Goal: Task Accomplishment & Management: Use online tool/utility

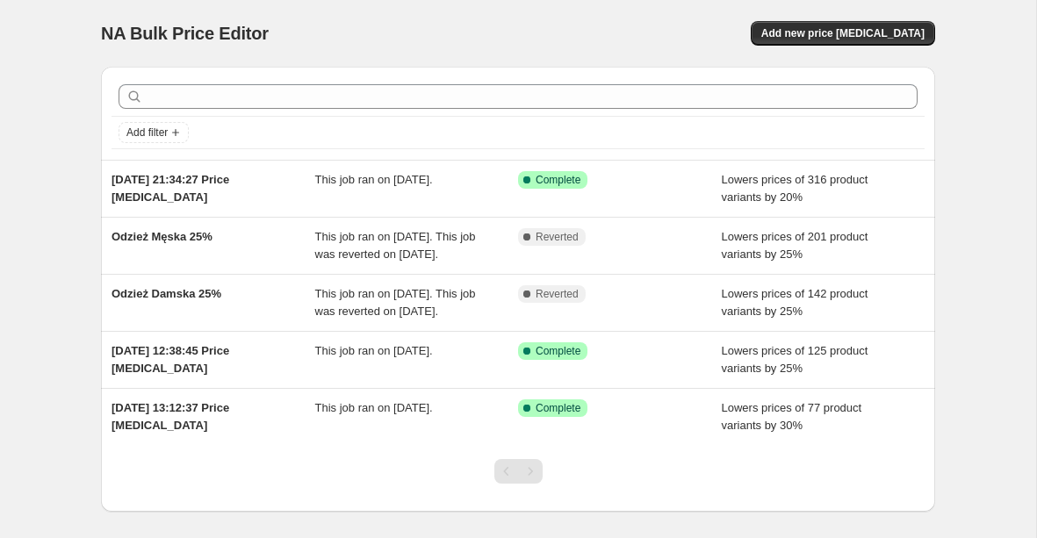
scroll to position [51, 0]
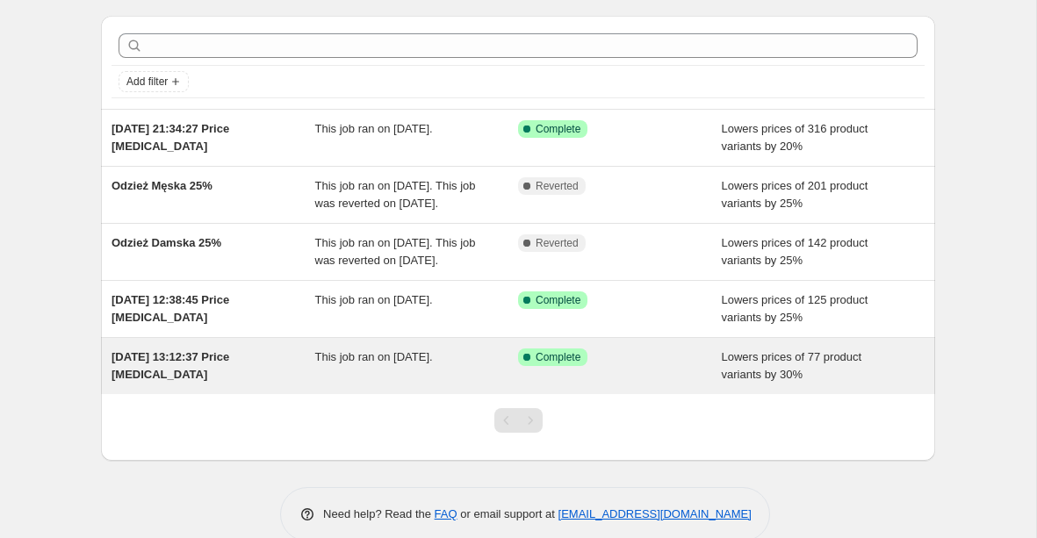
click at [173, 381] on span "[DATE] 13:12:37 Price [MEDICAL_DATA]" at bounding box center [171, 365] width 118 height 31
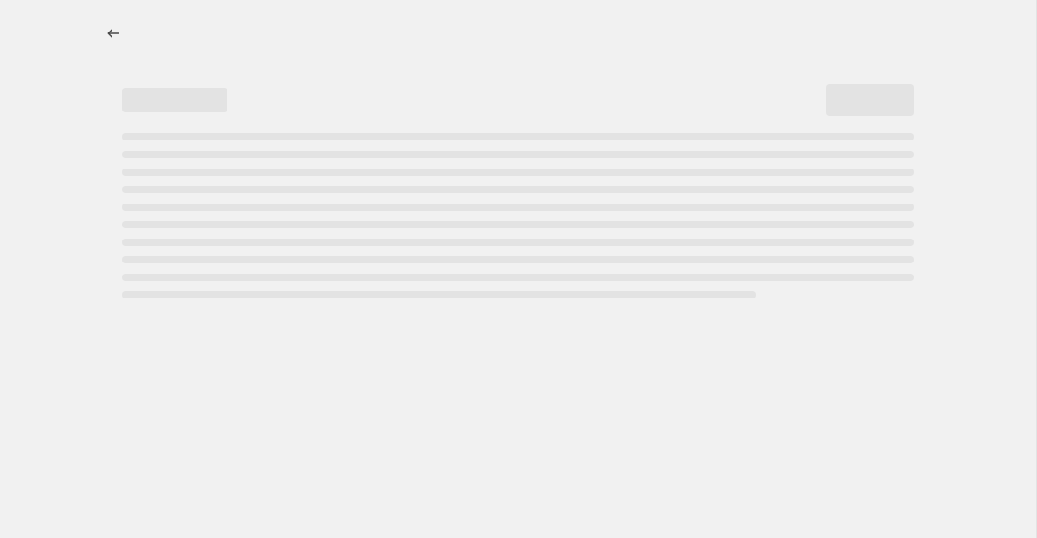
select select "percentage"
select select "collection"
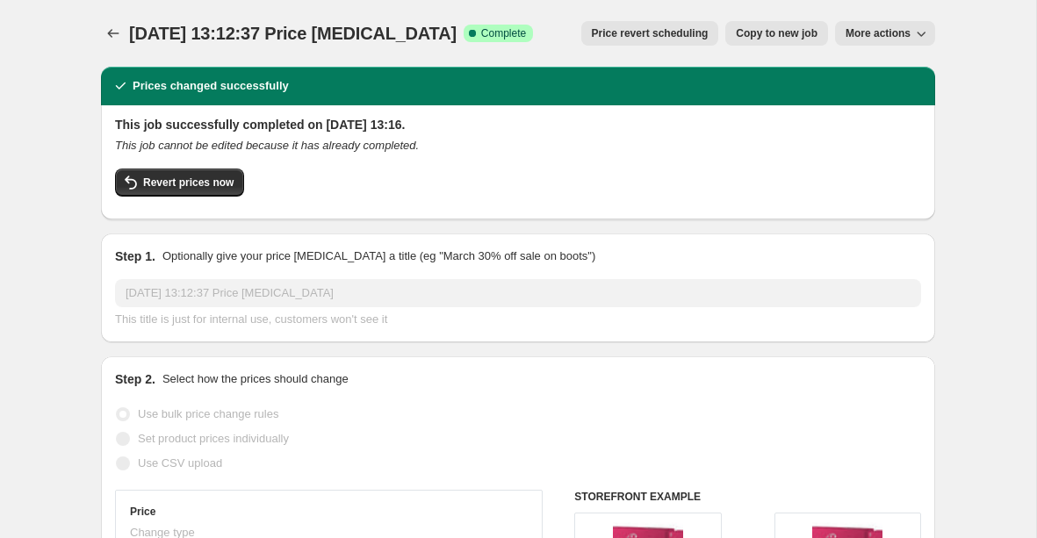
click at [892, 37] on span "More actions" at bounding box center [878, 33] width 65 height 14
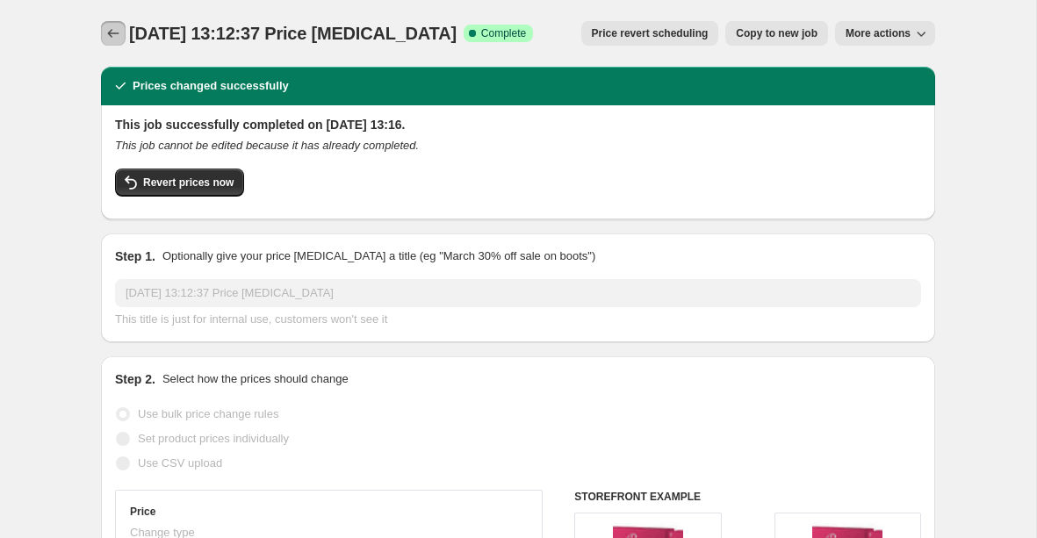
click at [113, 30] on icon "Price change jobs" at bounding box center [114, 34] width 18 height 18
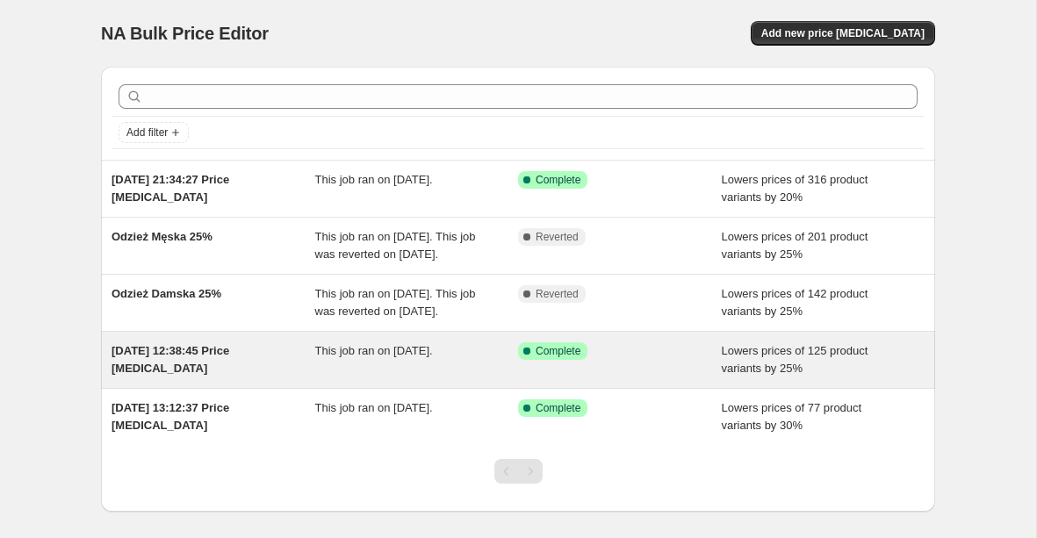
click at [169, 375] on span "[DATE] 12:38:45 Price [MEDICAL_DATA]" at bounding box center [171, 359] width 118 height 31
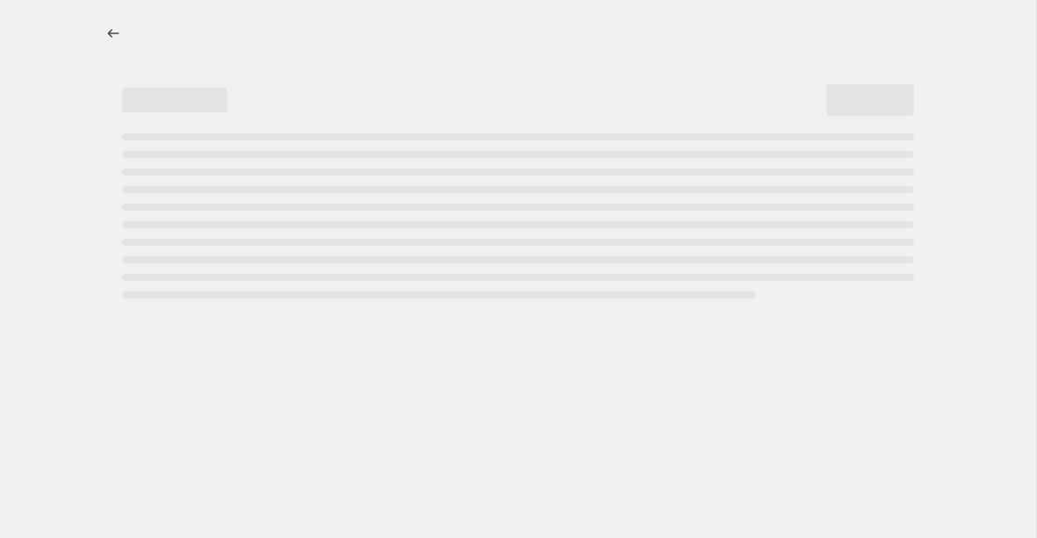
select select "percentage"
select select "product_status"
select select "collection"
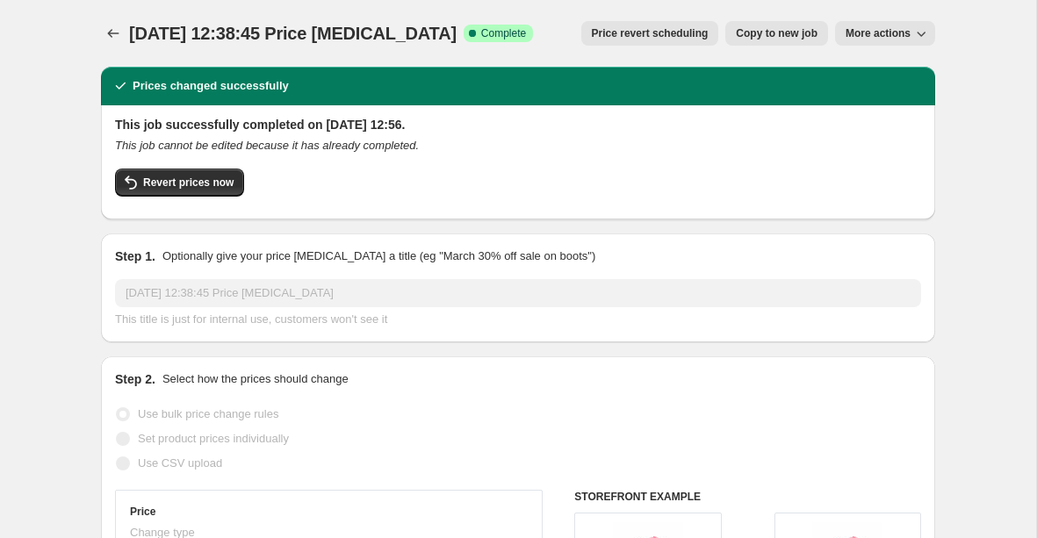
scroll to position [306, 0]
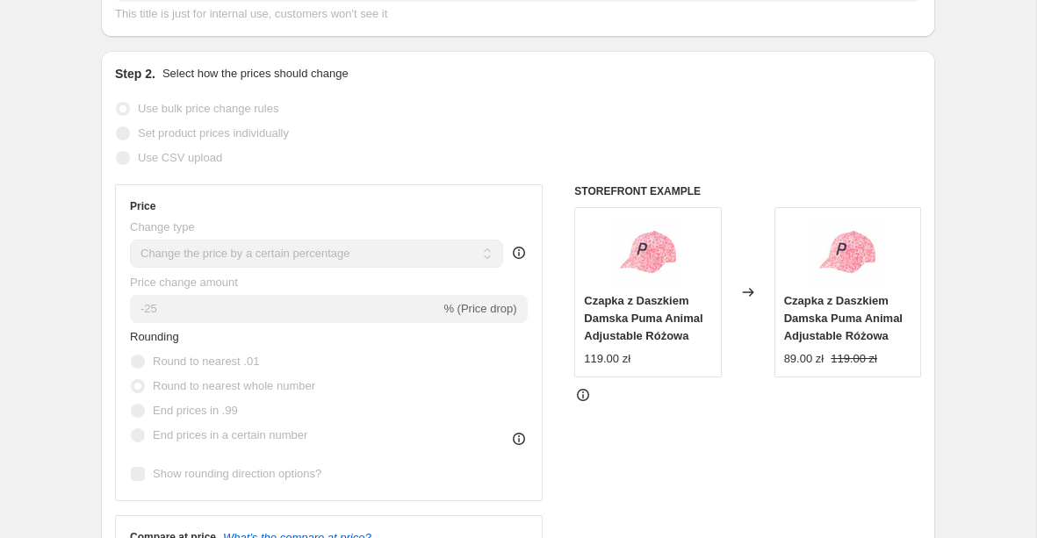
click at [519, 256] on icon at bounding box center [519, 253] width 18 height 18
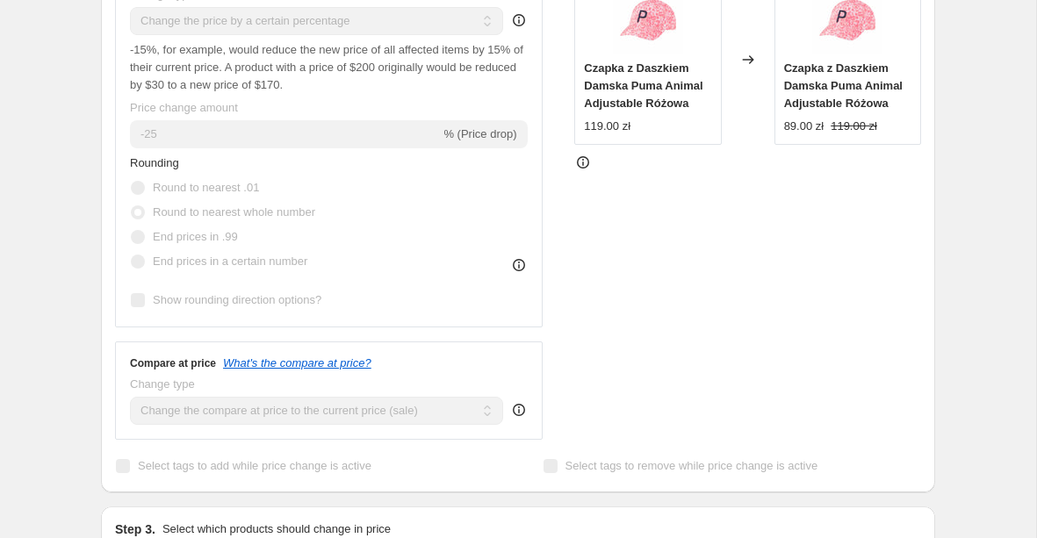
scroll to position [0, 0]
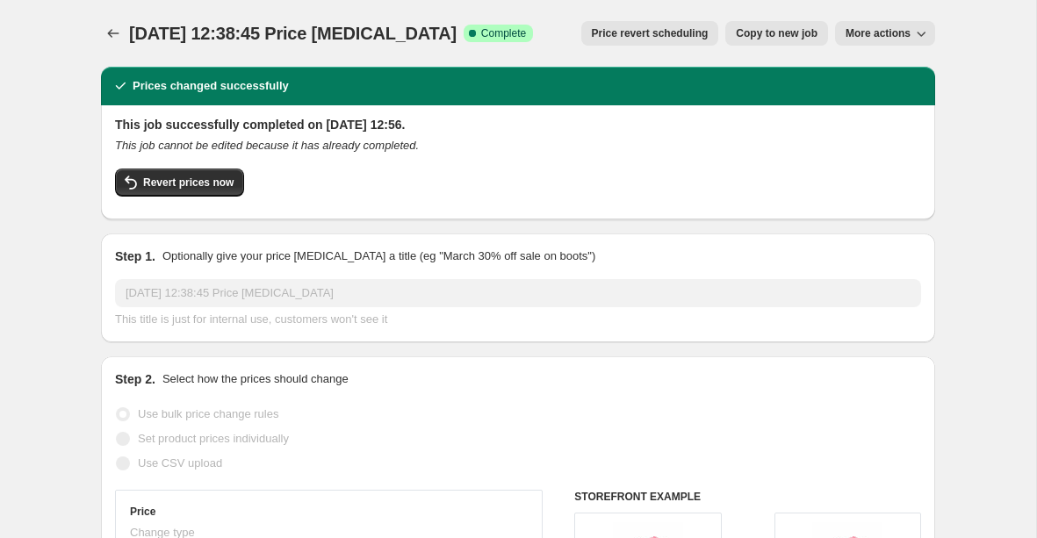
click at [868, 29] on span "More actions" at bounding box center [878, 33] width 65 height 14
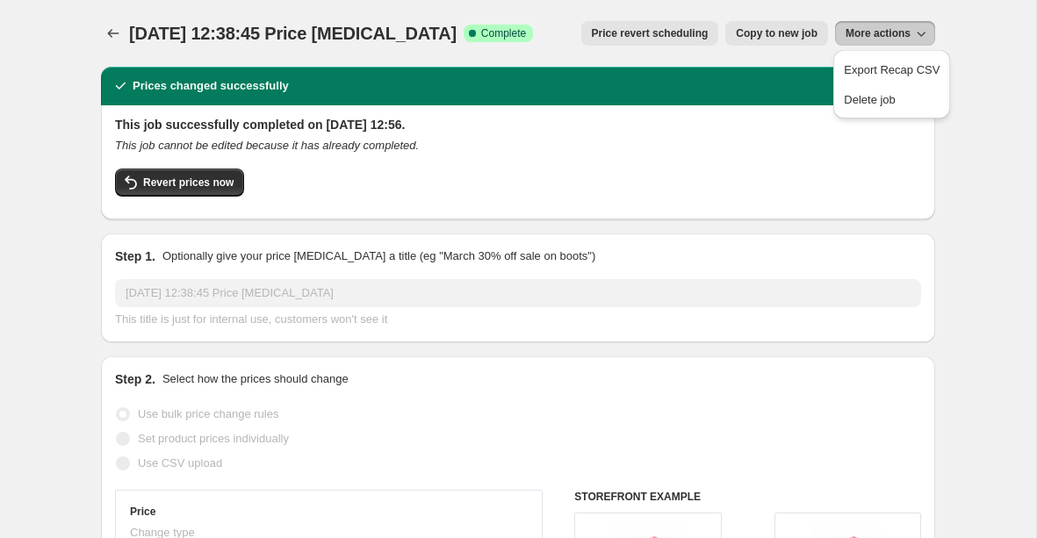
click at [835, 0] on div "[DATE] 12:38:45 Price [MEDICAL_DATA]. This page is ready [DATE] 12:38:45 Price …" at bounding box center [518, 33] width 834 height 67
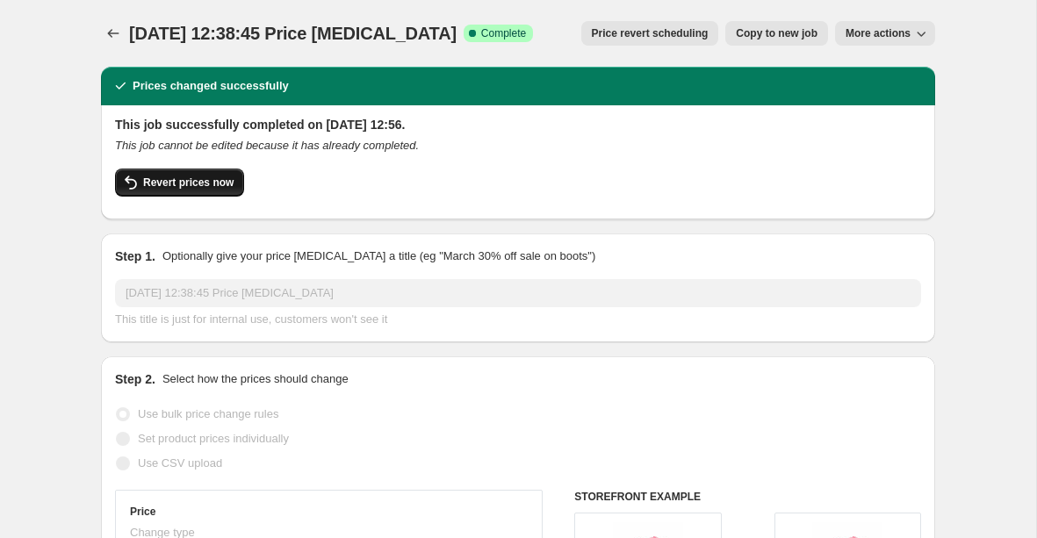
click at [171, 182] on span "Revert prices now" at bounding box center [188, 183] width 90 height 14
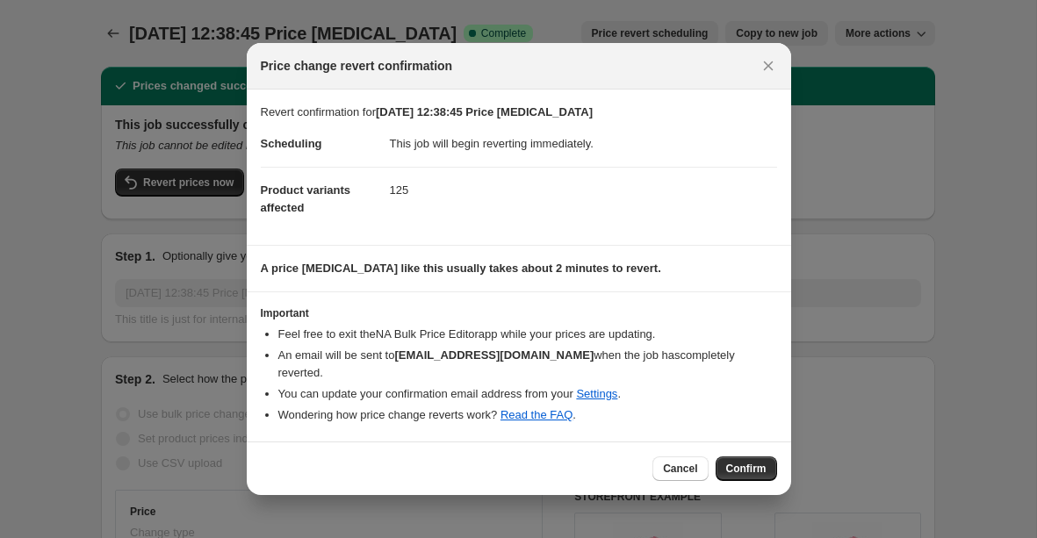
click at [748, 462] on span "Confirm" at bounding box center [746, 469] width 40 height 14
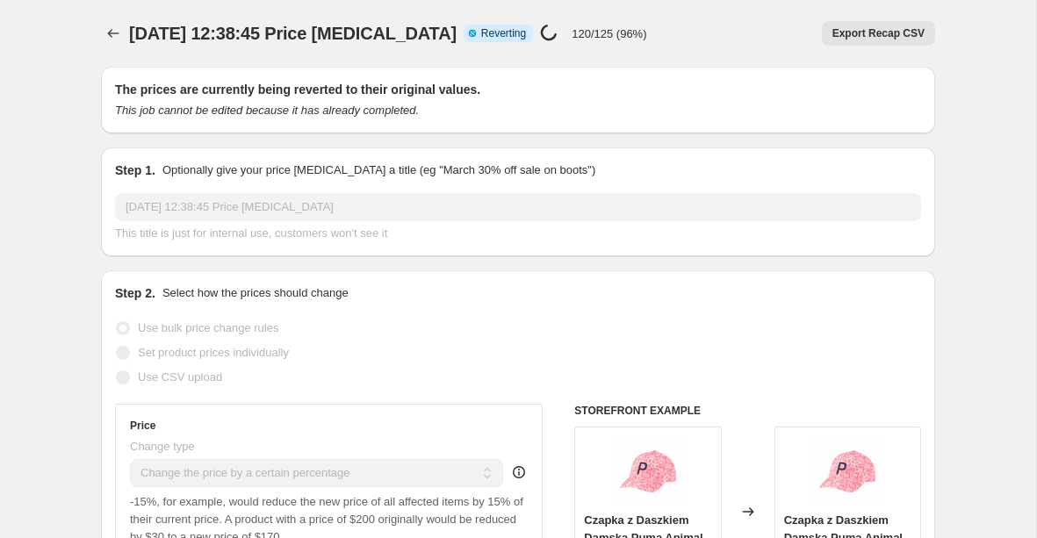
select select "percentage"
select select "product_status"
select select "collection"
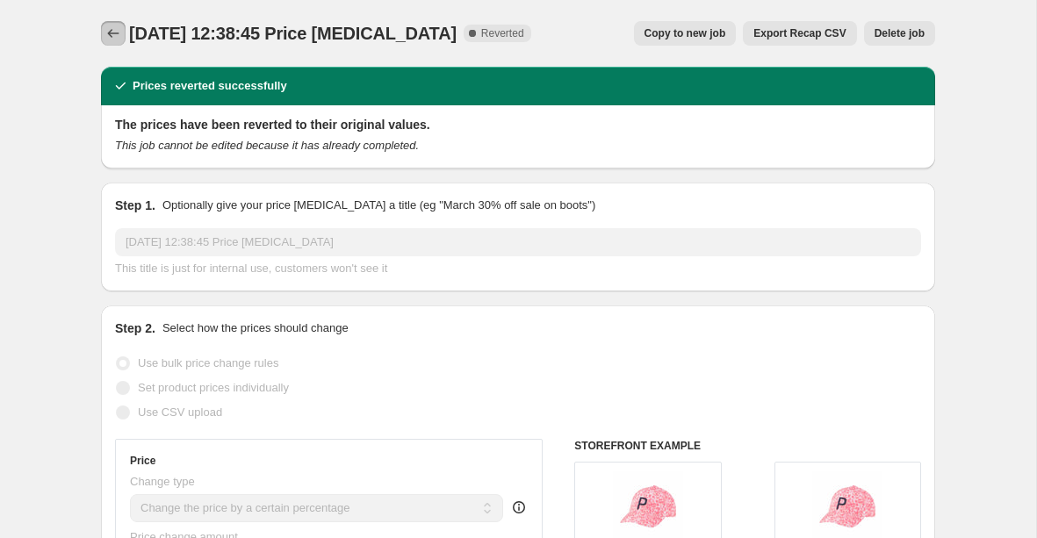
click at [114, 31] on icon "Price change jobs" at bounding box center [114, 34] width 18 height 18
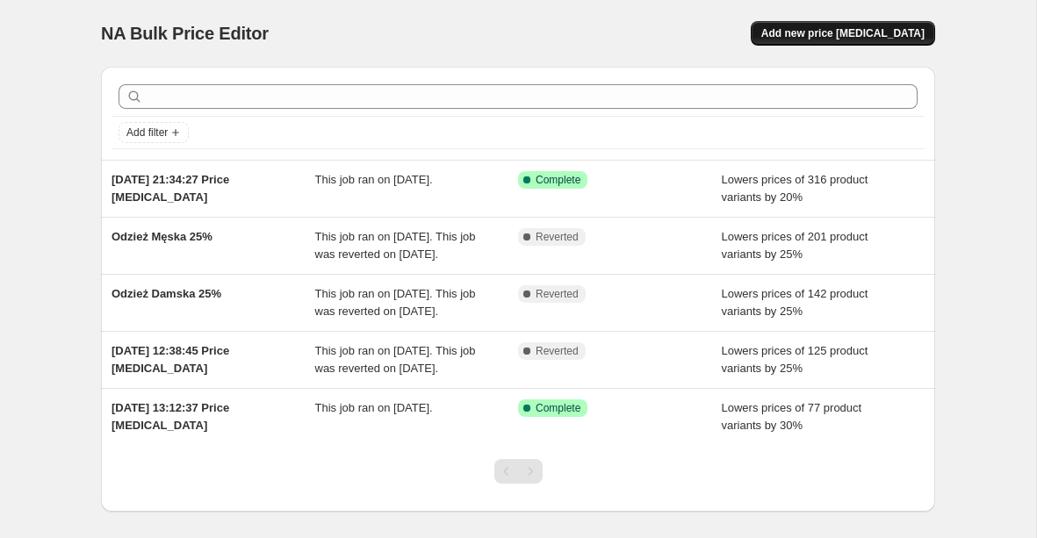
click at [811, 40] on button "Add new price [MEDICAL_DATA]" at bounding box center [843, 33] width 184 height 25
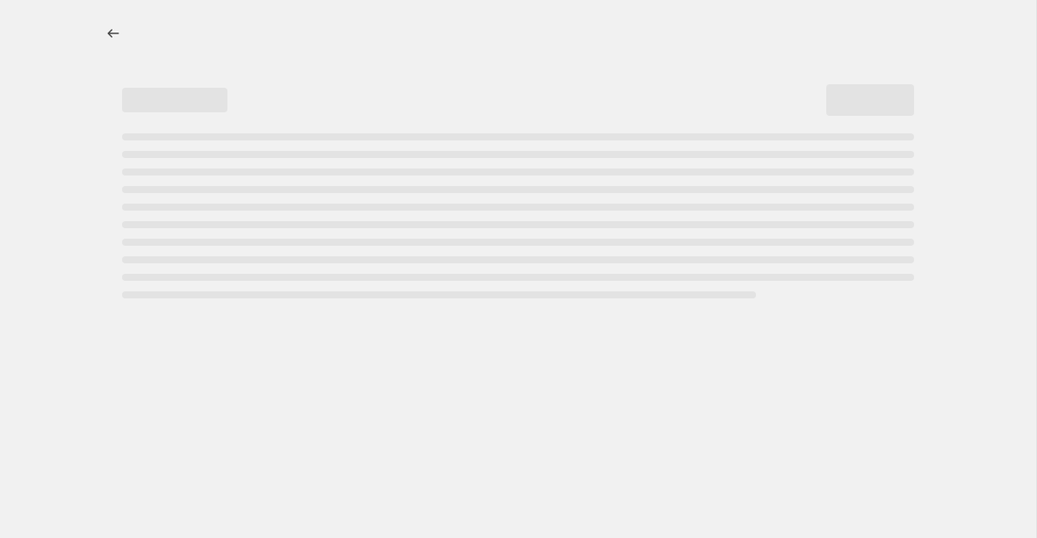
select select "percentage"
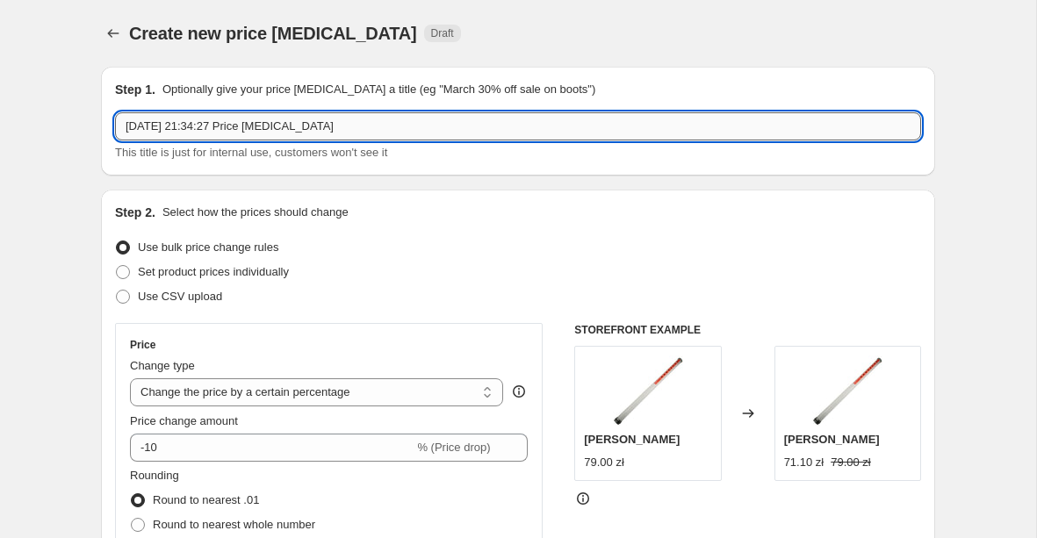
click at [301, 121] on input "[DATE] 21:34:27 Price [MEDICAL_DATA]" at bounding box center [518, 126] width 806 height 28
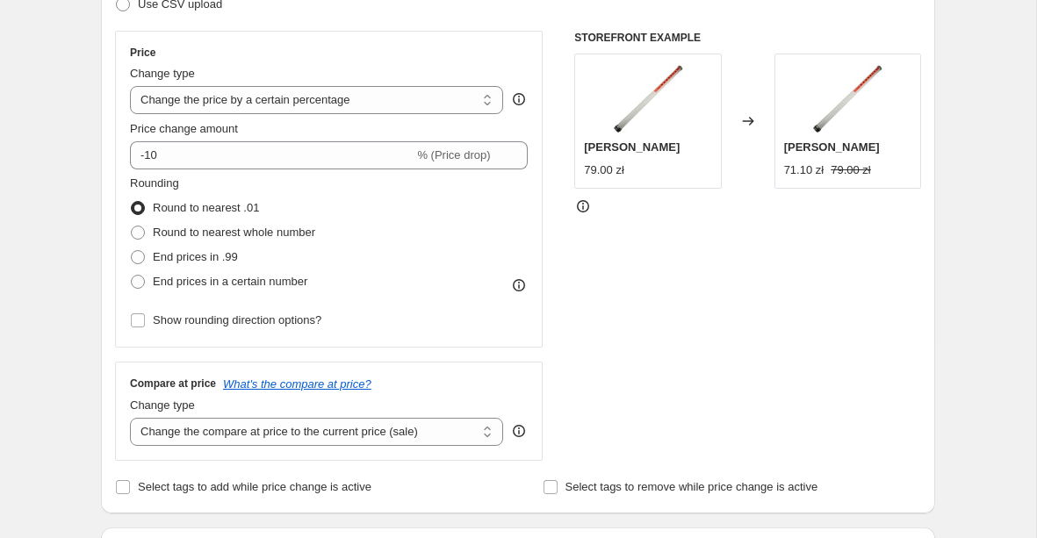
scroll to position [300, 0]
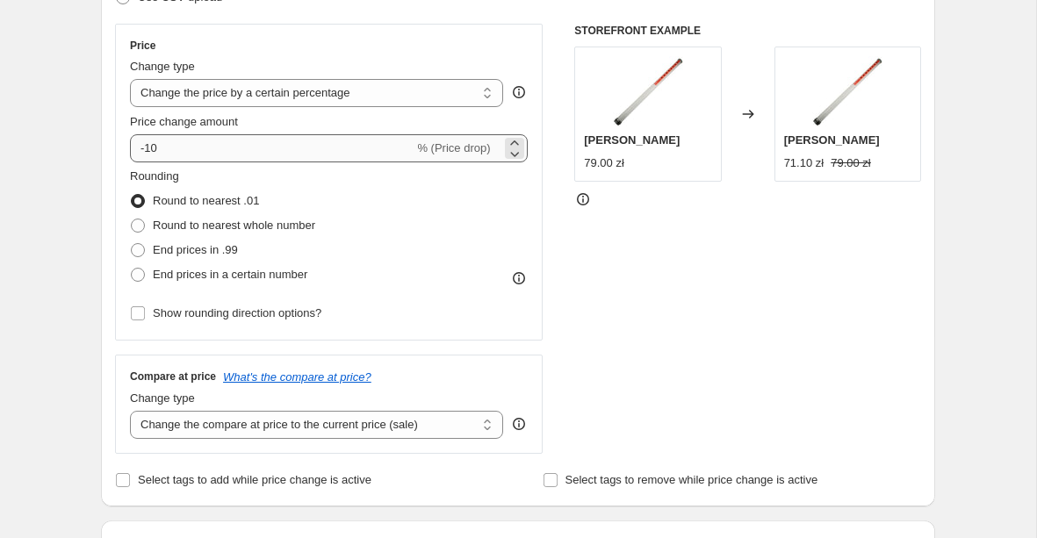
type input "Wszystko oprócz toreb i elektroniki"
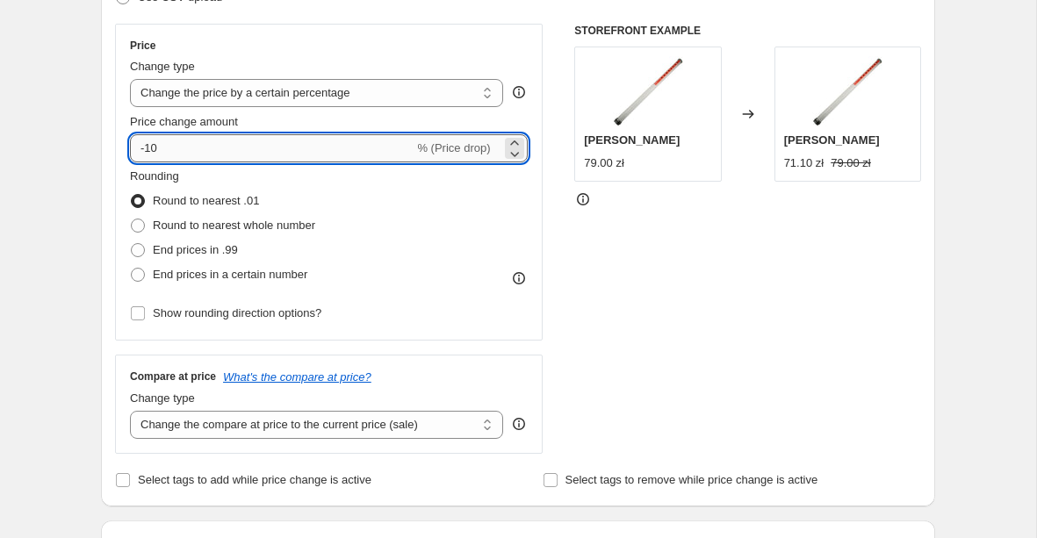
click at [218, 159] on input "-10" at bounding box center [272, 148] width 284 height 28
type input "-1"
type input "-2"
type input "-30"
click at [220, 233] on span "Round to nearest whole number" at bounding box center [234, 226] width 162 height 18
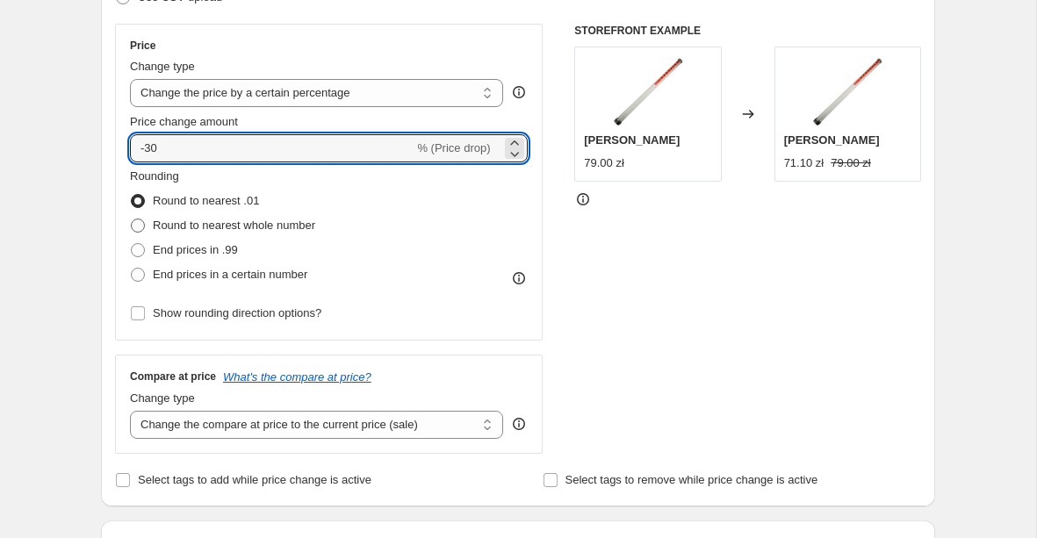
click at [132, 220] on input "Round to nearest whole number" at bounding box center [131, 219] width 1 height 1
radio input "true"
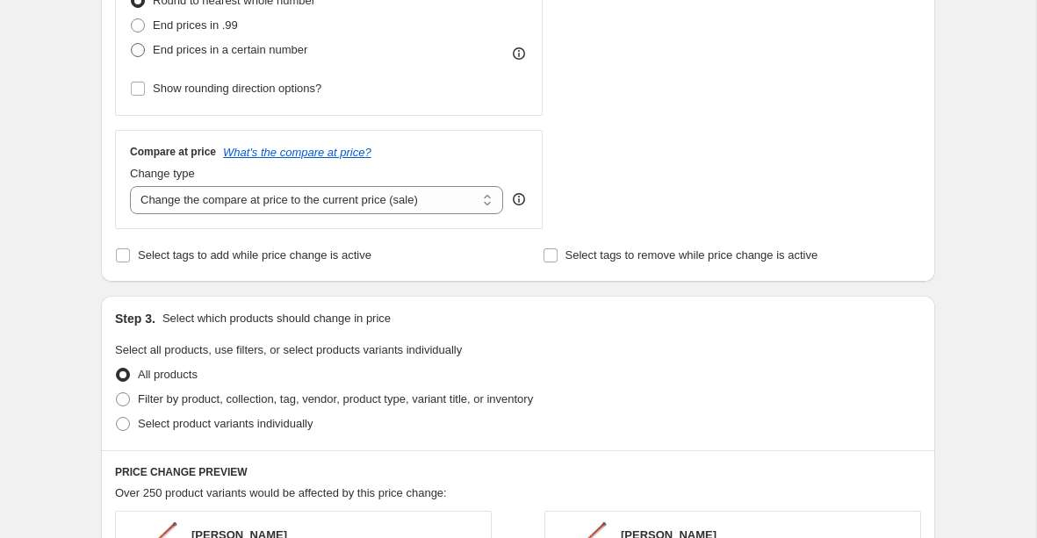
scroll to position [606, 0]
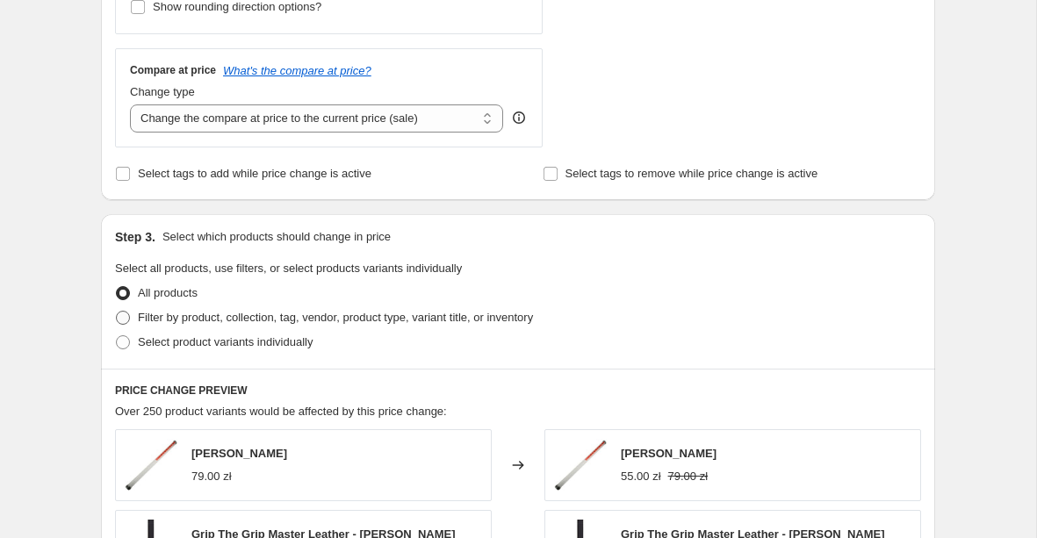
click at [251, 318] on span "Filter by product, collection, tag, vendor, product type, variant title, or inv…" at bounding box center [335, 317] width 395 height 13
click at [117, 312] on input "Filter by product, collection, tag, vendor, product type, variant title, or inv…" at bounding box center [116, 311] width 1 height 1
radio input "true"
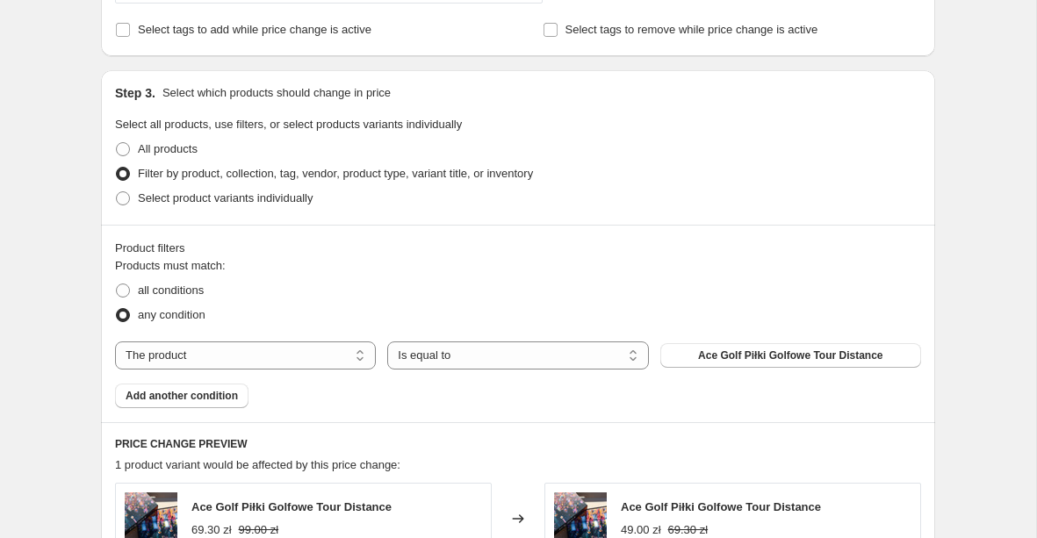
scroll to position [765, 0]
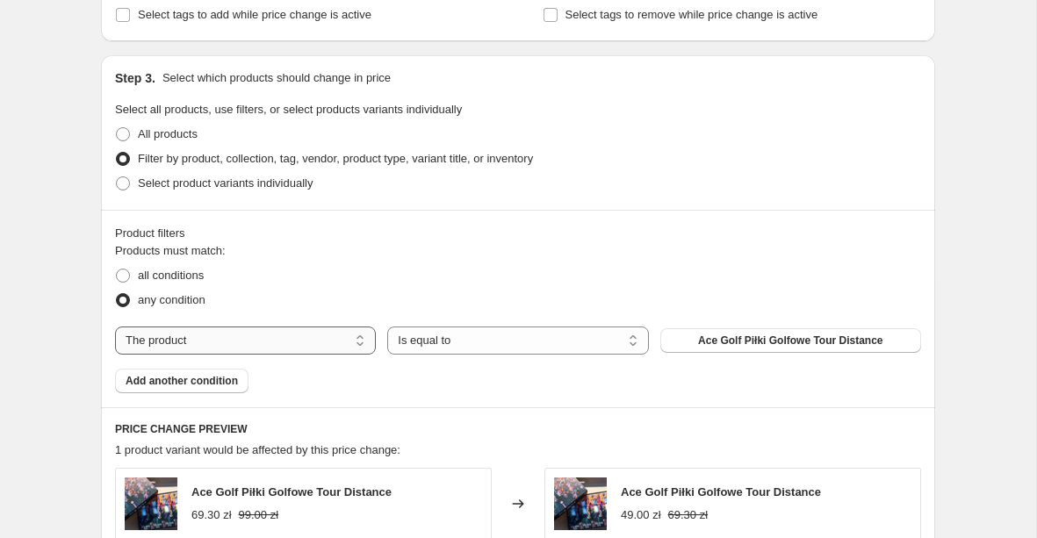
click at [328, 344] on select "The product The product's collection The product's tag The product's vendor The…" at bounding box center [245, 341] width 261 height 28
select select "collection"
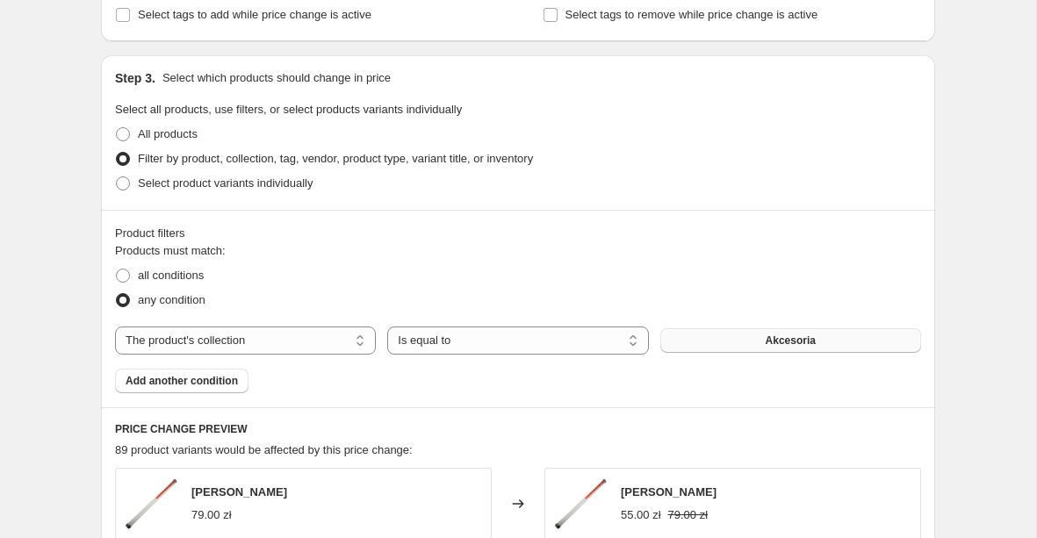
click at [749, 342] on button "Akcesoria" at bounding box center [791, 341] width 261 height 25
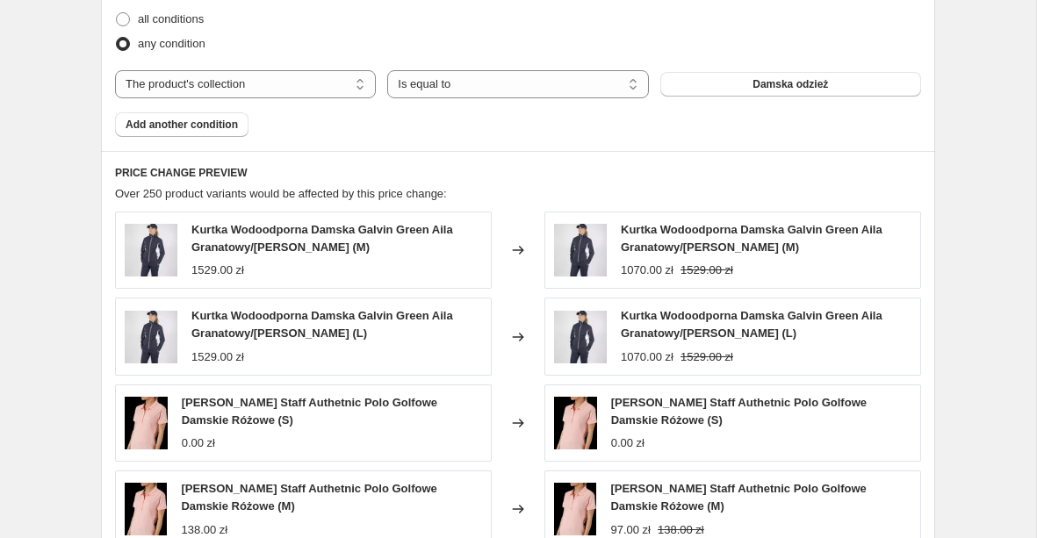
scroll to position [1018, 0]
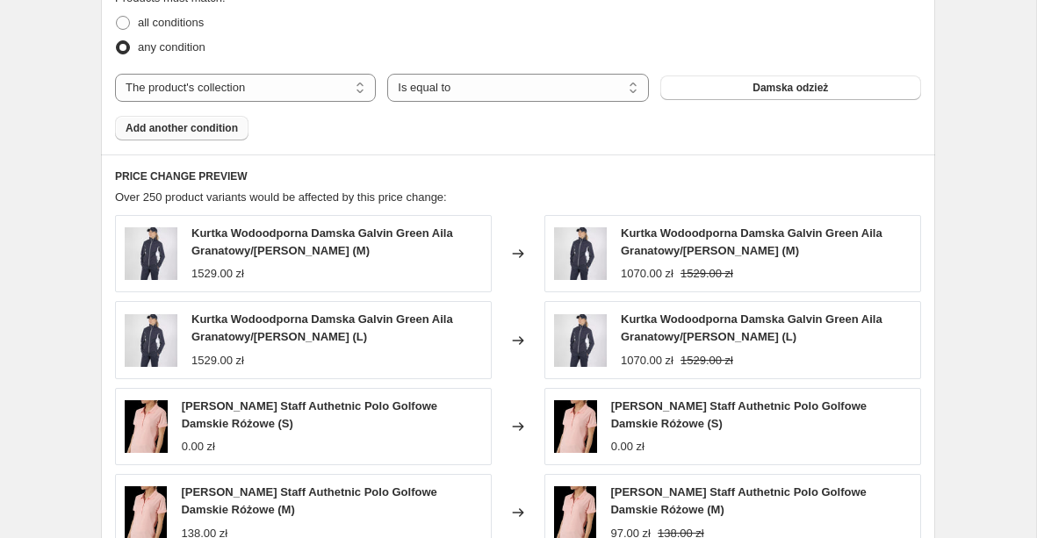
click at [181, 127] on span "Add another condition" at bounding box center [182, 128] width 112 height 14
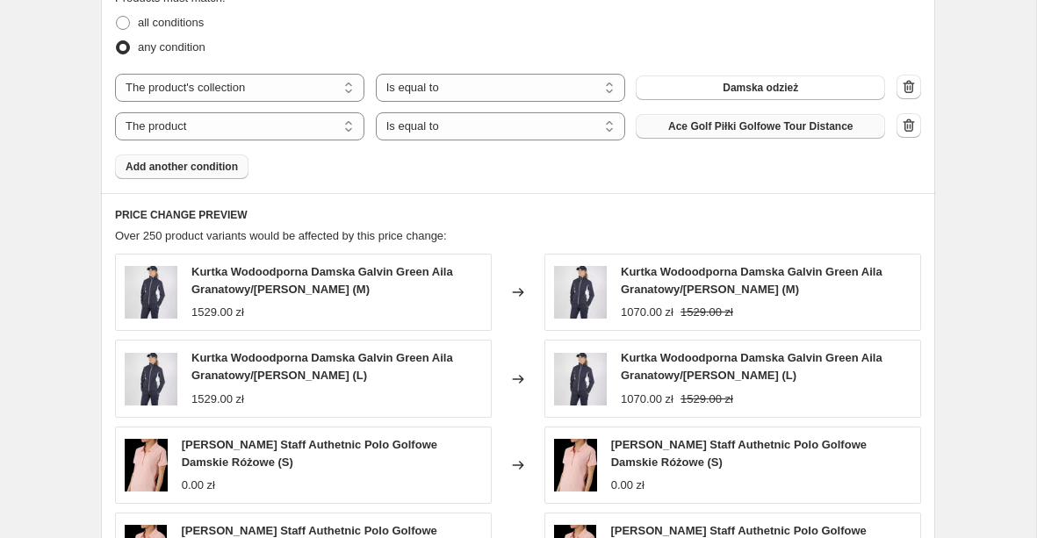
click at [738, 134] on button "Ace Golf Piłki Golfowe Tour Distance" at bounding box center [760, 126] width 249 height 25
click at [345, 131] on select "The product The product's collection The product's tag The product's vendor The…" at bounding box center [239, 126] width 249 height 28
select select "collection"
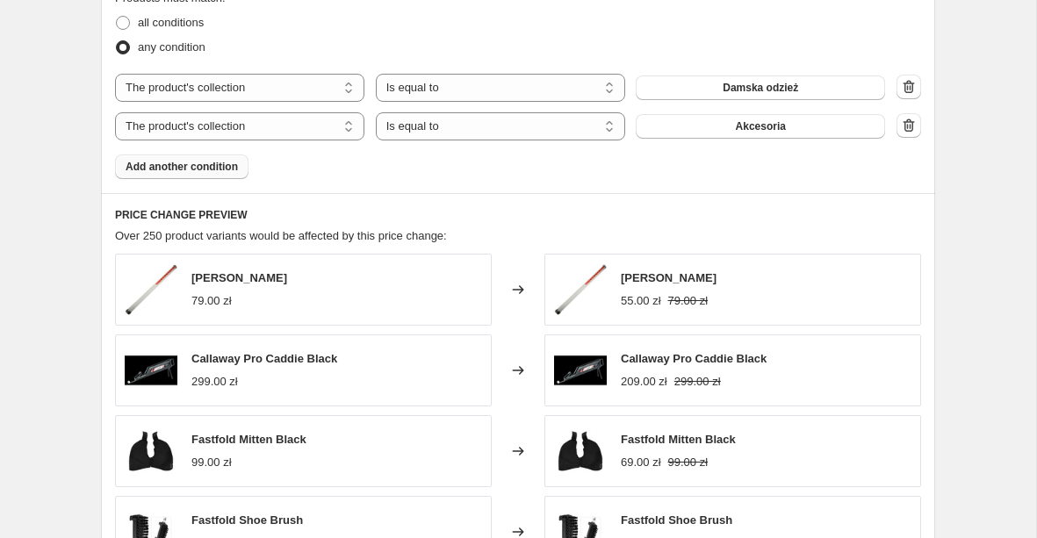
click at [753, 136] on button "Akcesoria" at bounding box center [760, 126] width 249 height 25
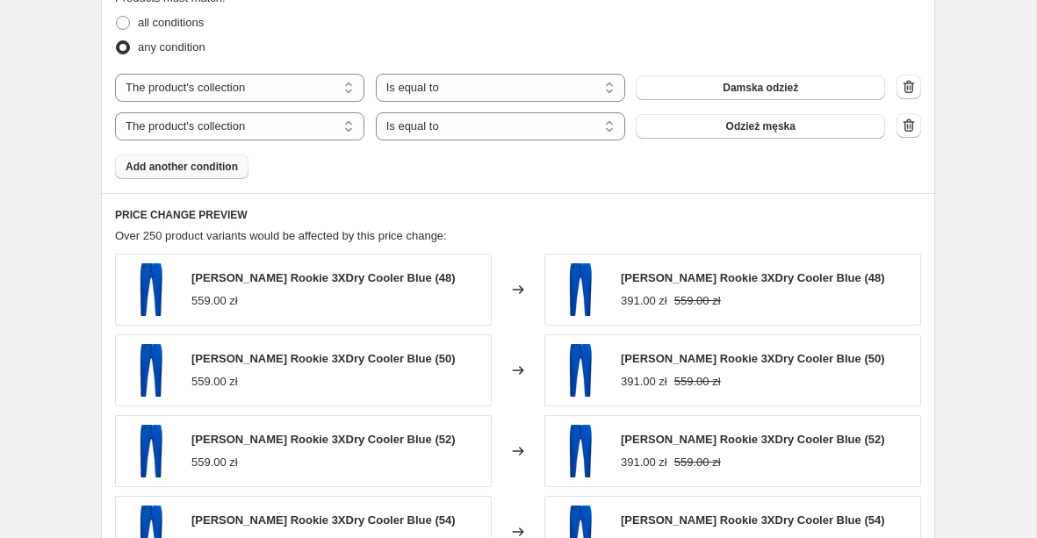
click at [235, 166] on span "Add another condition" at bounding box center [182, 167] width 112 height 14
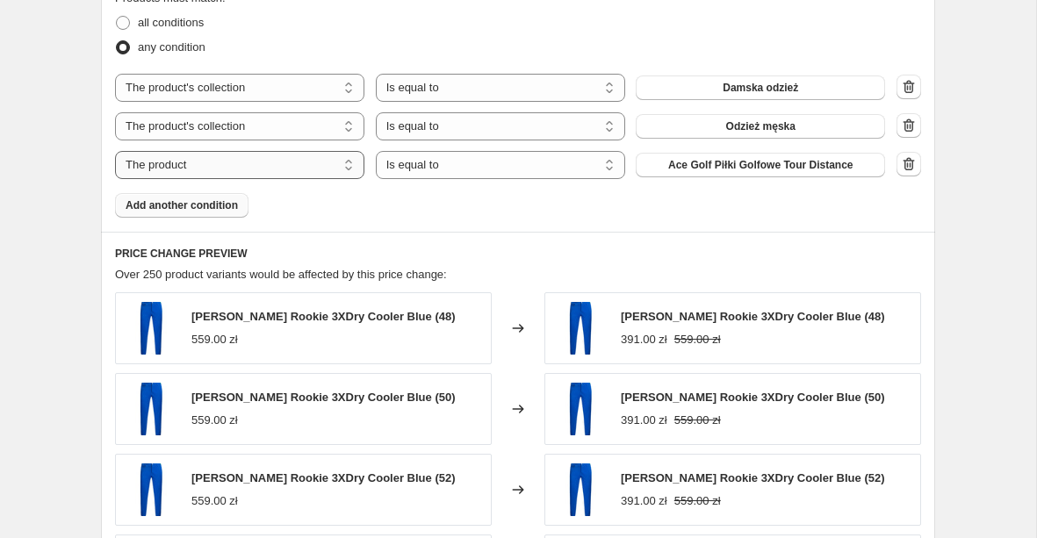
click at [256, 167] on select "The product The product's collection The product's tag The product's vendor The…" at bounding box center [239, 165] width 249 height 28
select select "collection"
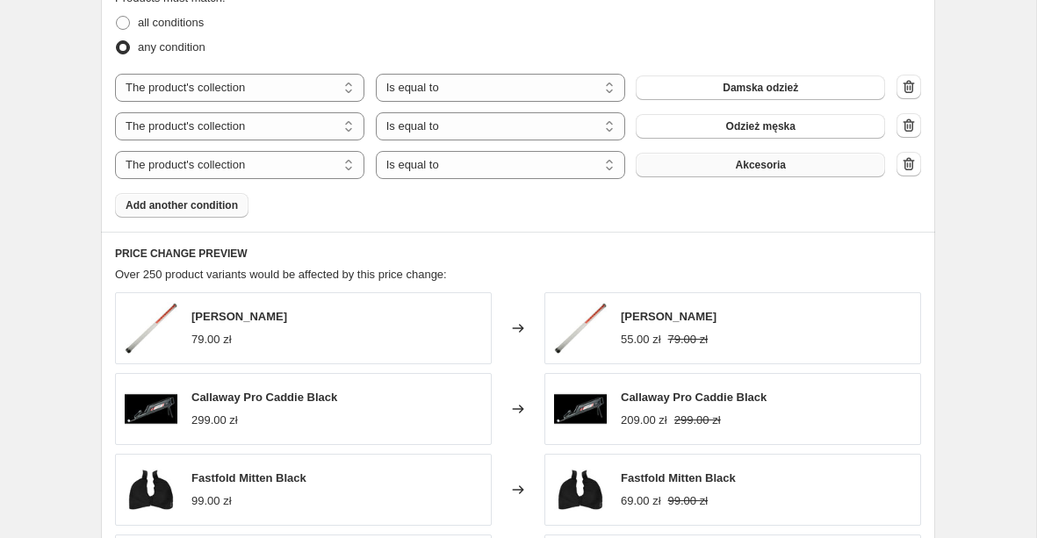
click at [741, 157] on button "Akcesoria" at bounding box center [760, 165] width 249 height 25
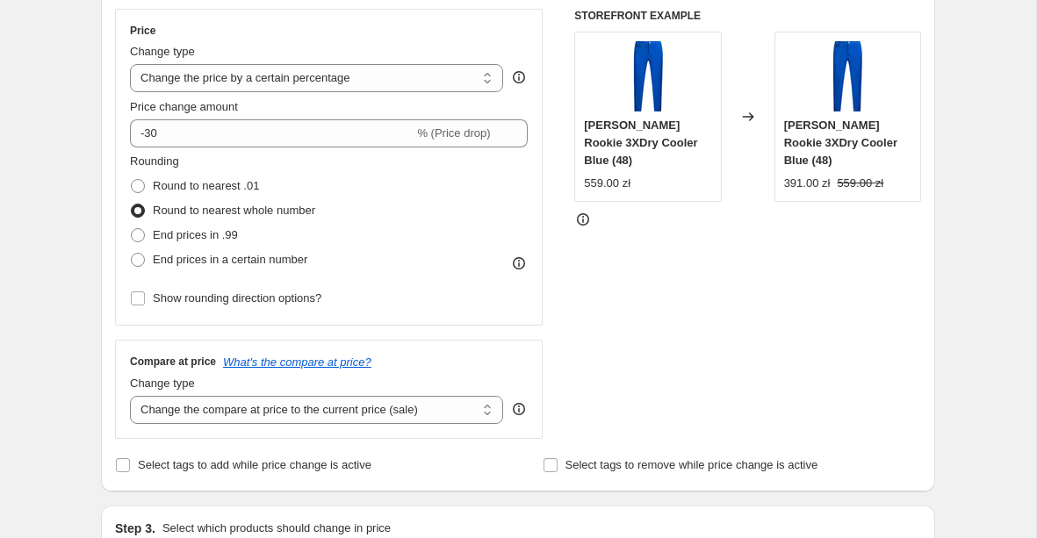
scroll to position [25, 0]
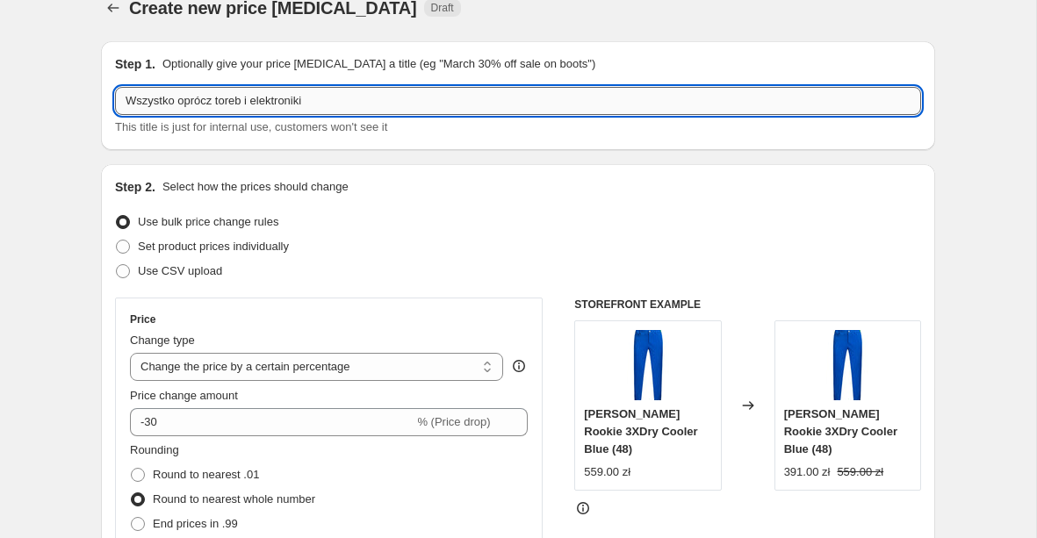
click at [350, 106] on input "Wszystko oprócz toreb i elektroniki" at bounding box center [518, 101] width 806 height 28
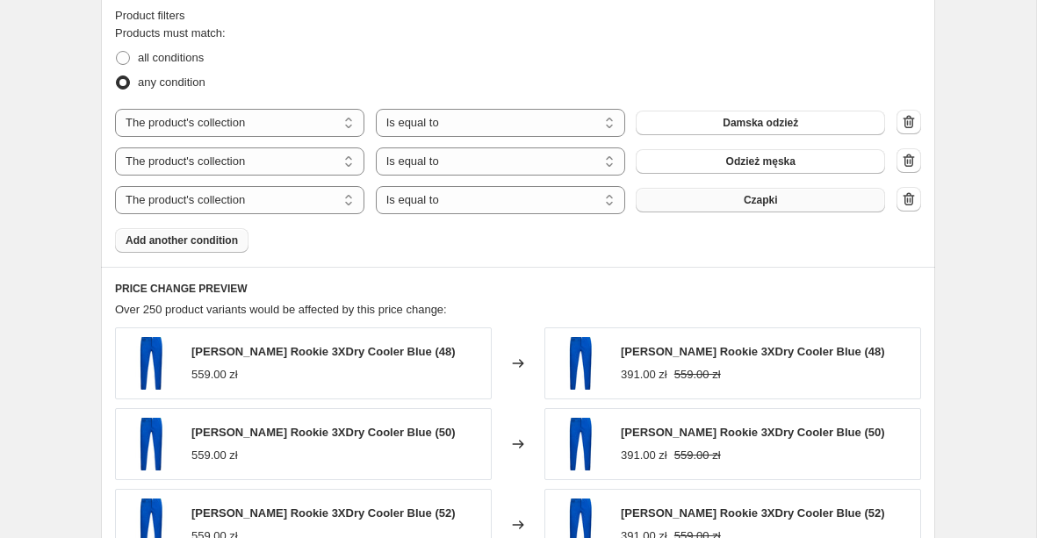
scroll to position [1004, 0]
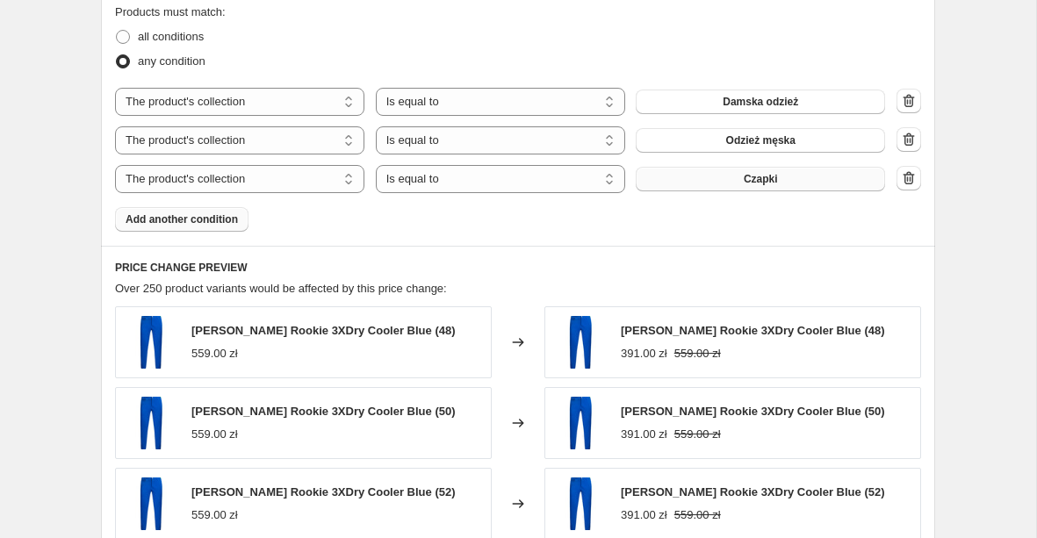
type input "Odzież damska, męska, czapki"
click at [232, 217] on span "Add another condition" at bounding box center [182, 220] width 112 height 14
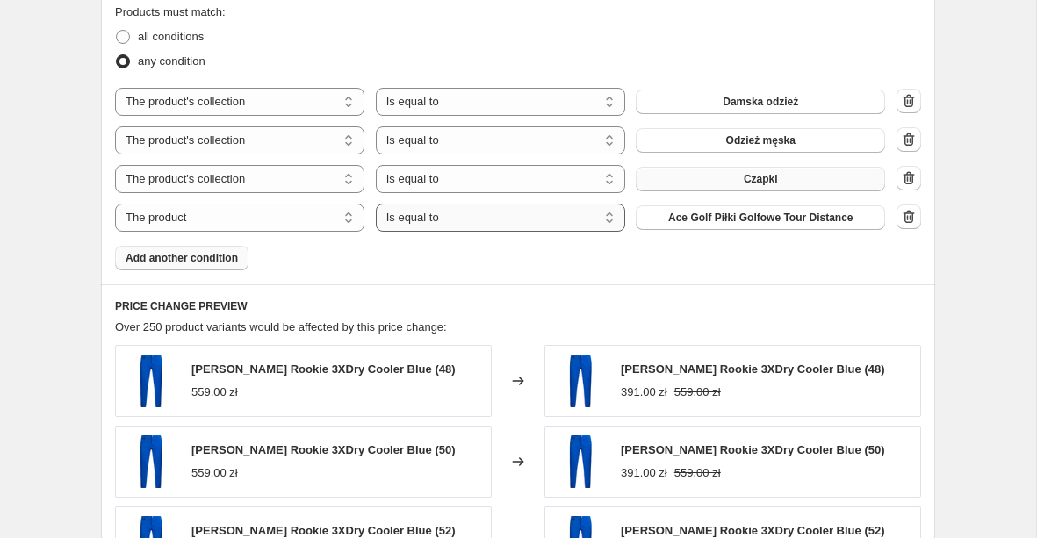
click at [430, 220] on select "Is equal to Is not equal to" at bounding box center [500, 218] width 249 height 28
click at [320, 213] on select "The product The product's collection The product's tag The product's vendor The…" at bounding box center [239, 218] width 249 height 28
select select "collection"
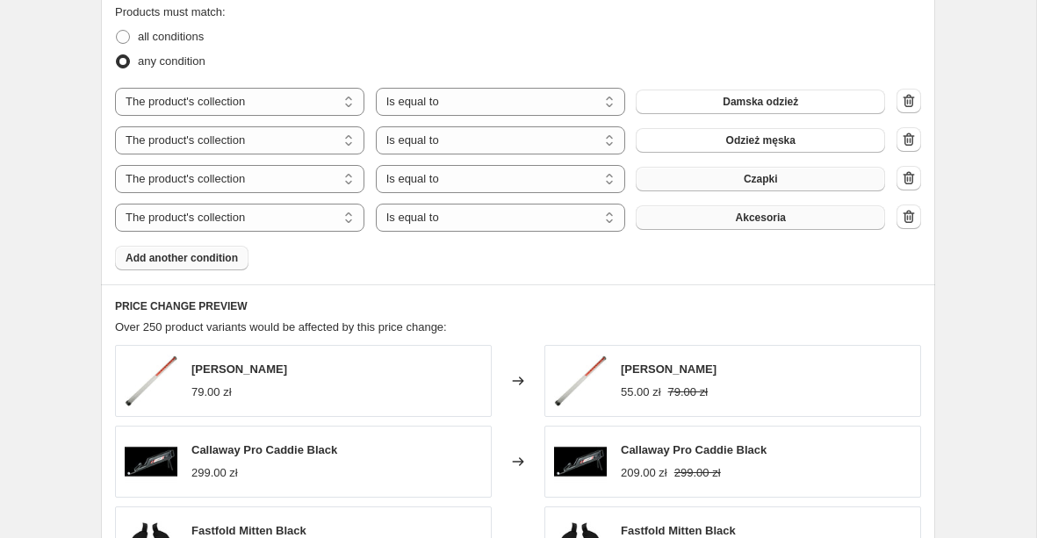
click at [753, 227] on button "Akcesoria" at bounding box center [760, 218] width 249 height 25
click at [907, 222] on icon "button" at bounding box center [909, 216] width 11 height 13
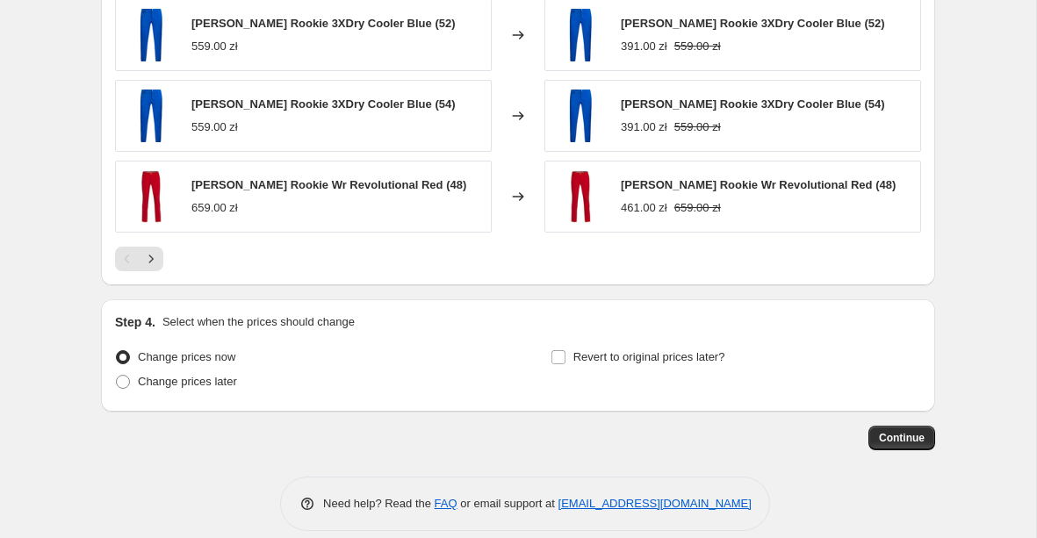
scroll to position [1492, 0]
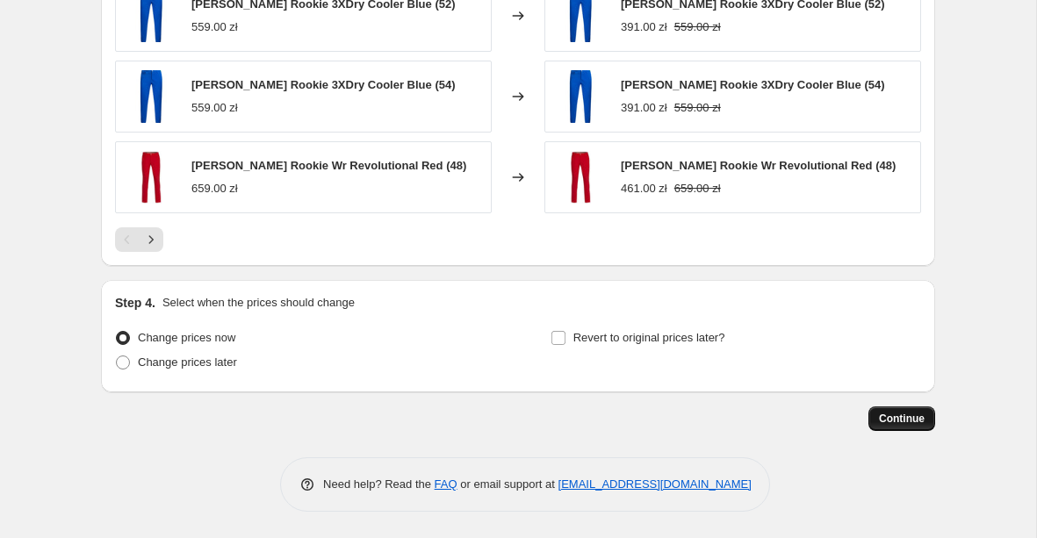
click at [887, 424] on span "Continue" at bounding box center [902, 419] width 46 height 14
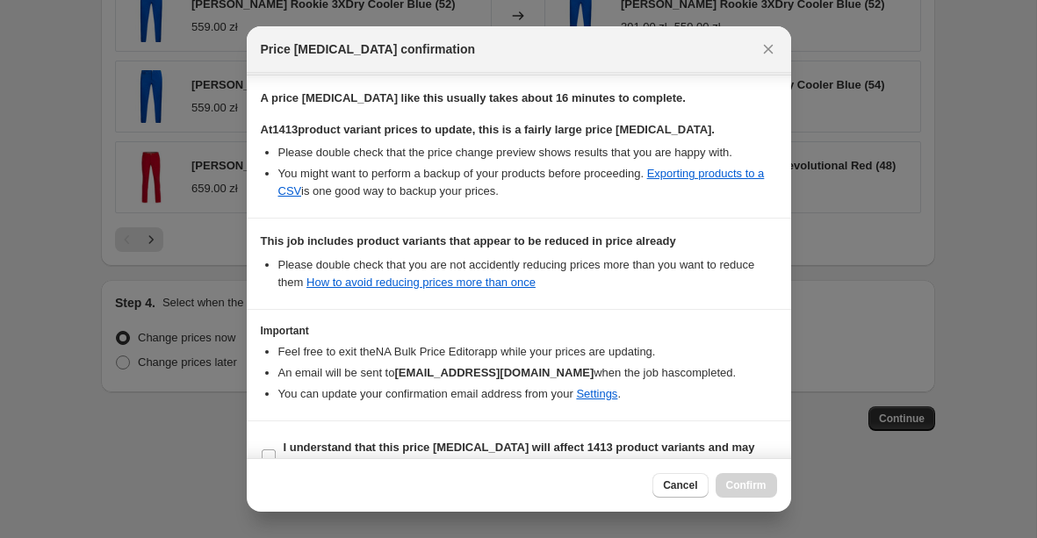
scroll to position [298, 0]
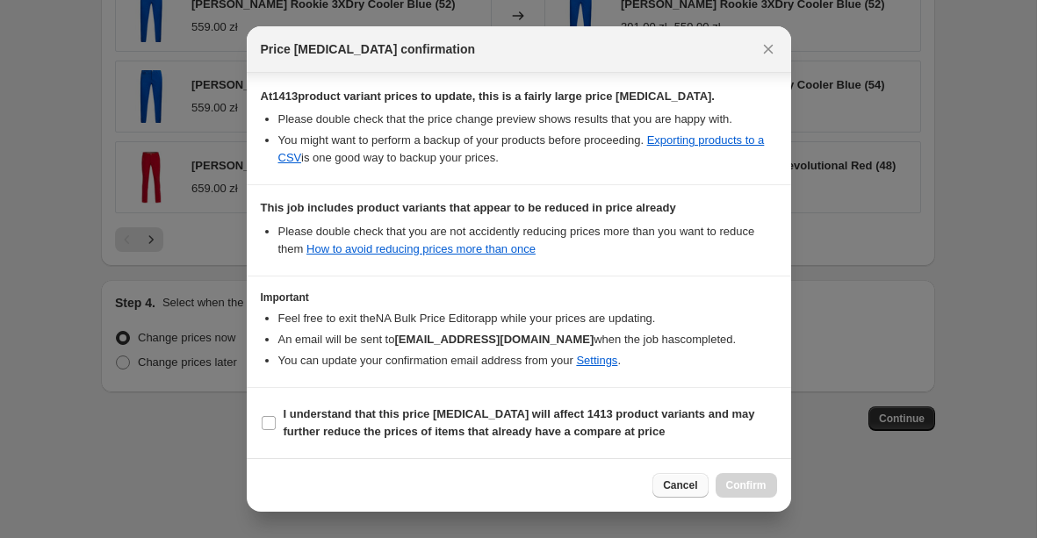
click at [667, 486] on span "Cancel" at bounding box center [680, 486] width 34 height 14
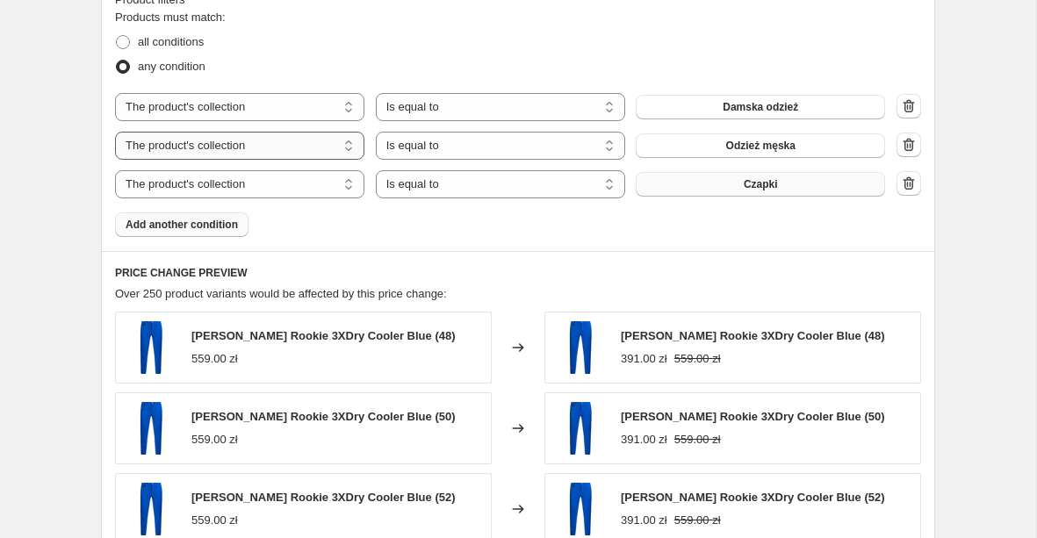
scroll to position [980, 0]
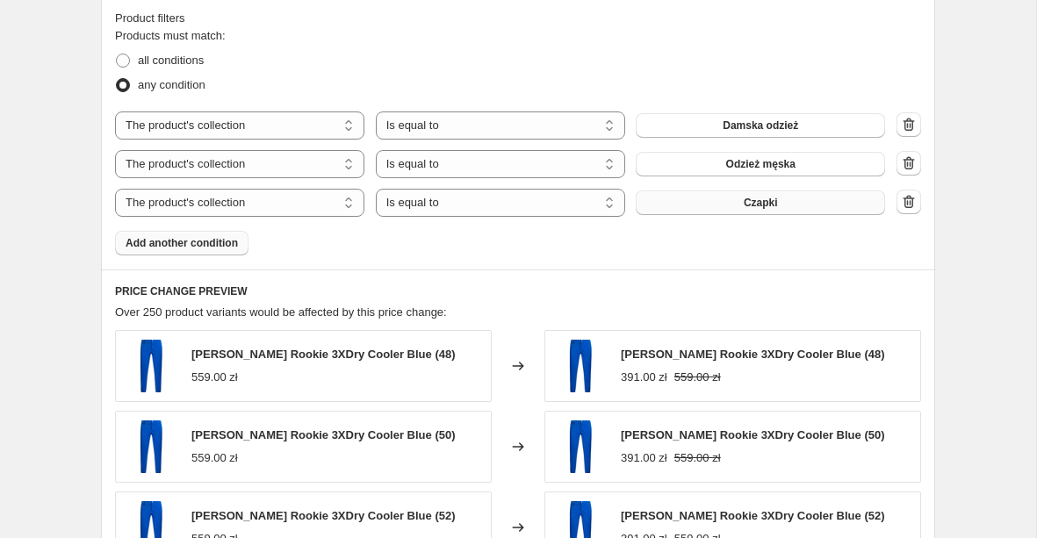
click at [211, 239] on span "Add another condition" at bounding box center [182, 243] width 112 height 14
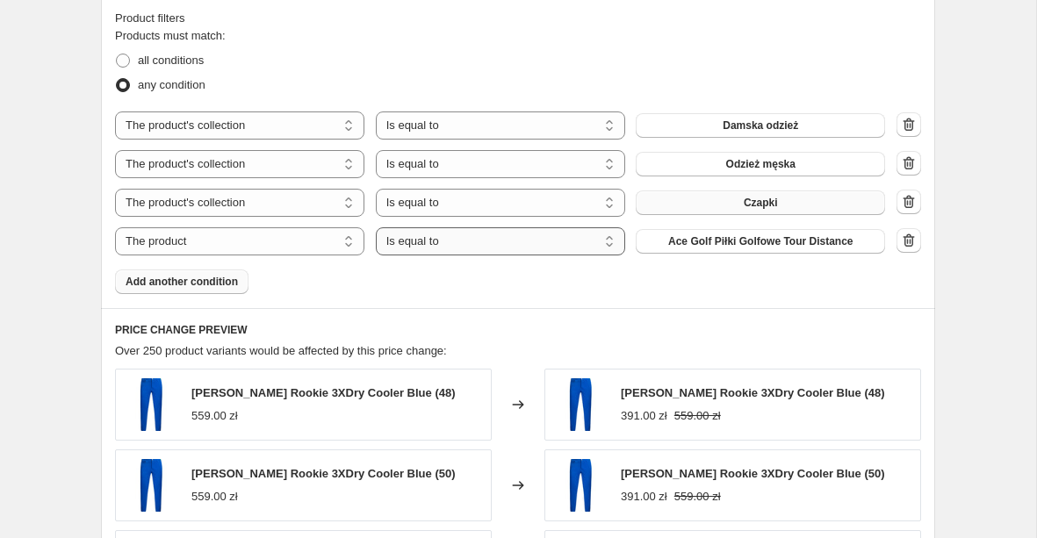
click at [469, 252] on select "Is equal to Is not equal to" at bounding box center [500, 241] width 249 height 28
click at [416, 247] on select "Is equal to Is not equal to" at bounding box center [500, 241] width 249 height 28
click at [314, 234] on select "The product The product's collection The product's tag The product's vendor The…" at bounding box center [239, 241] width 249 height 28
select select "product_status"
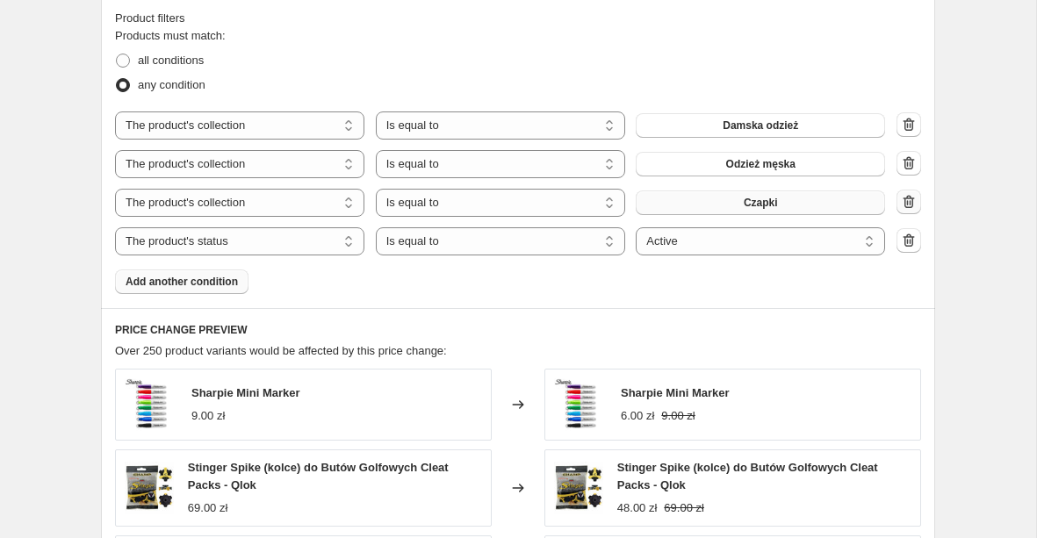
click at [904, 203] on icon "button" at bounding box center [909, 202] width 18 height 18
select select "product_status"
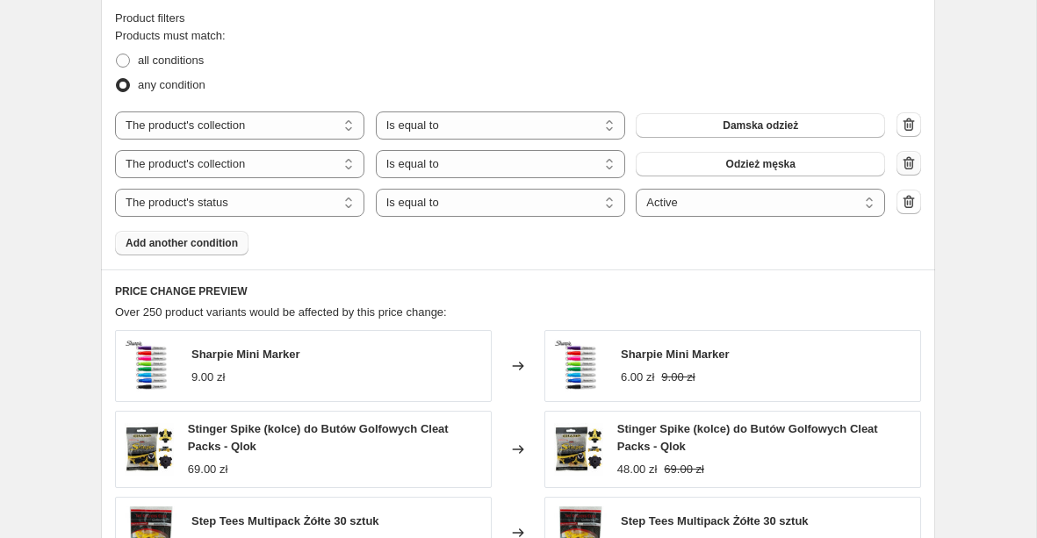
click at [908, 162] on icon "button" at bounding box center [909, 164] width 18 height 18
select select "product_status"
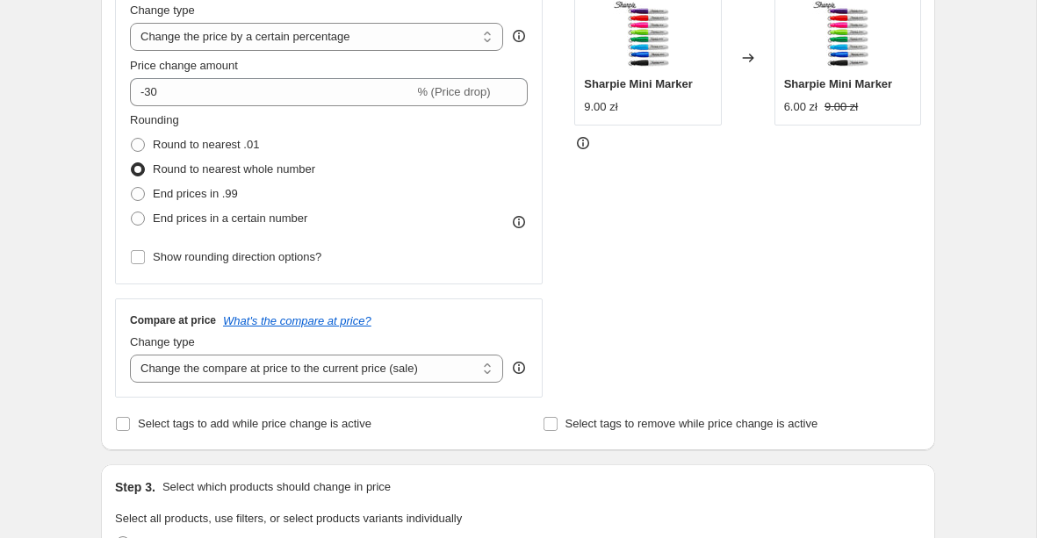
scroll to position [0, 0]
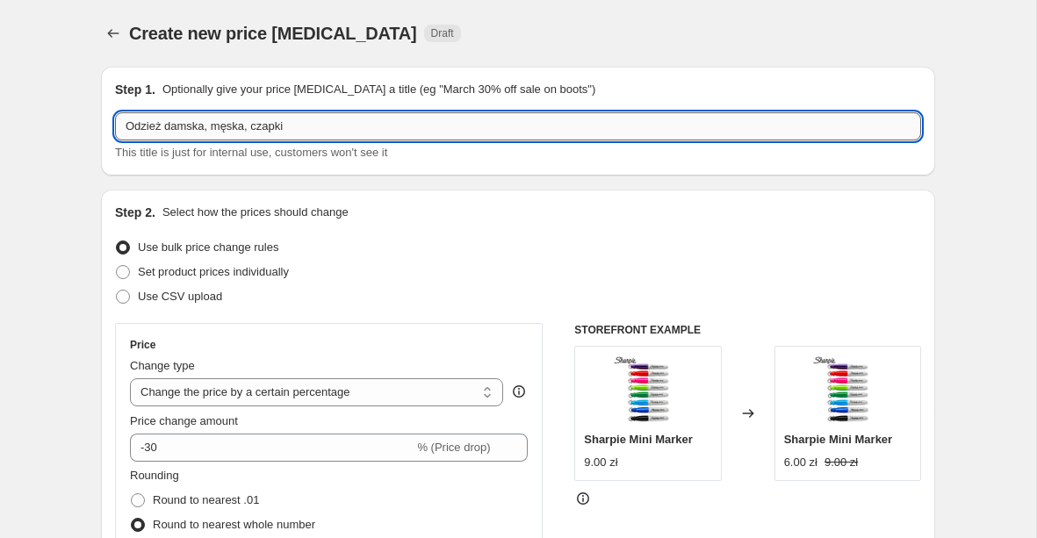
drag, startPoint x: 314, startPoint y: 124, endPoint x: 207, endPoint y: 121, distance: 106.3
click at [207, 121] on input "Odzież damska, męska, czapki" at bounding box center [518, 126] width 806 height 28
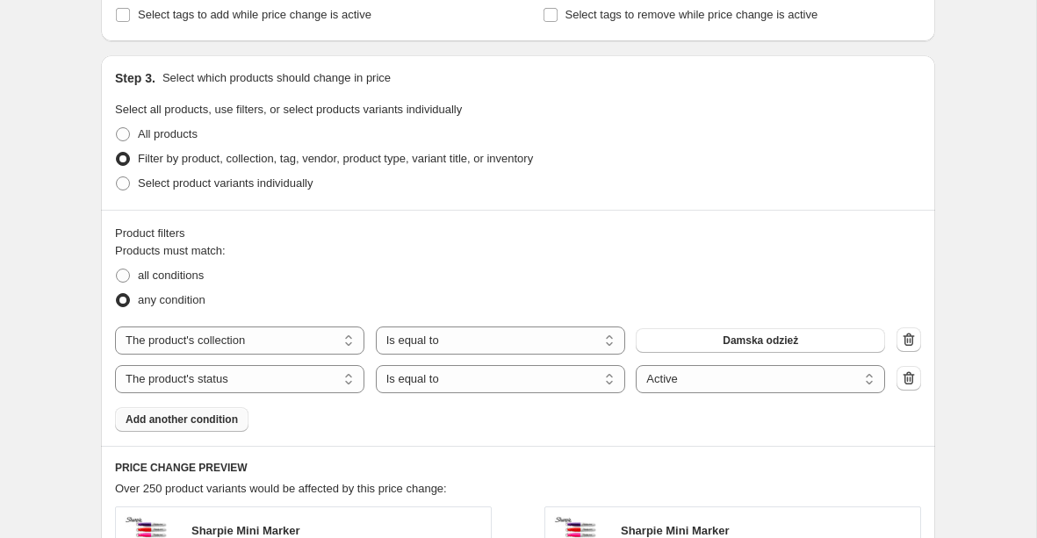
scroll to position [956, 0]
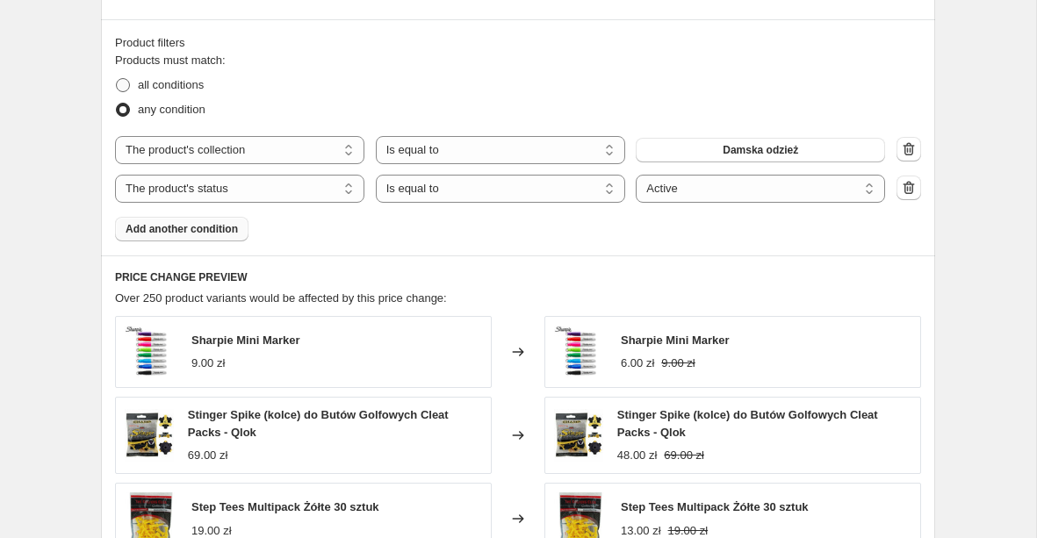
type input "Odzież damska 30%"
click at [126, 83] on span at bounding box center [123, 85] width 14 height 14
click at [117, 79] on input "all conditions" at bounding box center [116, 78] width 1 height 1
radio input "true"
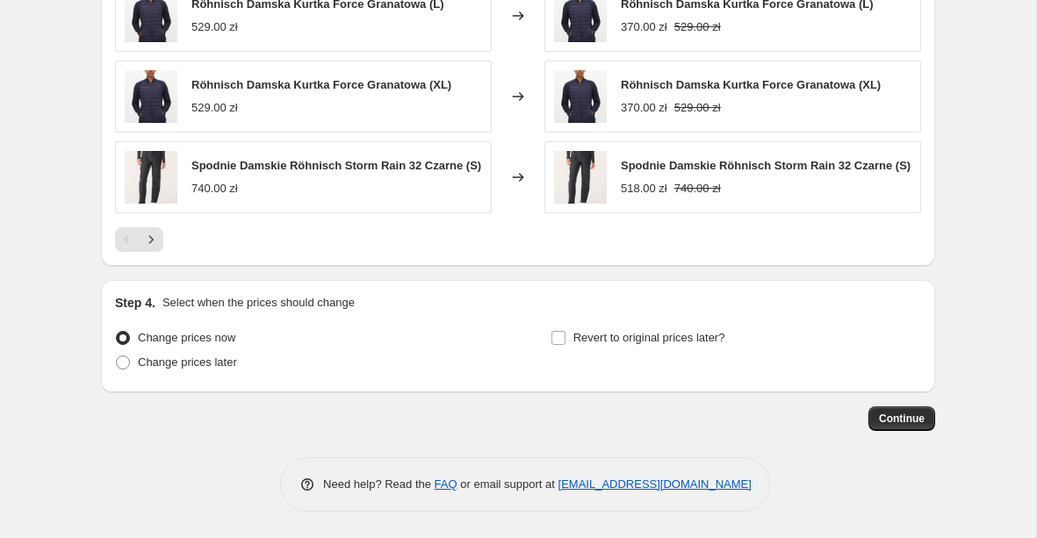
scroll to position [1459, 0]
click at [899, 422] on span "Continue" at bounding box center [902, 419] width 46 height 14
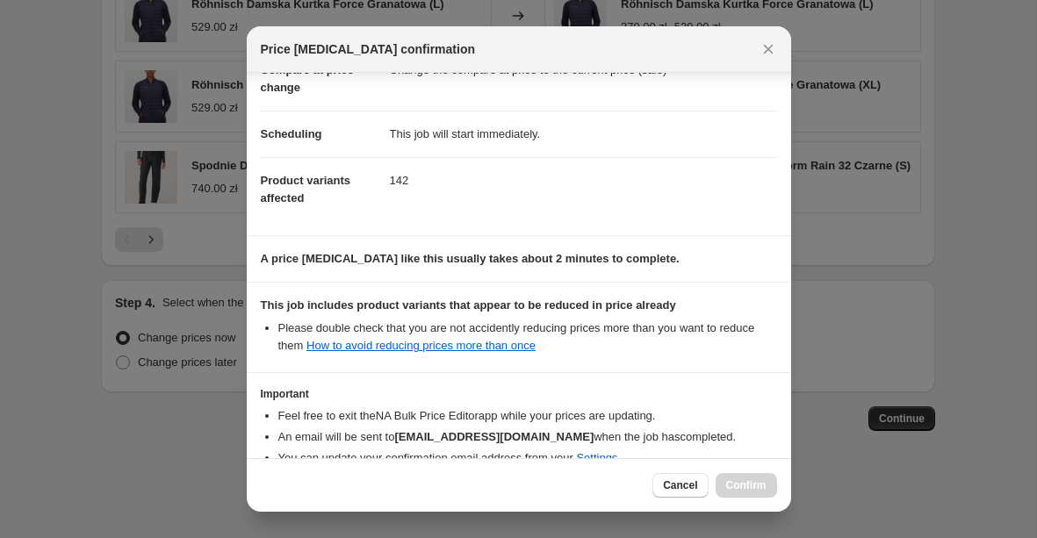
scroll to position [201, 0]
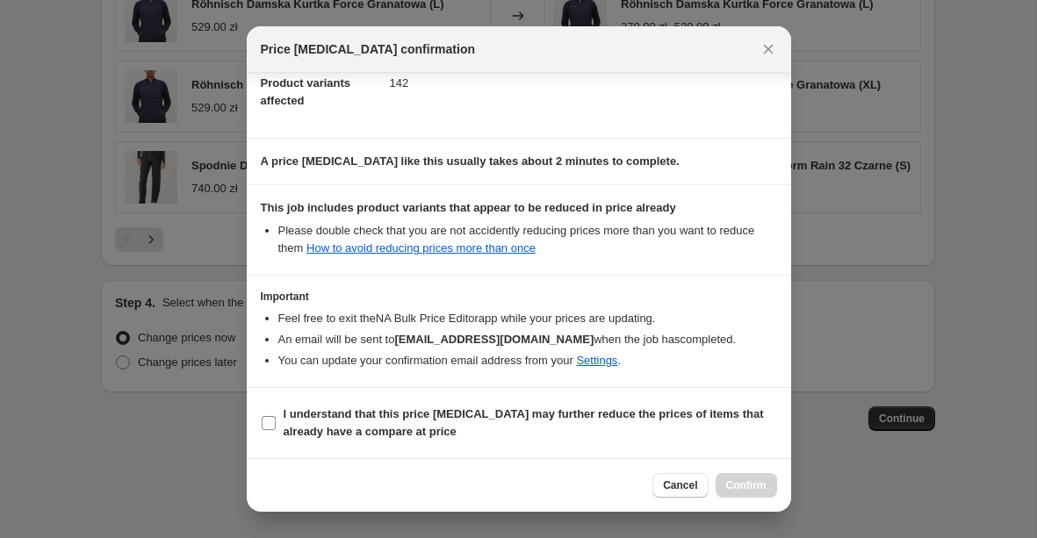
click at [272, 415] on span ":rpe:" at bounding box center [269, 423] width 16 height 16
click at [272, 416] on input "I understand that this price [MEDICAL_DATA] may further reduce the prices of it…" at bounding box center [269, 423] width 14 height 14
checkbox input "true"
click at [747, 487] on span "Confirm" at bounding box center [746, 486] width 40 height 14
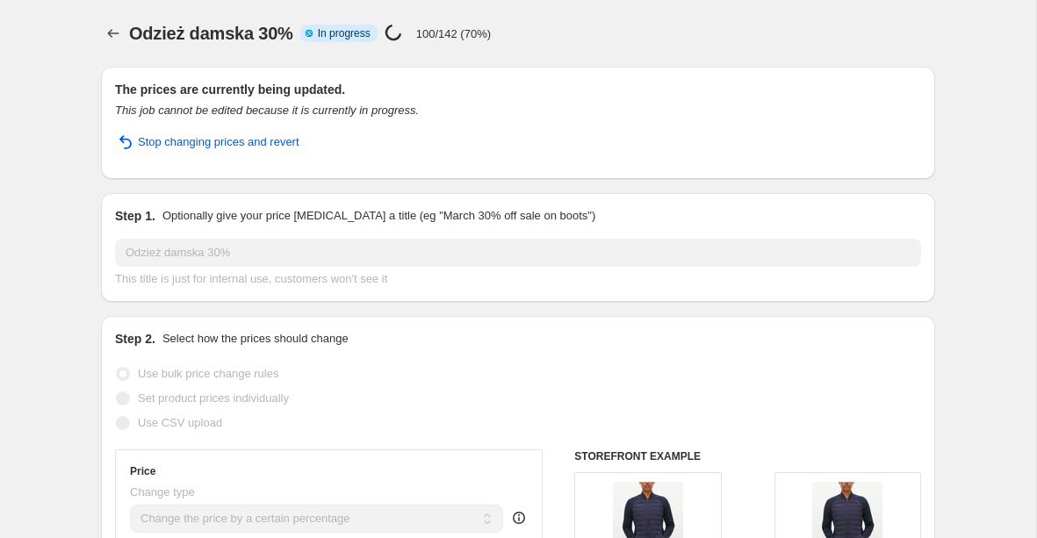
select select "percentage"
select select "collection"
select select "product_status"
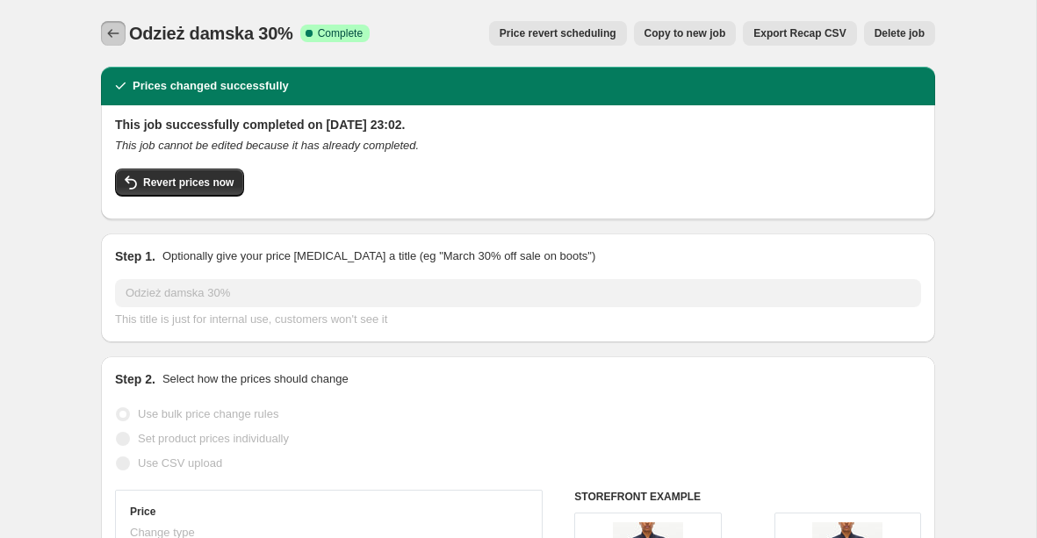
click at [115, 32] on icon "Price change jobs" at bounding box center [114, 34] width 18 height 18
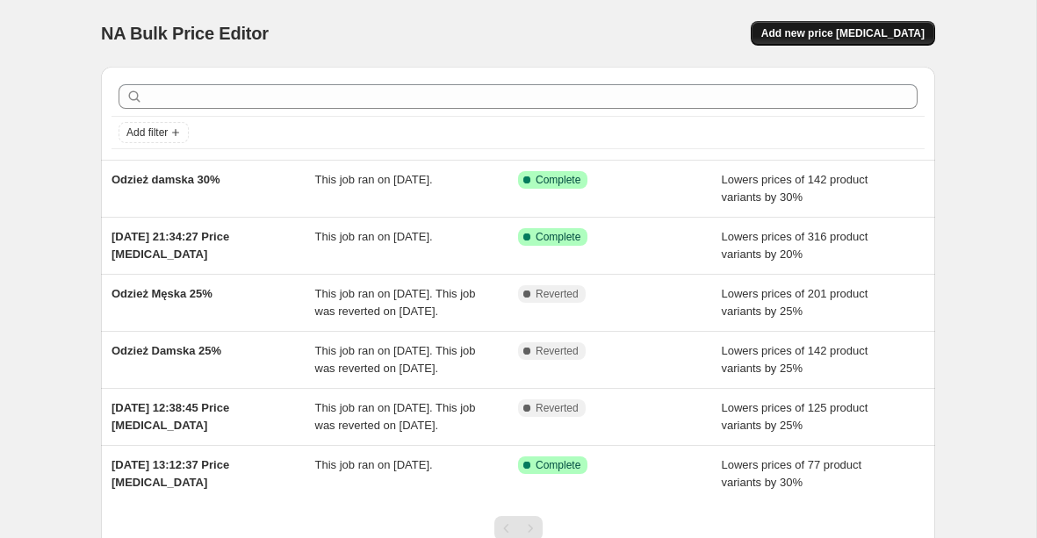
click at [828, 37] on span "Add new price [MEDICAL_DATA]" at bounding box center [843, 33] width 163 height 14
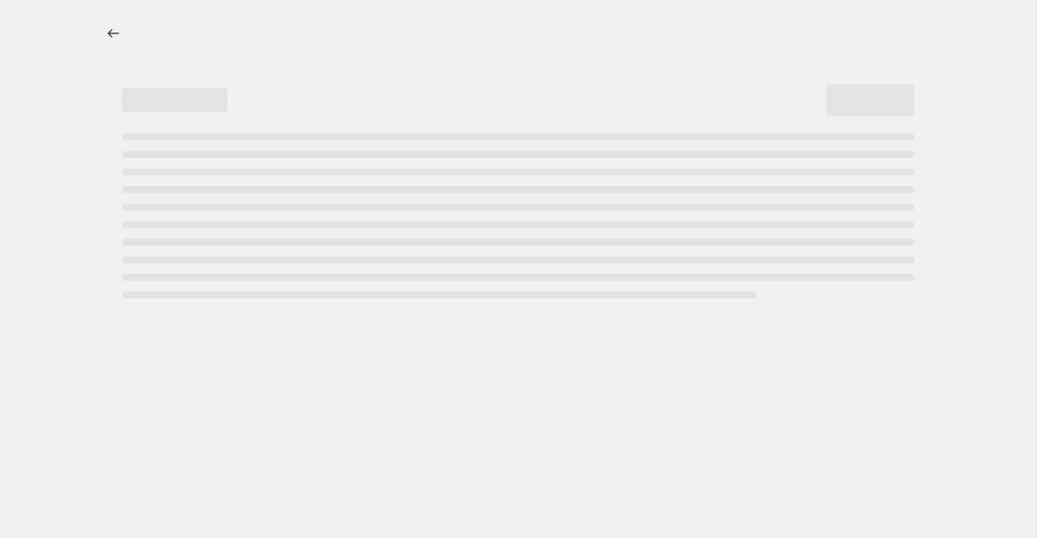
select select "percentage"
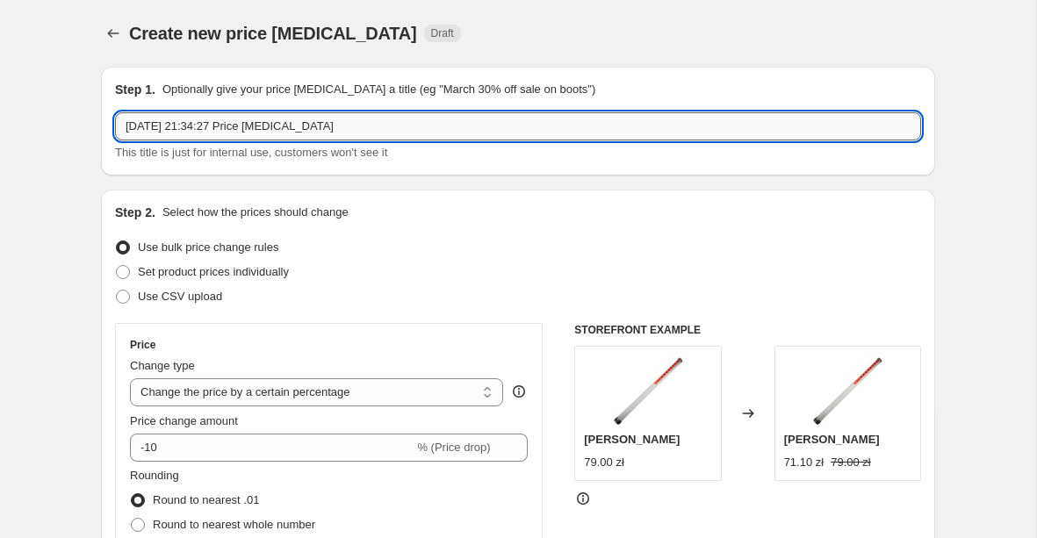
click at [266, 132] on input "[DATE] 21:34:27 Price [MEDICAL_DATA]" at bounding box center [518, 126] width 806 height 28
click at [266, 128] on input "[DATE] 21:34:27 Price [MEDICAL_DATA]" at bounding box center [518, 126] width 806 height 28
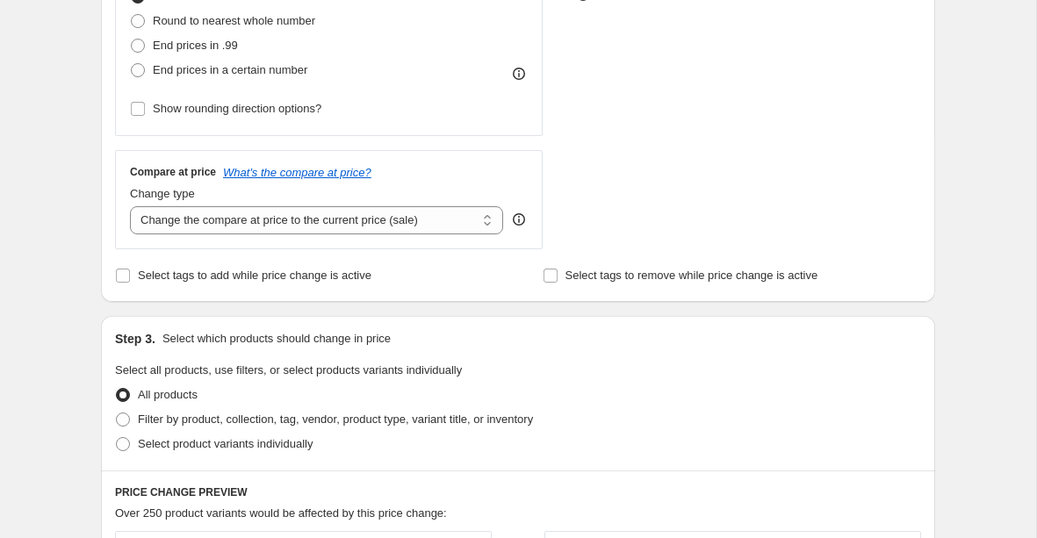
scroll to position [509, 0]
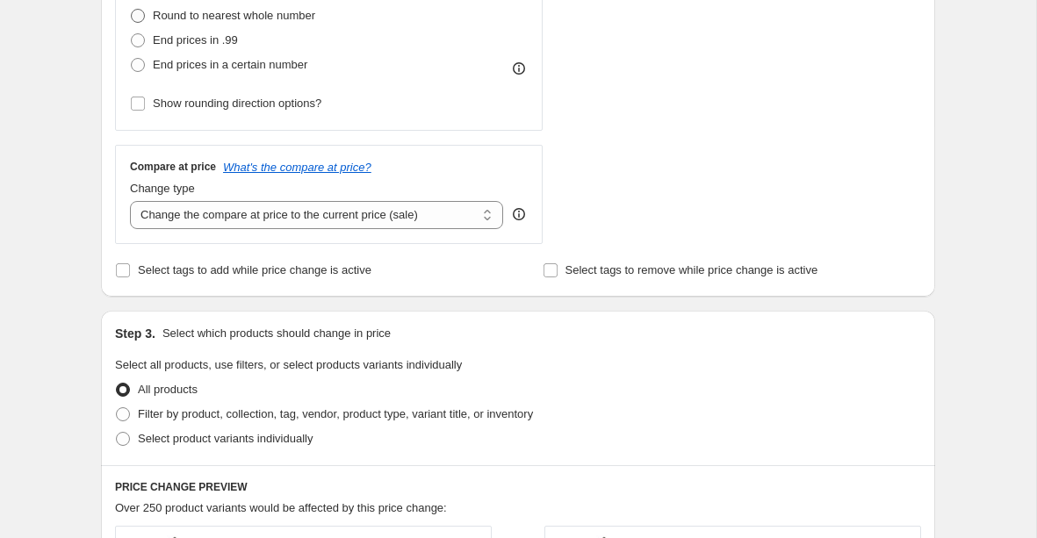
type input "Odzież męska 30%"
click at [200, 15] on span "Round to nearest whole number" at bounding box center [234, 15] width 162 height 13
click at [132, 10] on input "Round to nearest whole number" at bounding box center [131, 9] width 1 height 1
radio input "true"
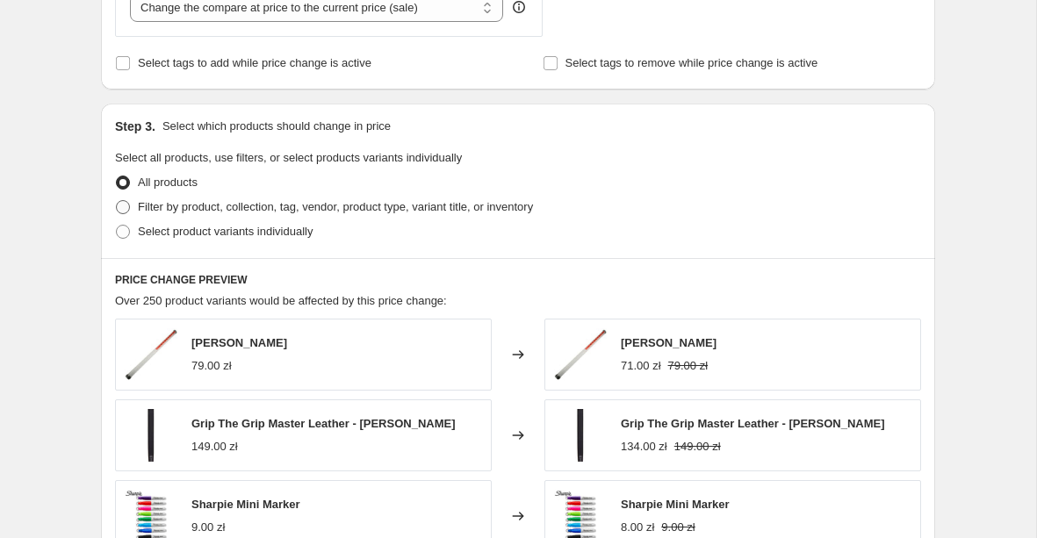
click at [162, 211] on span "Filter by product, collection, tag, vendor, product type, variant title, or inv…" at bounding box center [335, 206] width 395 height 13
click at [117, 201] on input "Filter by product, collection, tag, vendor, product type, variant title, or inv…" at bounding box center [116, 200] width 1 height 1
radio input "true"
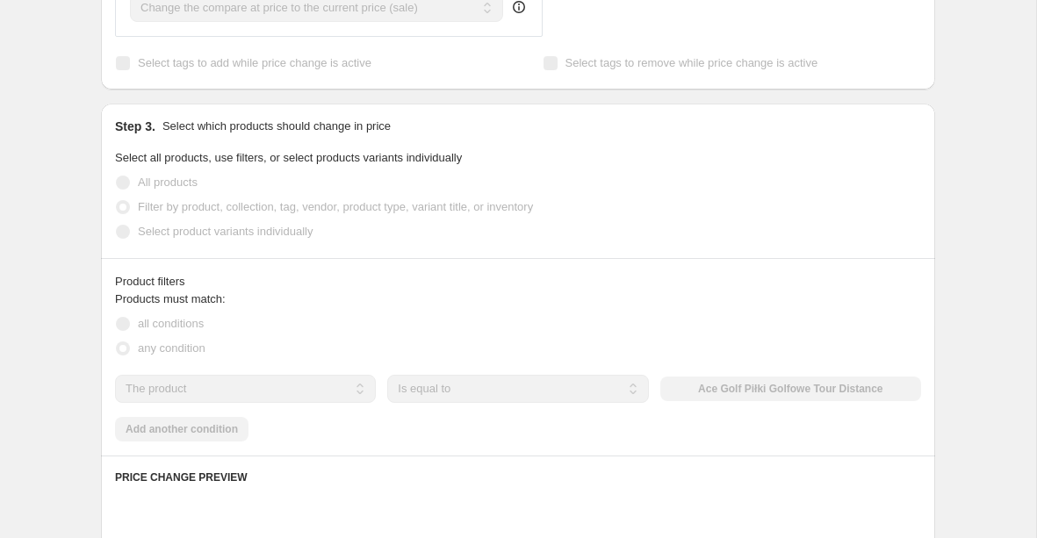
scroll to position [837, 0]
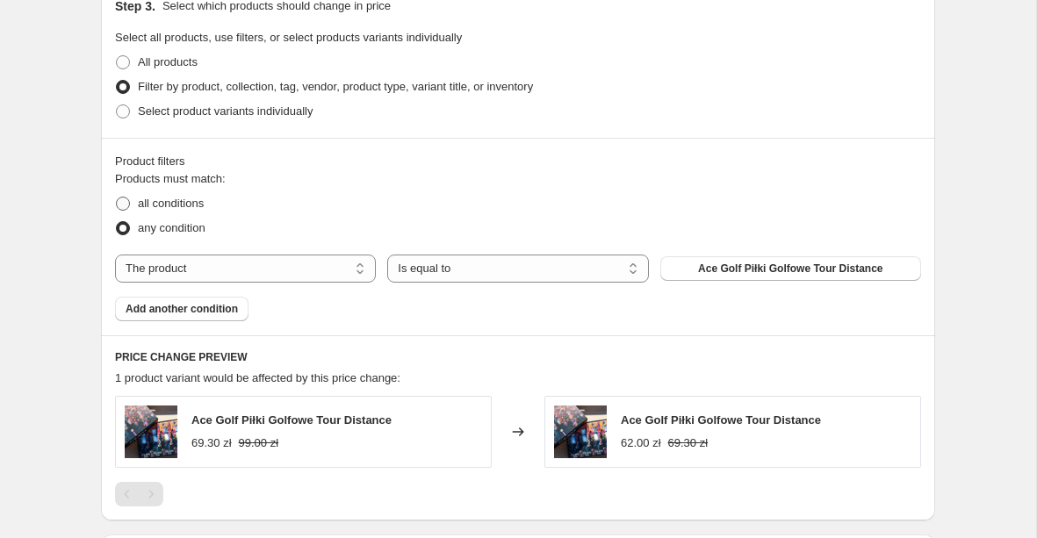
click at [158, 202] on span "all conditions" at bounding box center [171, 203] width 66 height 13
click at [117, 198] on input "all conditions" at bounding box center [116, 197] width 1 height 1
radio input "true"
click at [313, 267] on select "The product The product's collection The product's tag The product's vendor The…" at bounding box center [245, 269] width 261 height 28
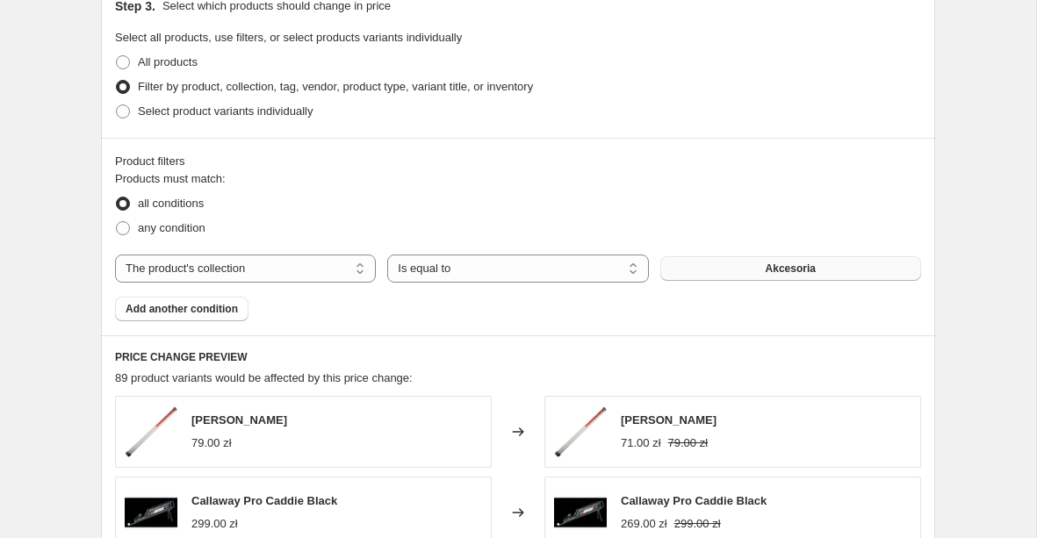
click at [754, 275] on button "Akcesoria" at bounding box center [791, 268] width 261 height 25
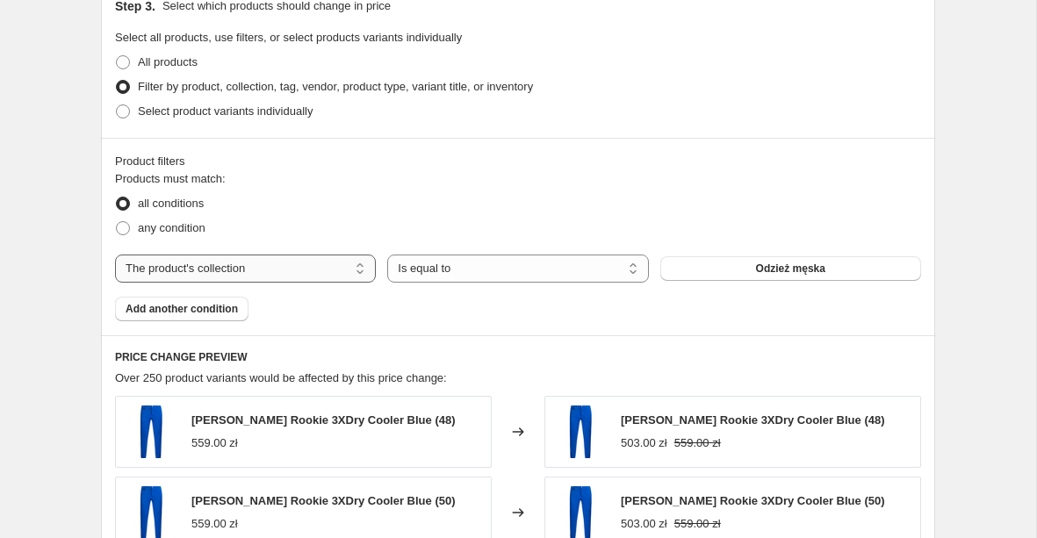
click at [222, 269] on select "The product The product's collection The product's tag The product's vendor The…" at bounding box center [245, 269] width 261 height 28
select select "product_status"
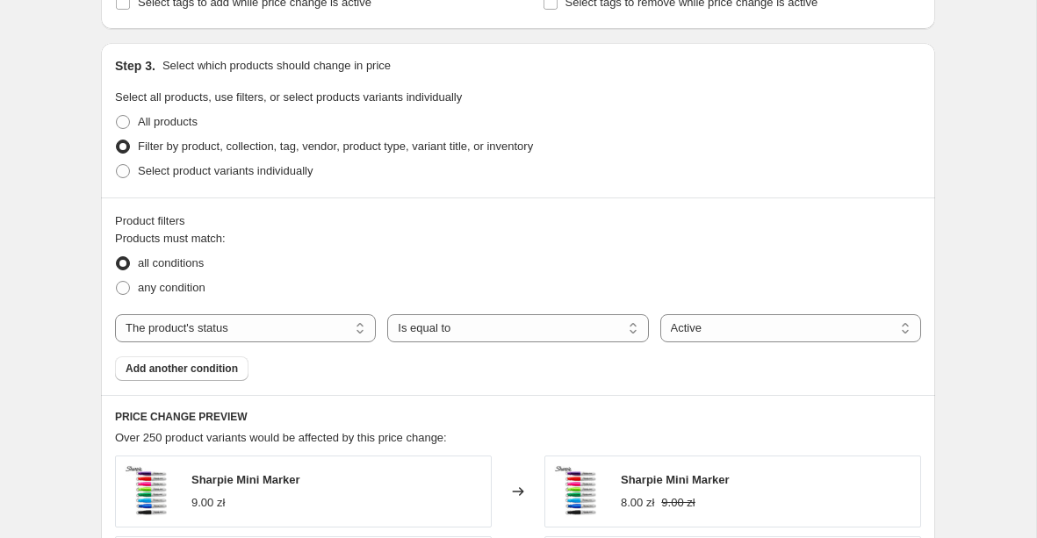
scroll to position [730, 0]
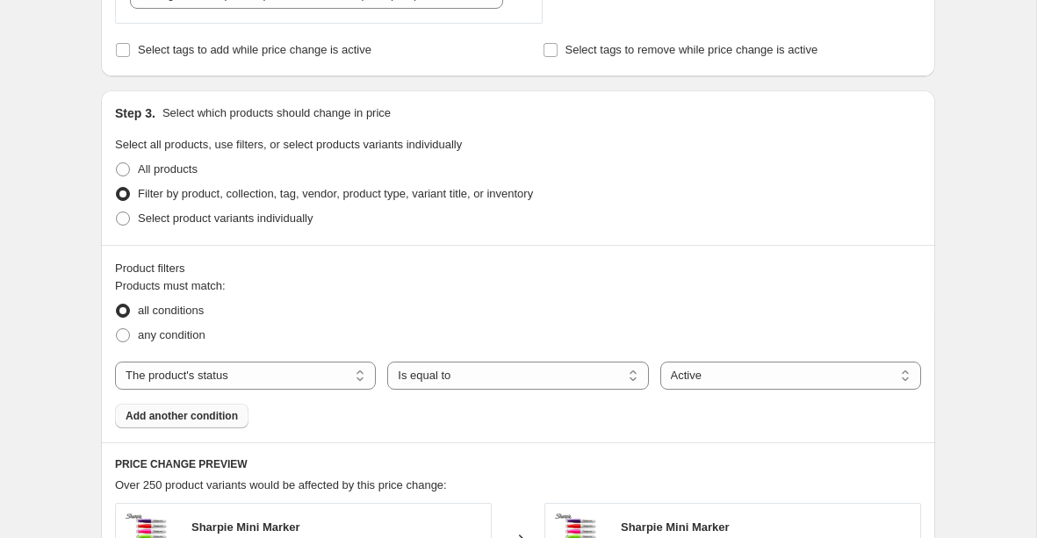
click at [207, 418] on span "Add another condition" at bounding box center [182, 416] width 112 height 14
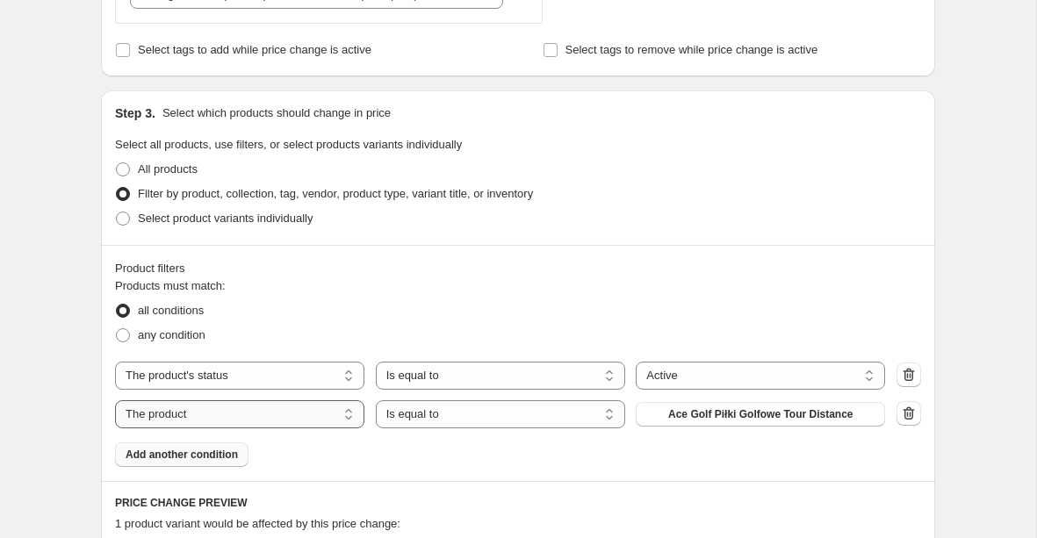
click at [261, 418] on select "The product The product's collection The product's tag The product's vendor The…" at bounding box center [239, 415] width 249 height 28
select select "collection"
click at [717, 420] on button "Akcesoria" at bounding box center [760, 414] width 249 height 25
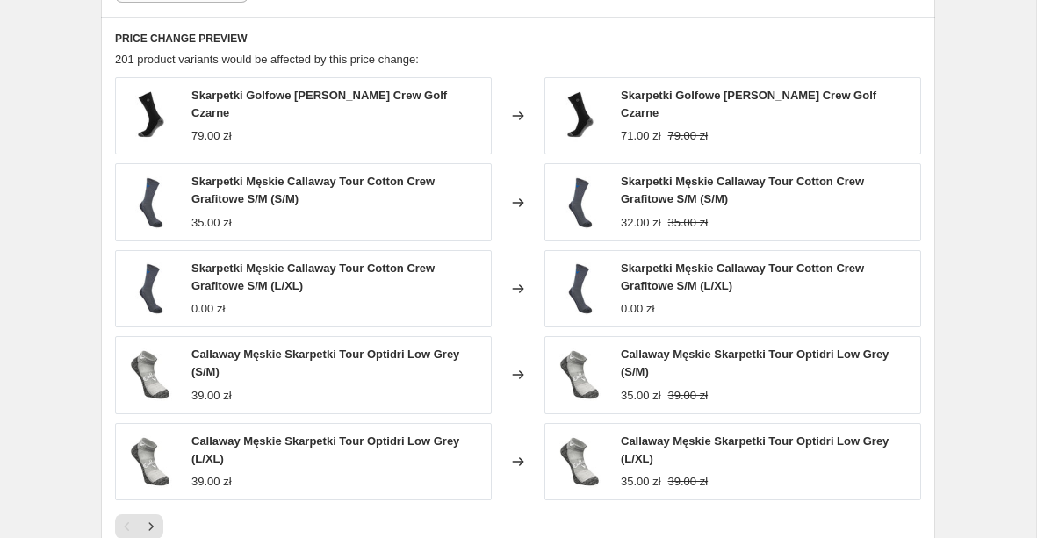
scroll to position [1482, 0]
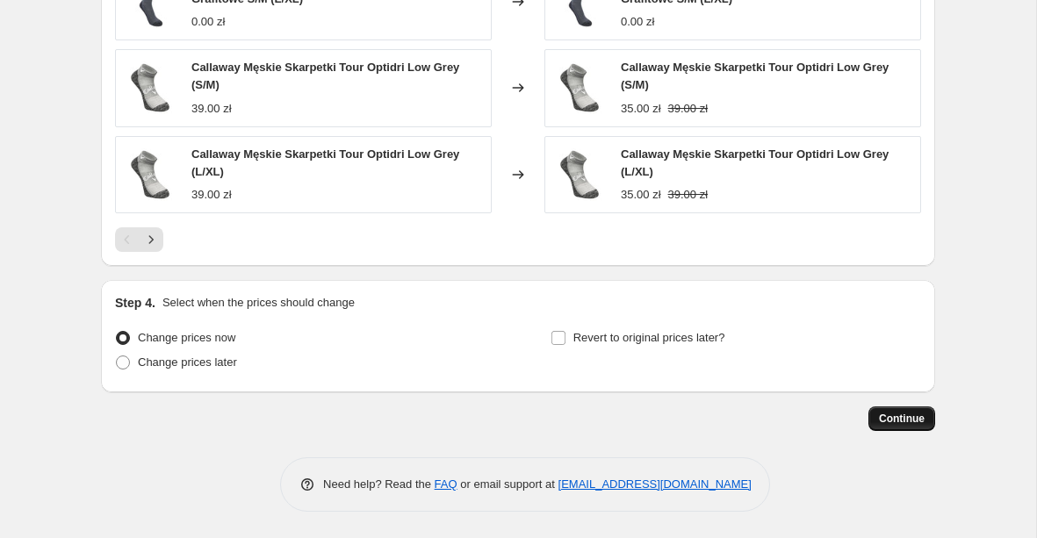
click at [885, 415] on span "Continue" at bounding box center [902, 419] width 46 height 14
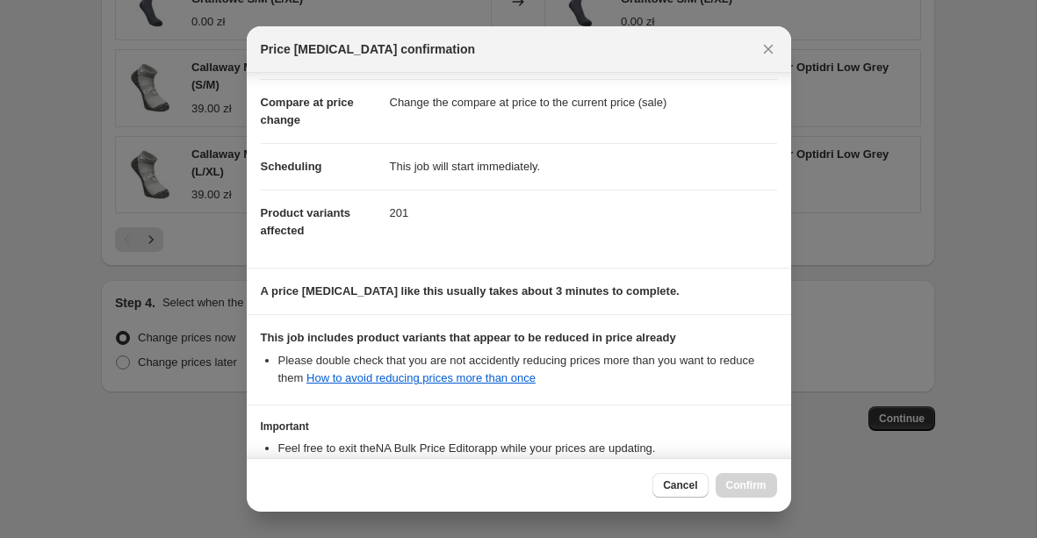
scroll to position [201, 0]
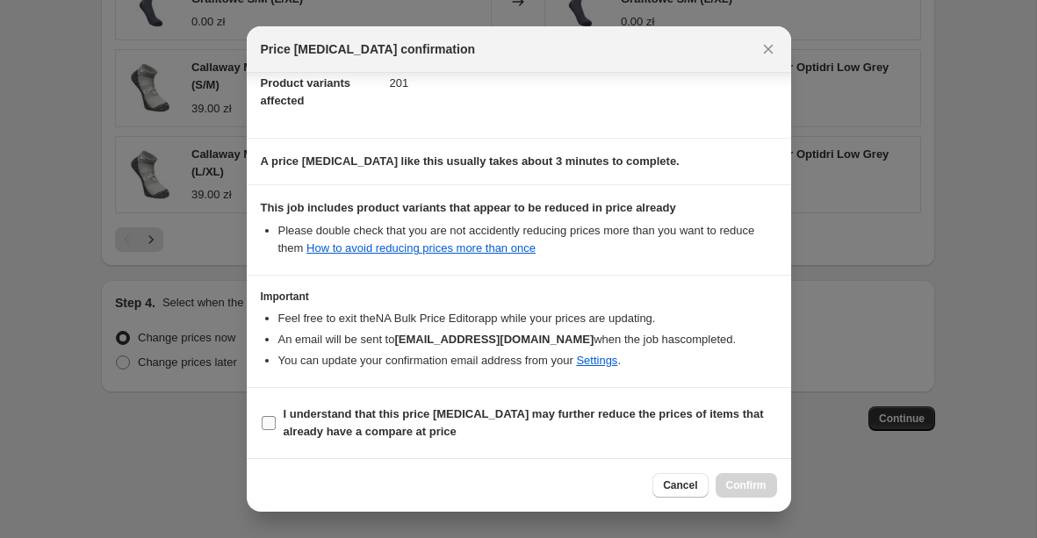
click at [340, 416] on b "I understand that this price [MEDICAL_DATA] may further reduce the prices of it…" at bounding box center [524, 423] width 480 height 31
click at [276, 416] on input "I understand that this price [MEDICAL_DATA] may further reduce the prices of it…" at bounding box center [269, 423] width 14 height 14
checkbox input "true"
click at [752, 489] on span "Confirm" at bounding box center [746, 486] width 40 height 14
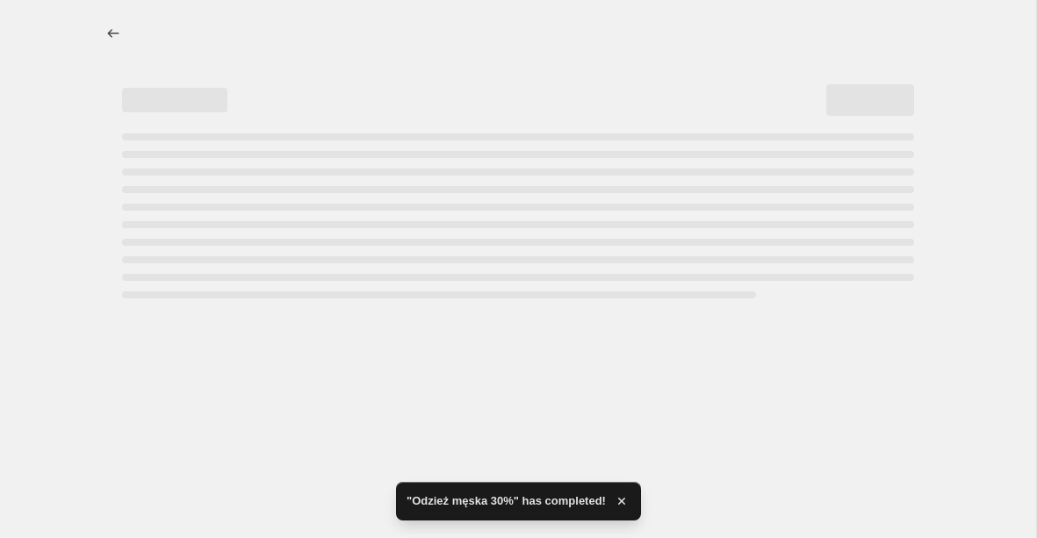
select select "percentage"
select select "product_status"
select select "collection"
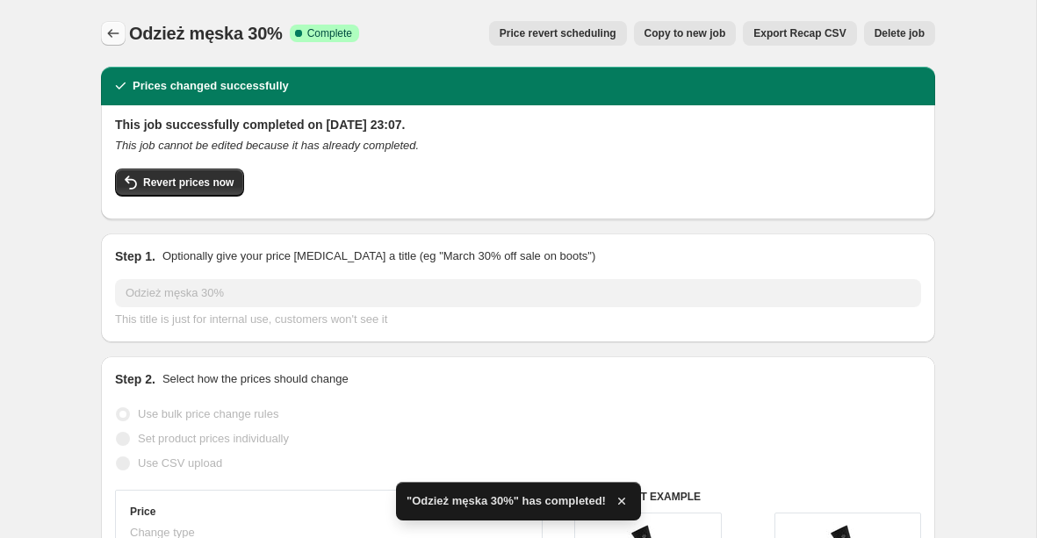
click at [111, 29] on icon "Price change jobs" at bounding box center [114, 34] width 18 height 18
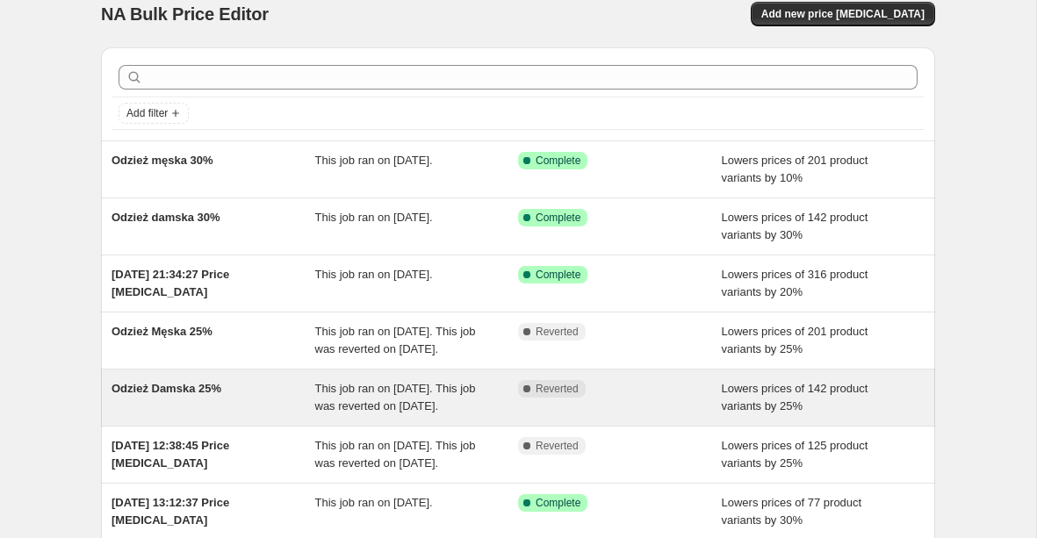
scroll to position [11, 0]
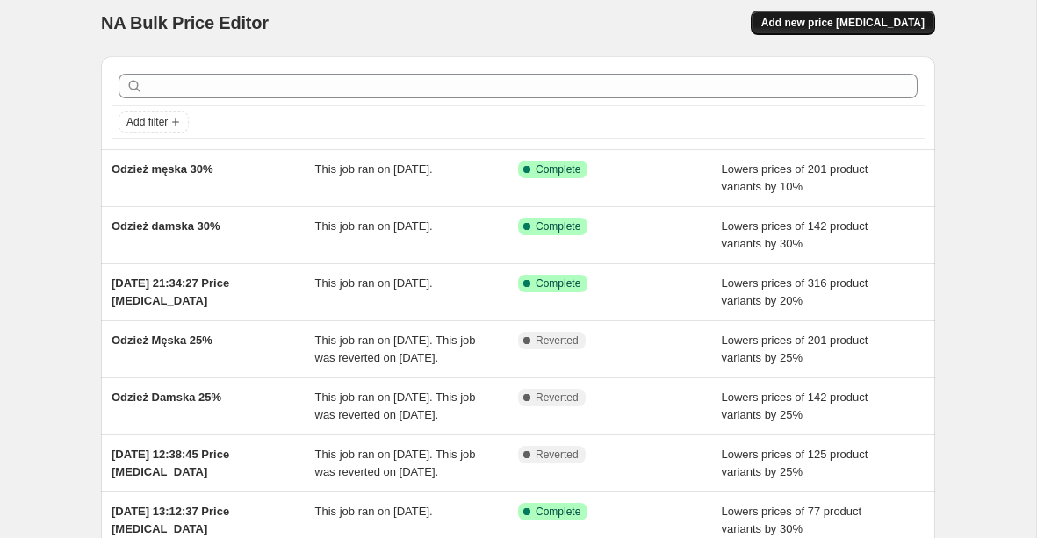
click at [873, 29] on span "Add new price [MEDICAL_DATA]" at bounding box center [843, 23] width 163 height 14
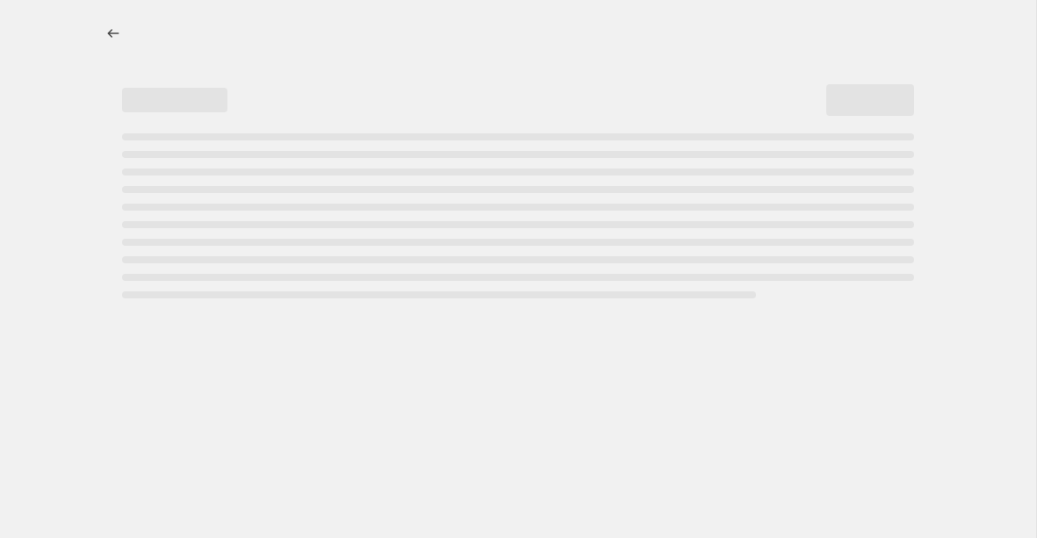
select select "percentage"
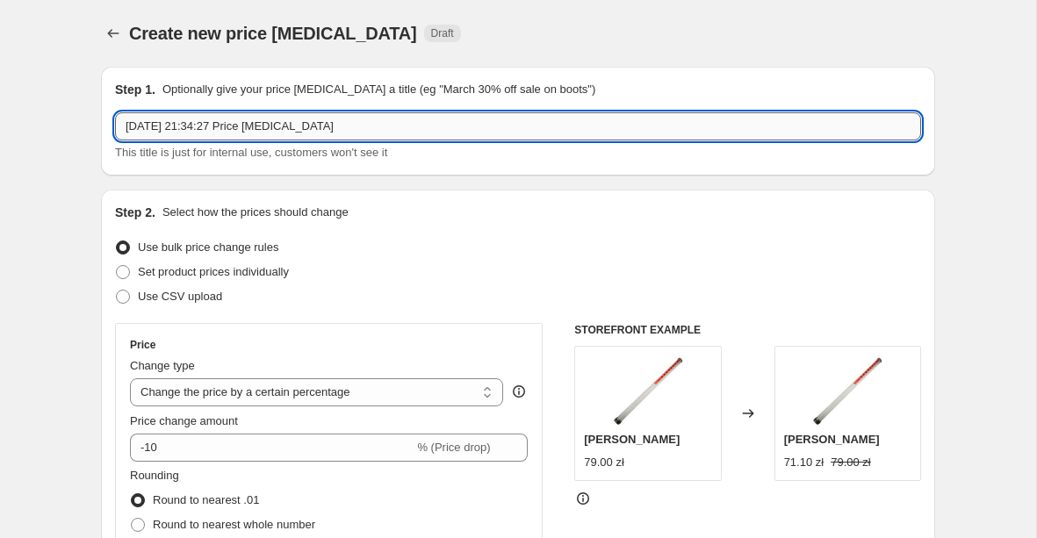
click at [333, 125] on input "[DATE] 21:34:27 Price [MEDICAL_DATA]" at bounding box center [518, 126] width 806 height 28
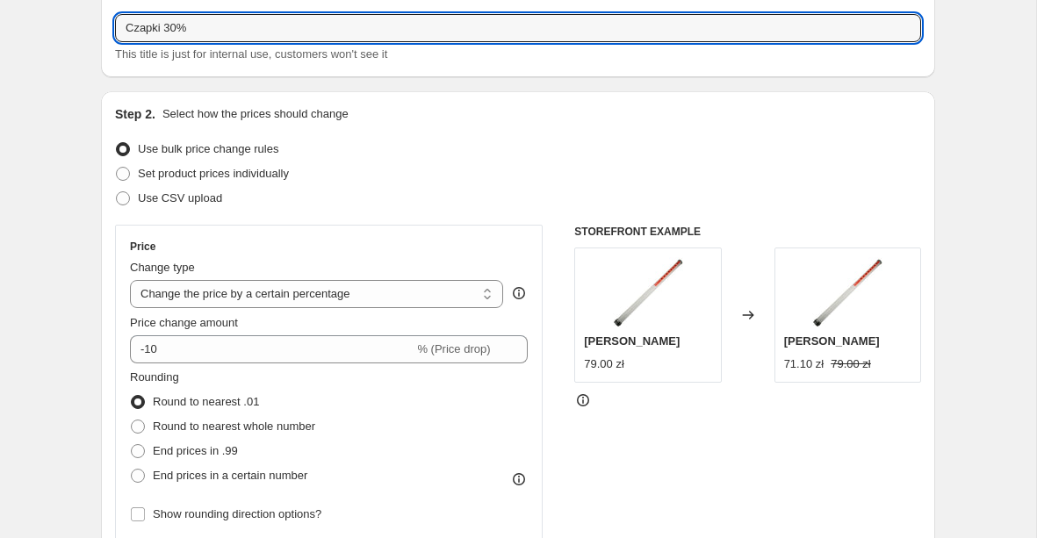
scroll to position [112, 0]
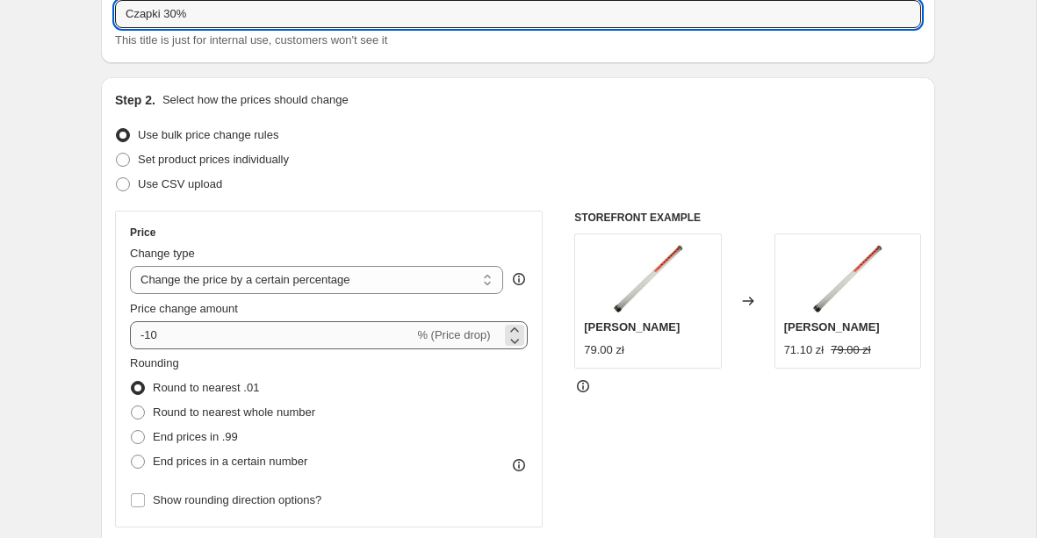
type input "Czapki 30%"
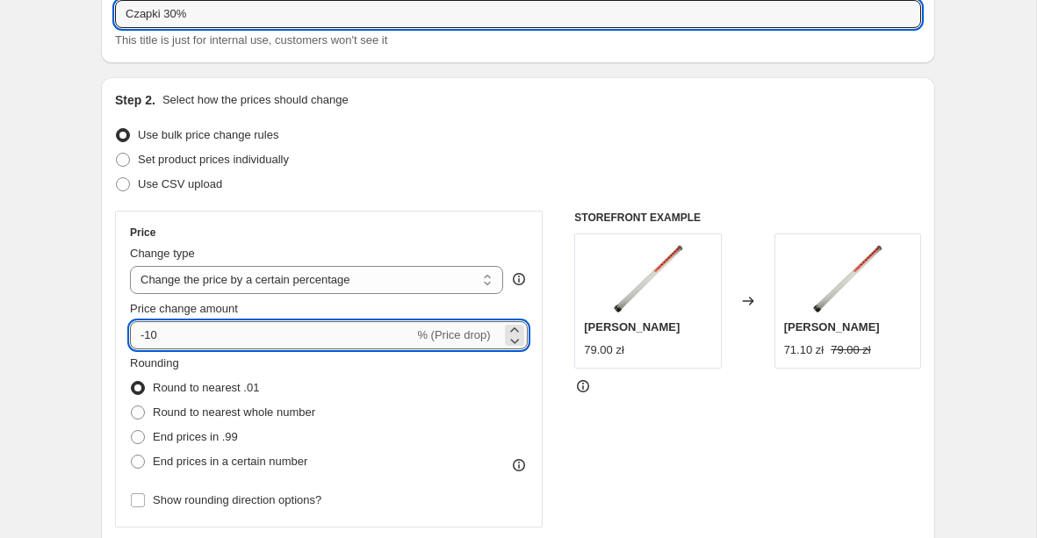
click at [206, 334] on input "-10" at bounding box center [272, 335] width 284 height 28
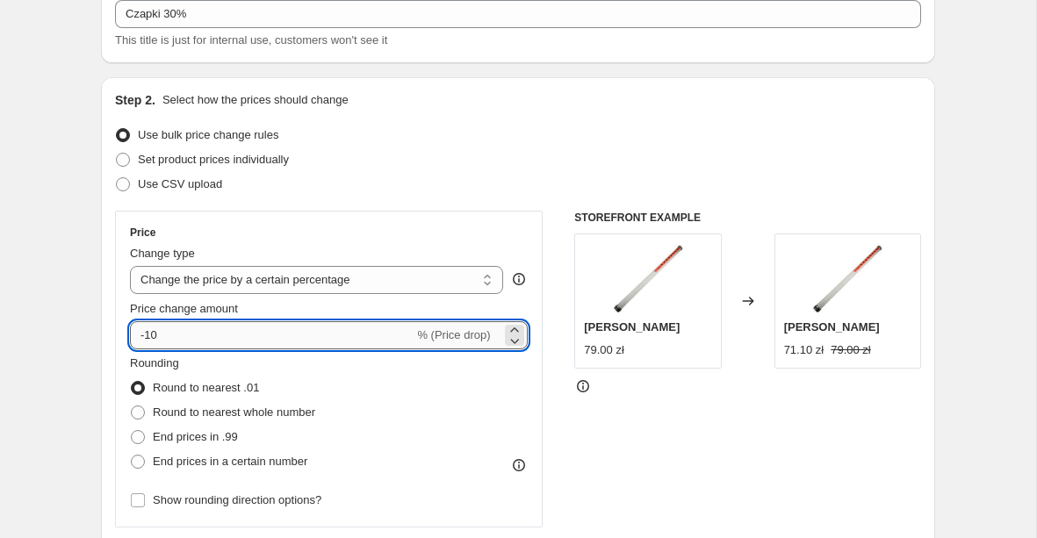
type input "-1"
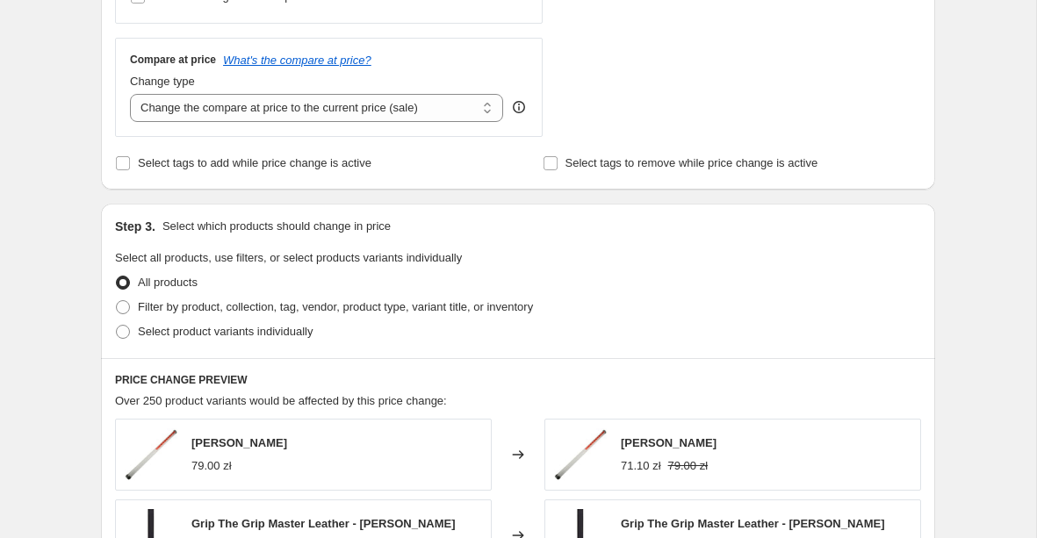
scroll to position [757, 0]
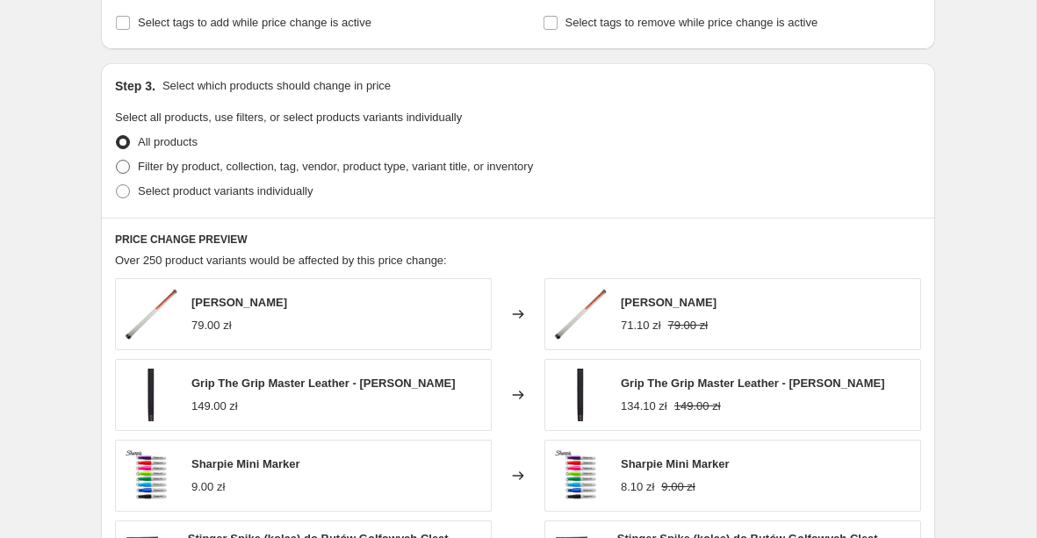
type input "-30"
click at [195, 170] on span "Filter by product, collection, tag, vendor, product type, variant title, or inv…" at bounding box center [335, 166] width 395 height 13
click at [117, 161] on input "Filter by product, collection, tag, vendor, product type, variant title, or inv…" at bounding box center [116, 160] width 1 height 1
radio input "true"
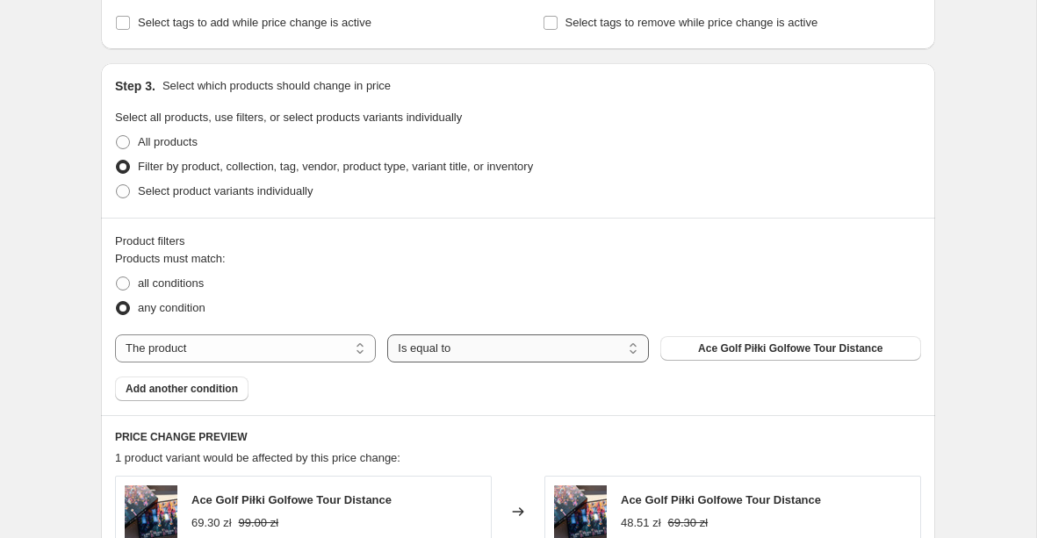
click at [419, 346] on select "Is equal to Is not equal to" at bounding box center [517, 349] width 261 height 28
click at [321, 337] on select "The product The product's collection The product's tag The product's vendor The…" at bounding box center [245, 349] width 261 height 28
select select "collection"
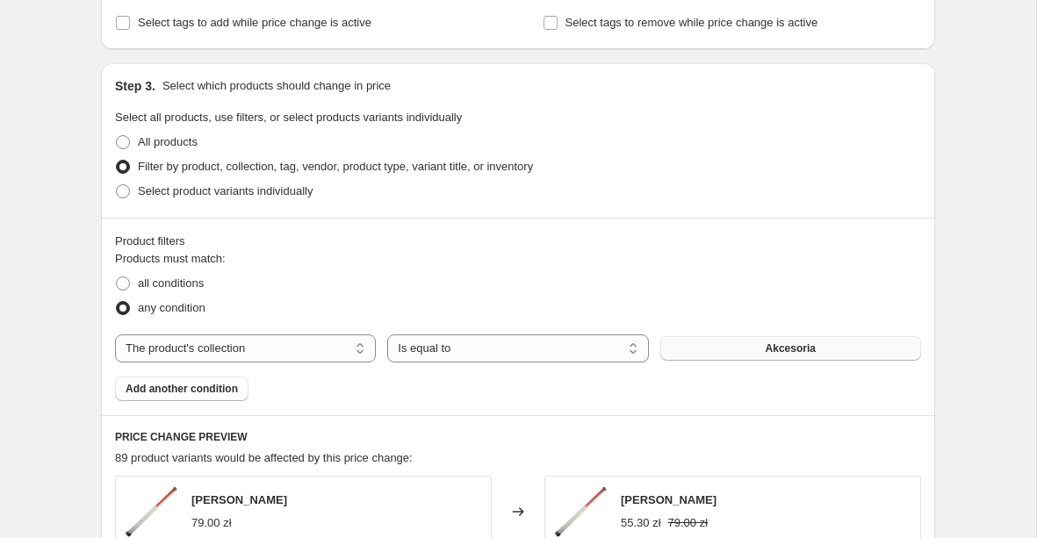
click at [734, 350] on button "Akcesoria" at bounding box center [791, 348] width 261 height 25
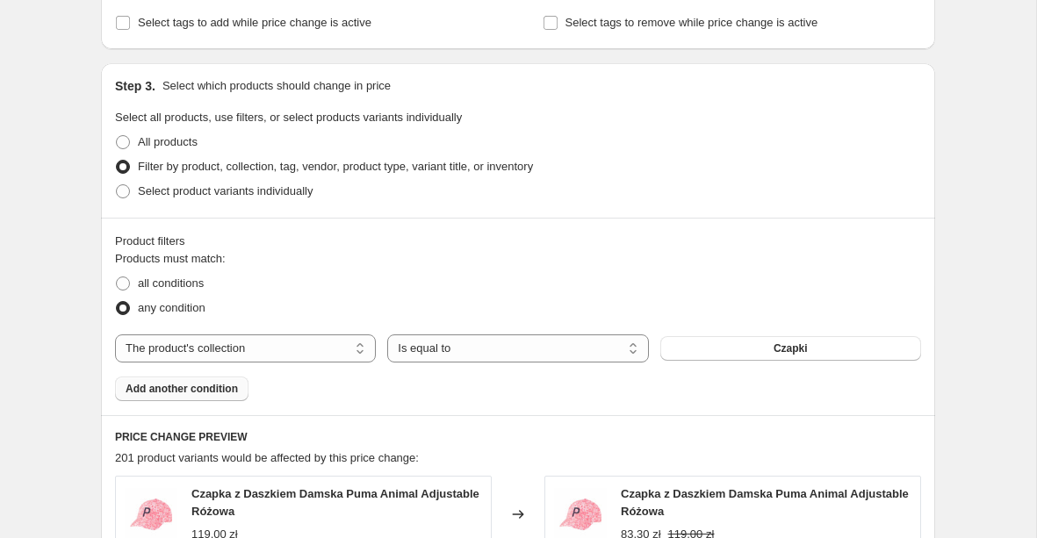
click at [220, 389] on span "Add another condition" at bounding box center [182, 389] width 112 height 14
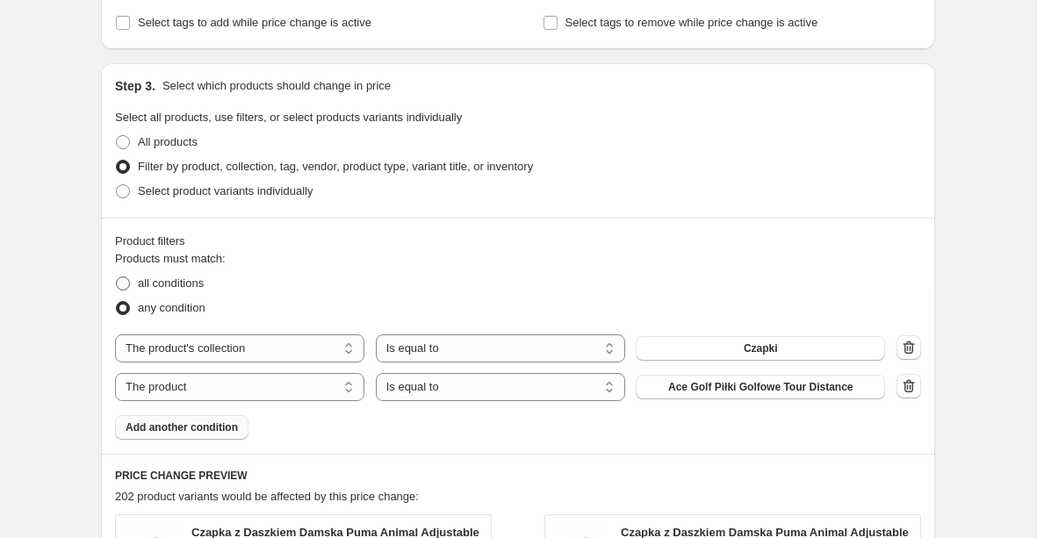
click at [162, 282] on span "all conditions" at bounding box center [171, 283] width 66 height 13
click at [117, 278] on input "all conditions" at bounding box center [116, 277] width 1 height 1
radio input "true"
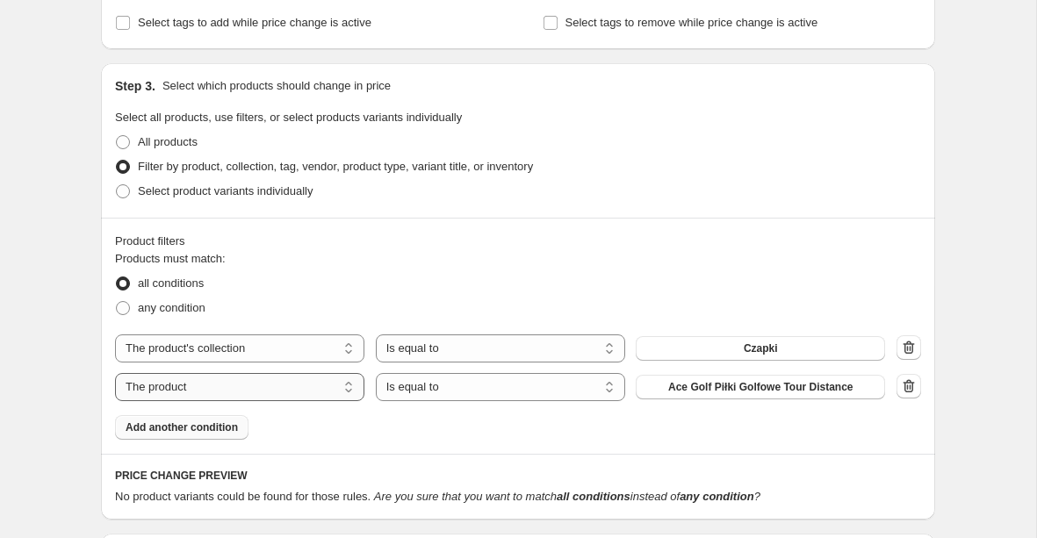
click at [338, 380] on select "The product The product's collection The product's tag The product's vendor The…" at bounding box center [239, 387] width 249 height 28
select select "product_status"
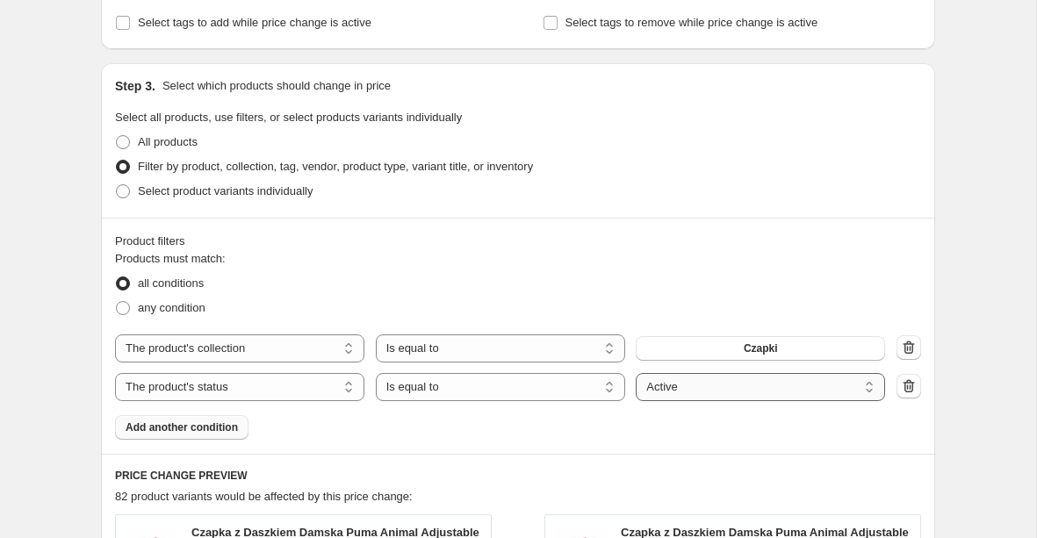
click at [713, 384] on select "Active Draft Archived" at bounding box center [760, 387] width 249 height 28
click at [545, 437] on div "Products must match: all conditions any condition The product The product's col…" at bounding box center [518, 345] width 806 height 190
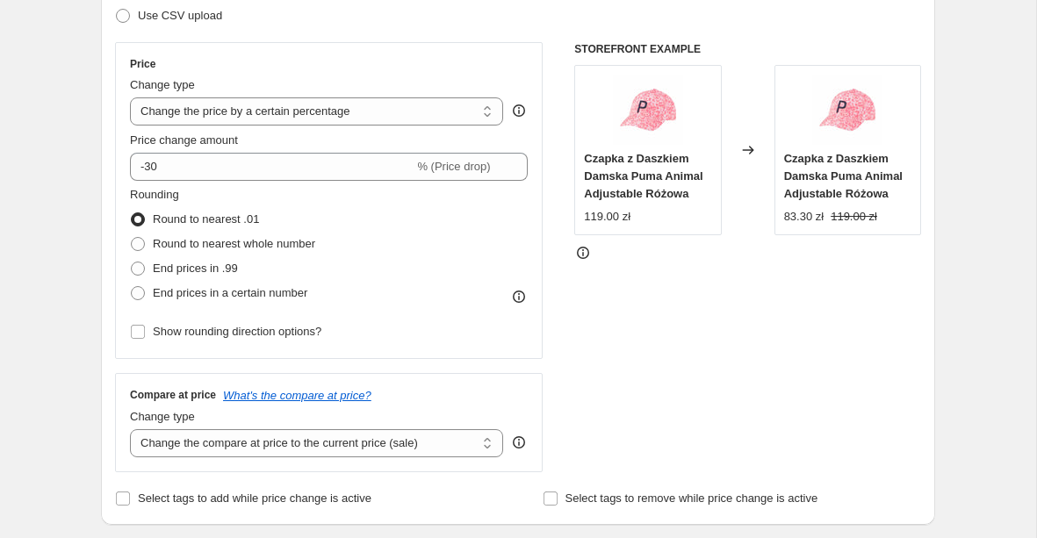
scroll to position [278, 0]
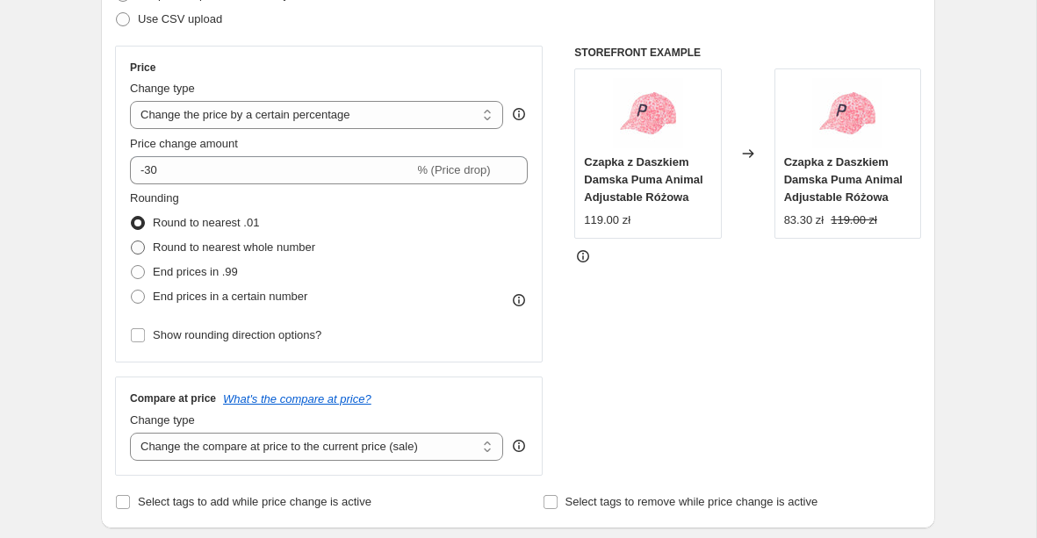
click at [278, 249] on span "Round to nearest whole number" at bounding box center [234, 247] width 162 height 13
click at [132, 242] on input "Round to nearest whole number" at bounding box center [131, 241] width 1 height 1
radio input "true"
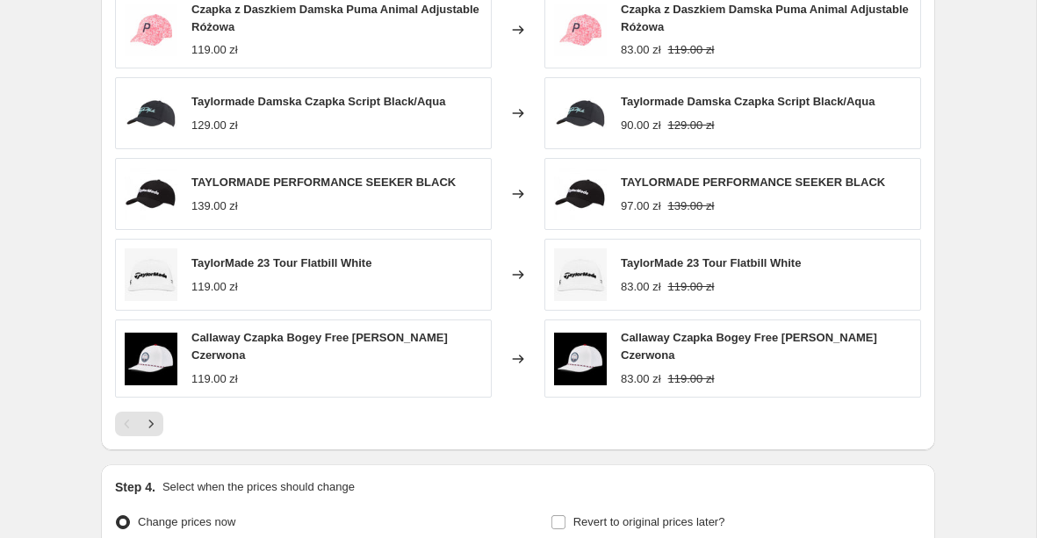
scroll to position [1459, 0]
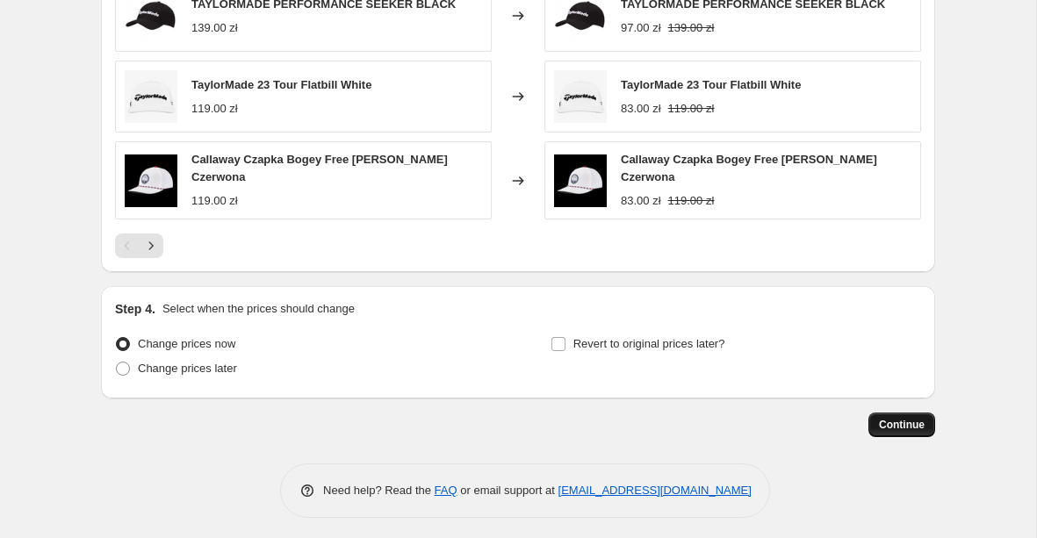
click at [903, 425] on span "Continue" at bounding box center [902, 425] width 46 height 14
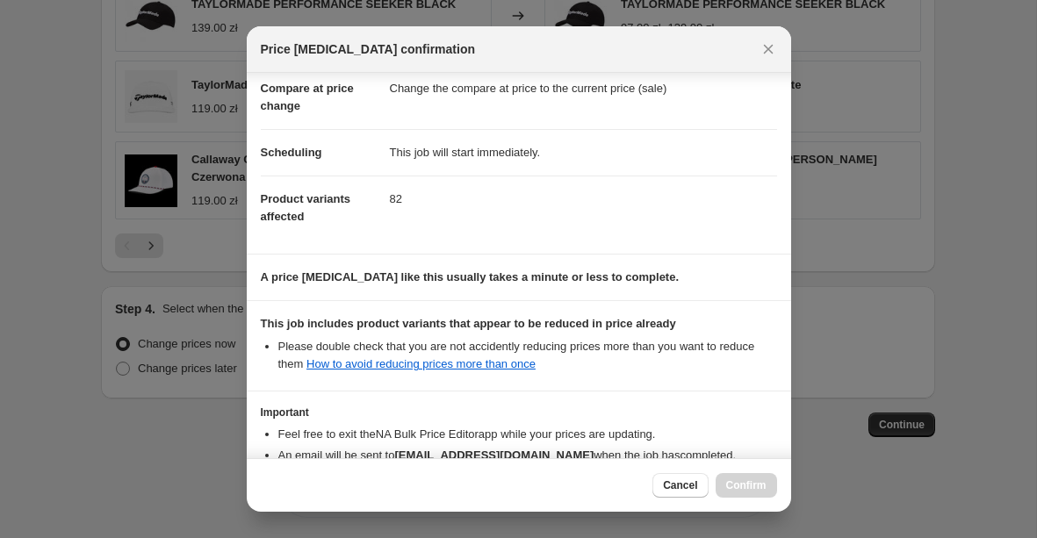
scroll to position [201, 0]
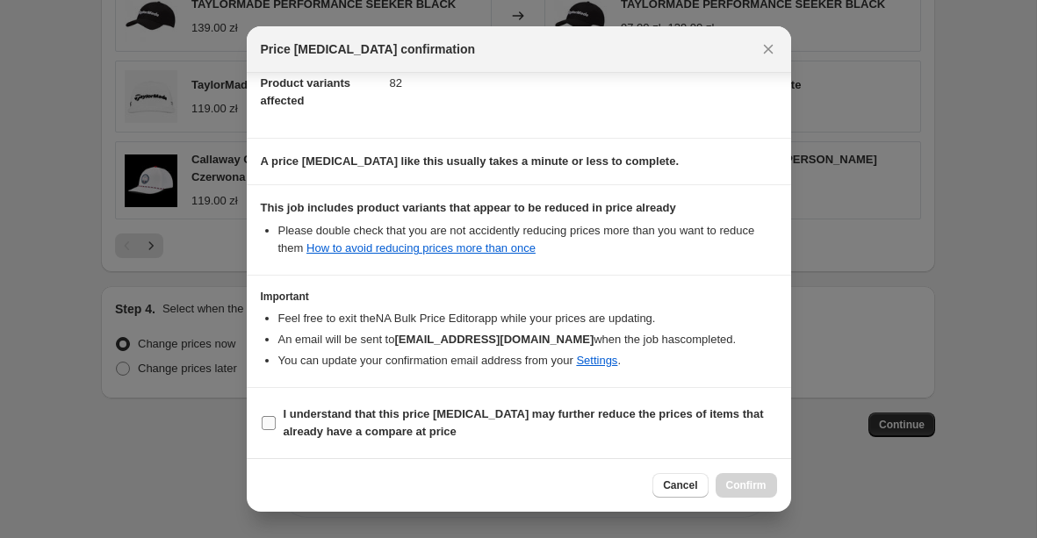
click at [453, 426] on b "I understand that this price [MEDICAL_DATA] may further reduce the prices of it…" at bounding box center [524, 423] width 480 height 31
click at [276, 426] on input "I understand that this price [MEDICAL_DATA] may further reduce the prices of it…" at bounding box center [269, 423] width 14 height 14
checkbox input "true"
click at [753, 488] on span "Confirm" at bounding box center [746, 486] width 40 height 14
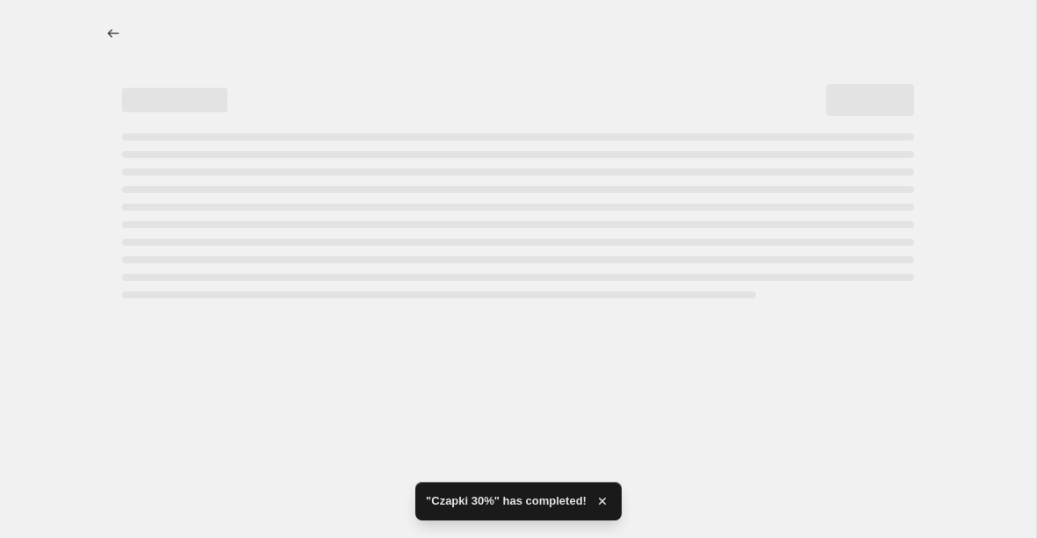
select select "percentage"
select select "collection"
select select "product_status"
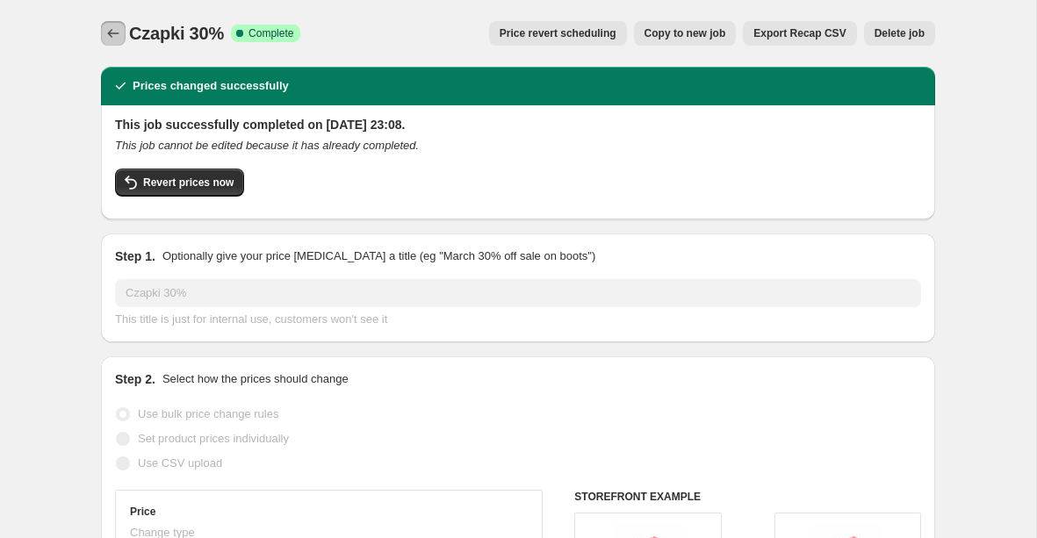
click at [117, 33] on icon "Price change jobs" at bounding box center [114, 34] width 18 height 18
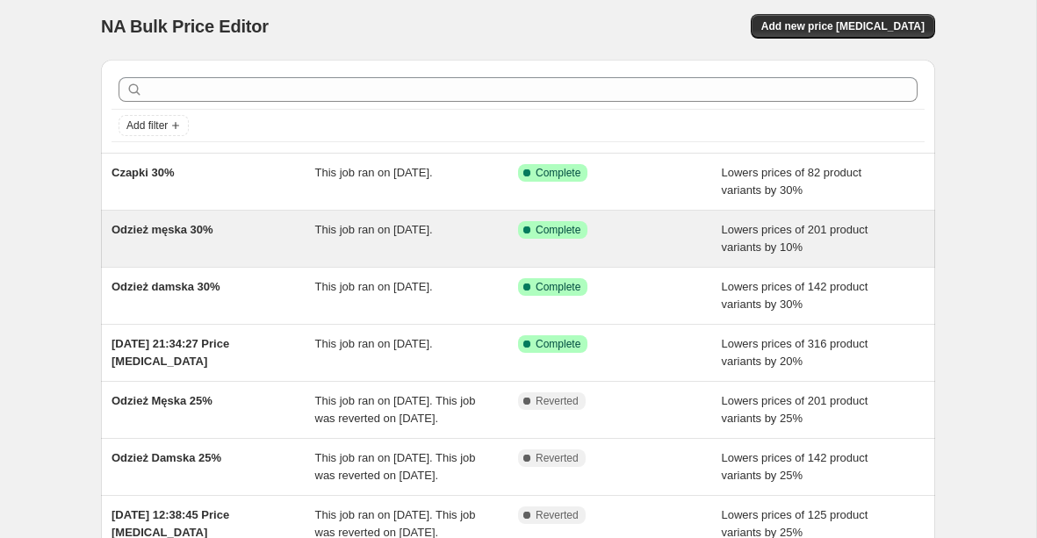
scroll to position [8, 0]
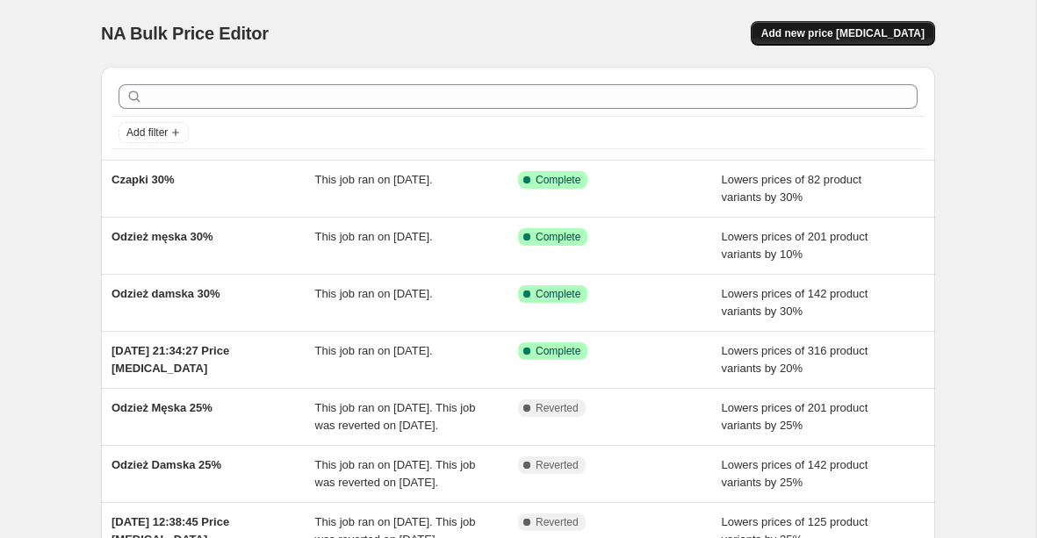
click at [818, 37] on span "Add new price [MEDICAL_DATA]" at bounding box center [843, 33] width 163 height 14
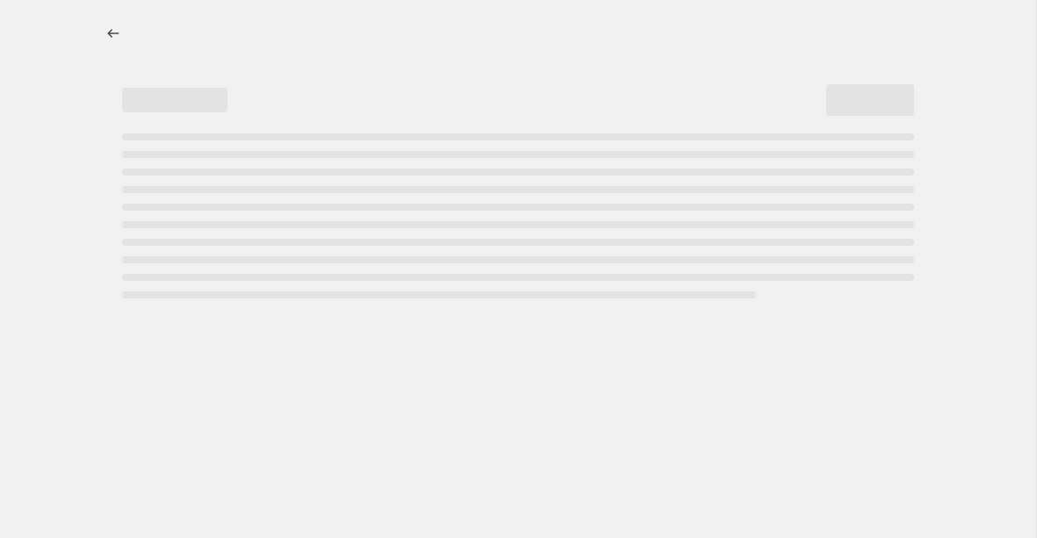
select select "percentage"
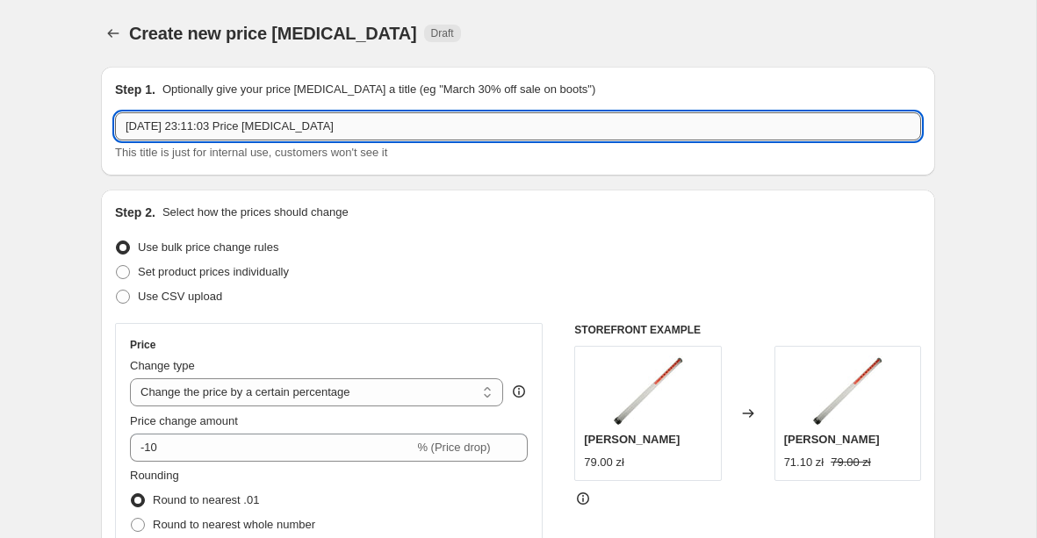
click at [289, 122] on input "13 Oct 2025, 23:11:03 Price change job" at bounding box center [518, 126] width 806 height 28
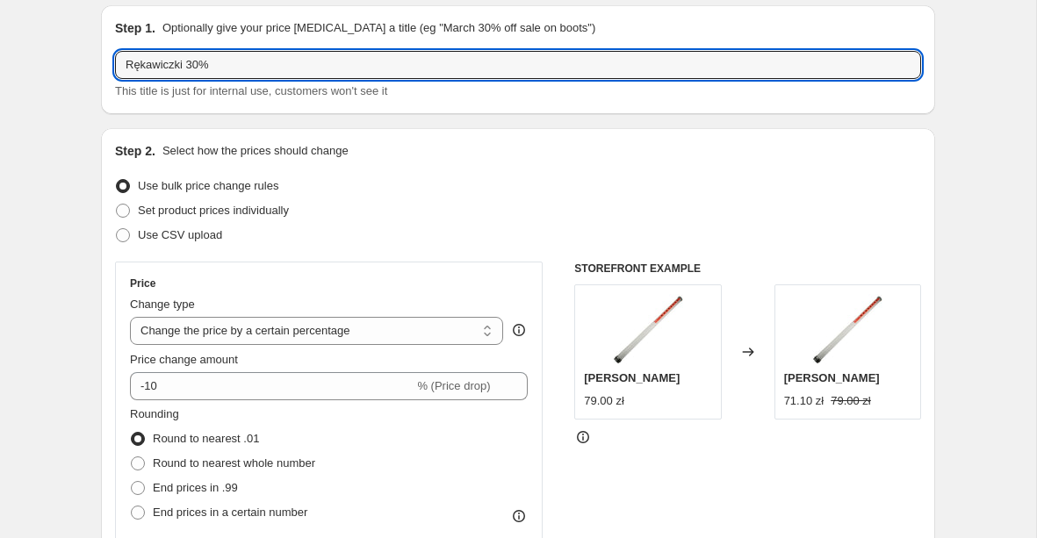
scroll to position [187, 0]
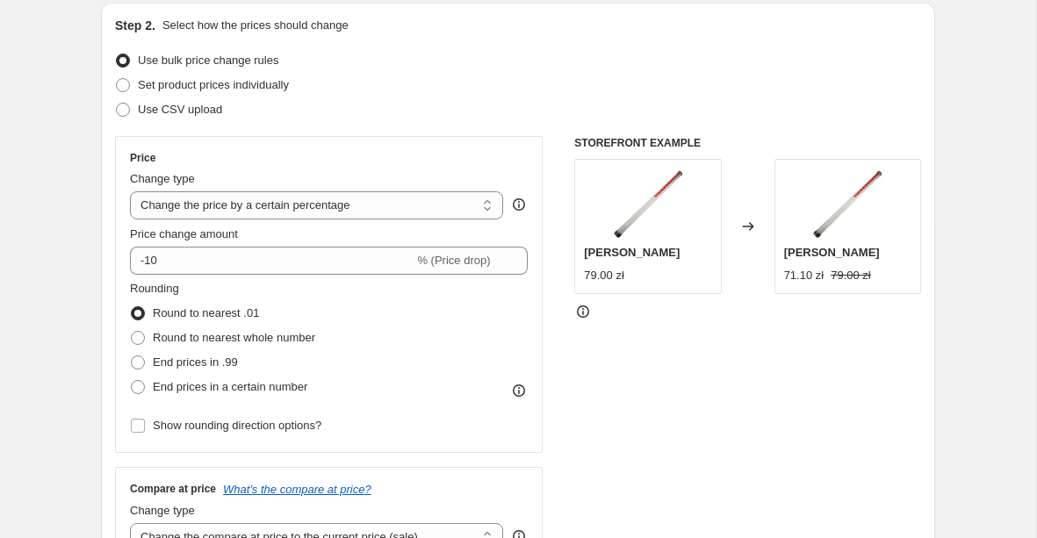
type input "Rękawiczki 30%"
click at [258, 278] on div "Price Change type Change the price to a certain amount Change the price by a ce…" at bounding box center [329, 294] width 398 height 287
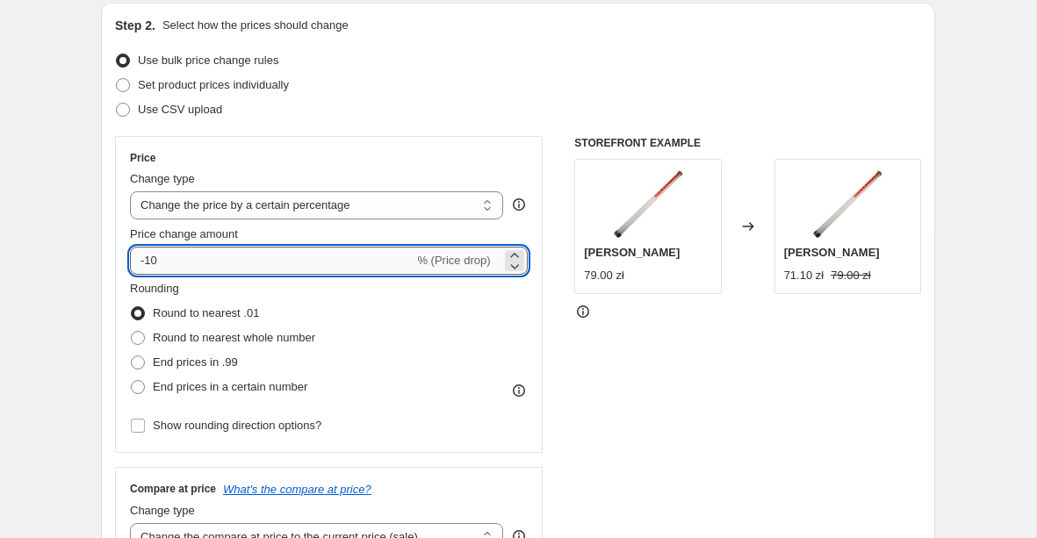
click at [254, 262] on input "-10" at bounding box center [272, 261] width 284 height 28
type input "-1"
type input "-30"
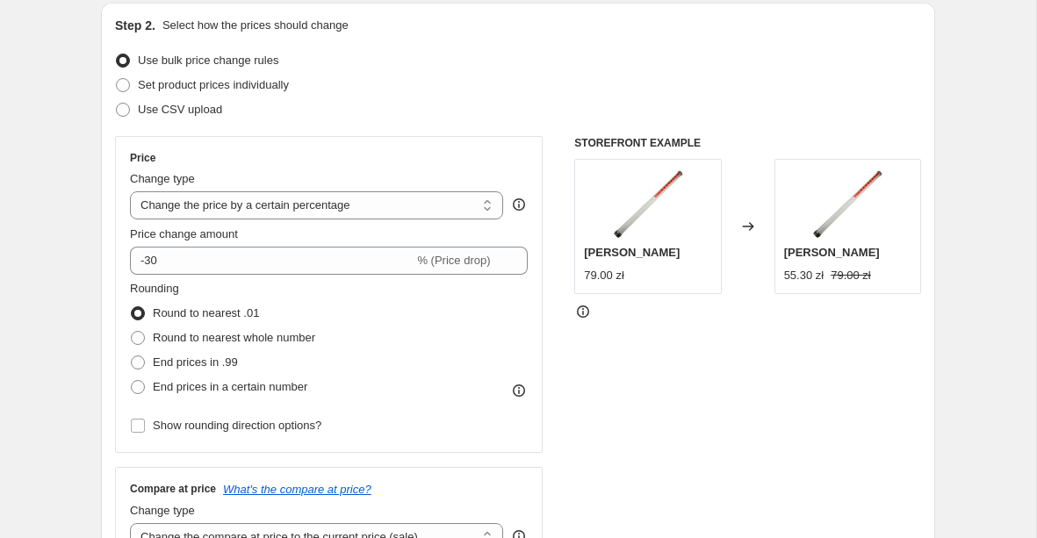
click at [120, 230] on div "Price Change type Change the price to a certain amount Change the price by a ce…" at bounding box center [329, 294] width 428 height 317
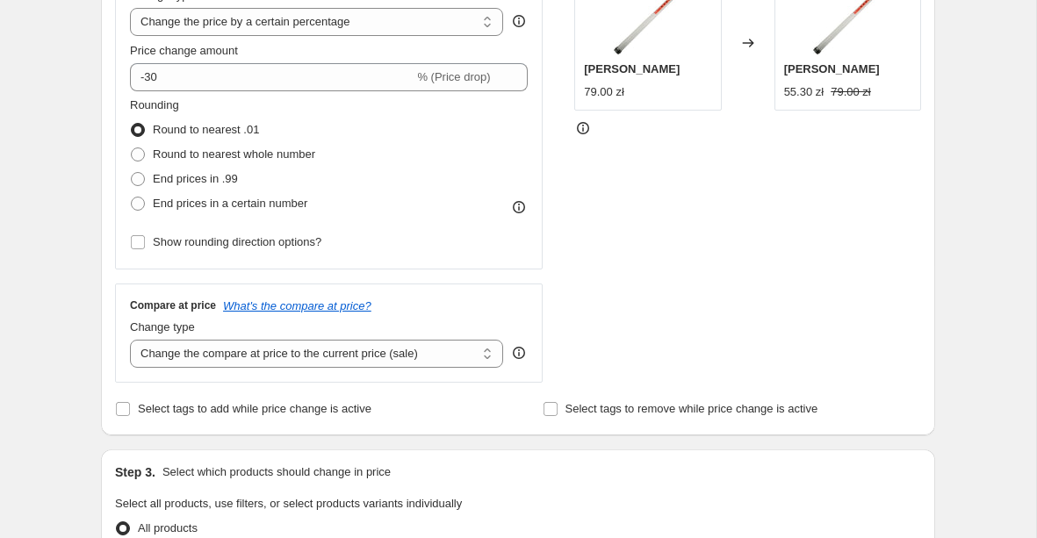
scroll to position [392, 0]
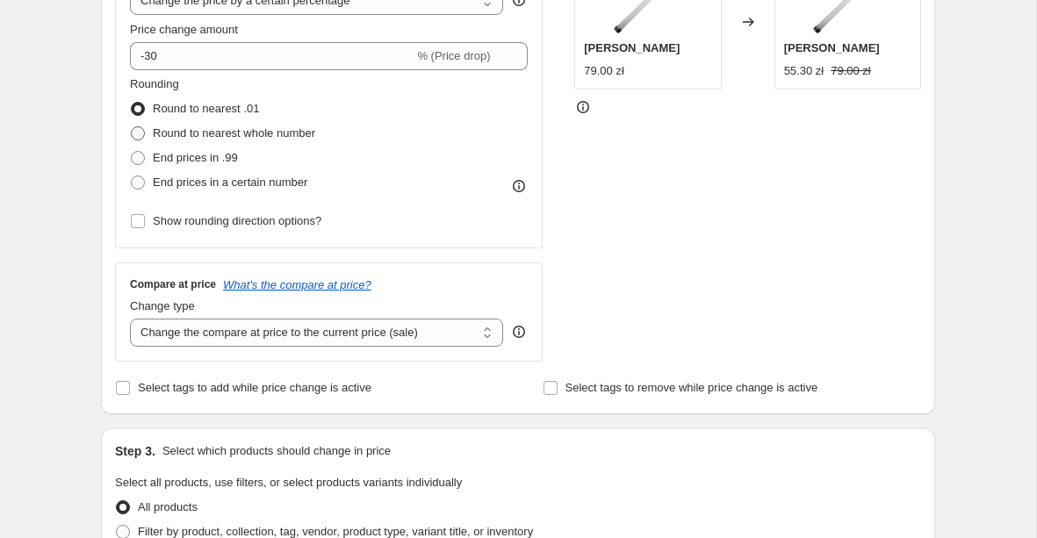
click at [138, 132] on span at bounding box center [138, 133] width 14 height 14
click at [132, 127] on input "Round to nearest whole number" at bounding box center [131, 126] width 1 height 1
radio input "true"
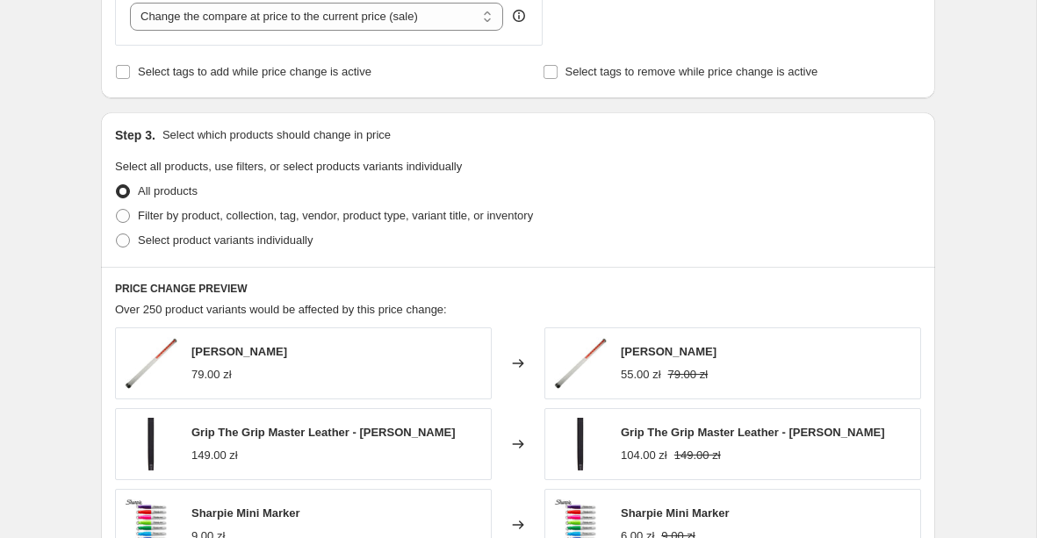
scroll to position [759, 0]
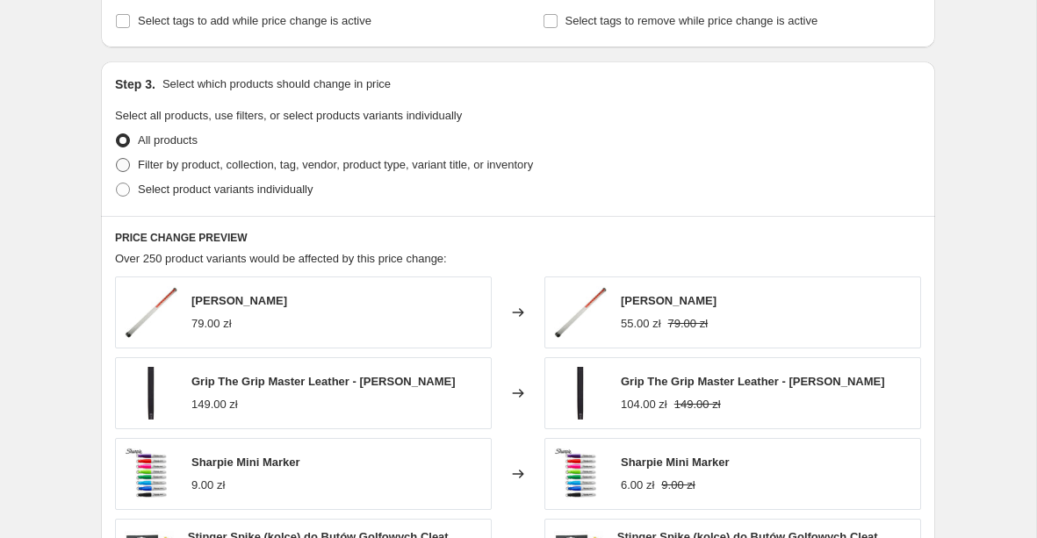
click at [301, 171] on span "Filter by product, collection, tag, vendor, product type, variant title, or inv…" at bounding box center [335, 164] width 395 height 13
click at [117, 159] on input "Filter by product, collection, tag, vendor, product type, variant title, or inv…" at bounding box center [116, 158] width 1 height 1
radio input "true"
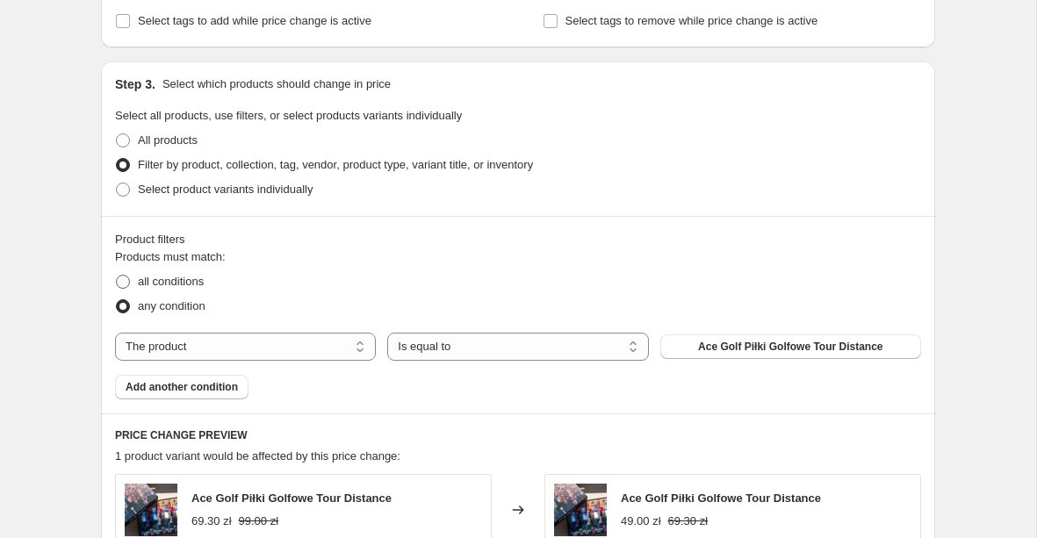
click at [197, 280] on span "all conditions" at bounding box center [171, 281] width 66 height 13
click at [117, 276] on input "all conditions" at bounding box center [116, 275] width 1 height 1
radio input "true"
click at [321, 326] on div "Products must match: all conditions any condition The product The product's col…" at bounding box center [518, 324] width 806 height 151
click at [321, 341] on select "The product The product's collection The product's tag The product's vendor The…" at bounding box center [245, 347] width 261 height 28
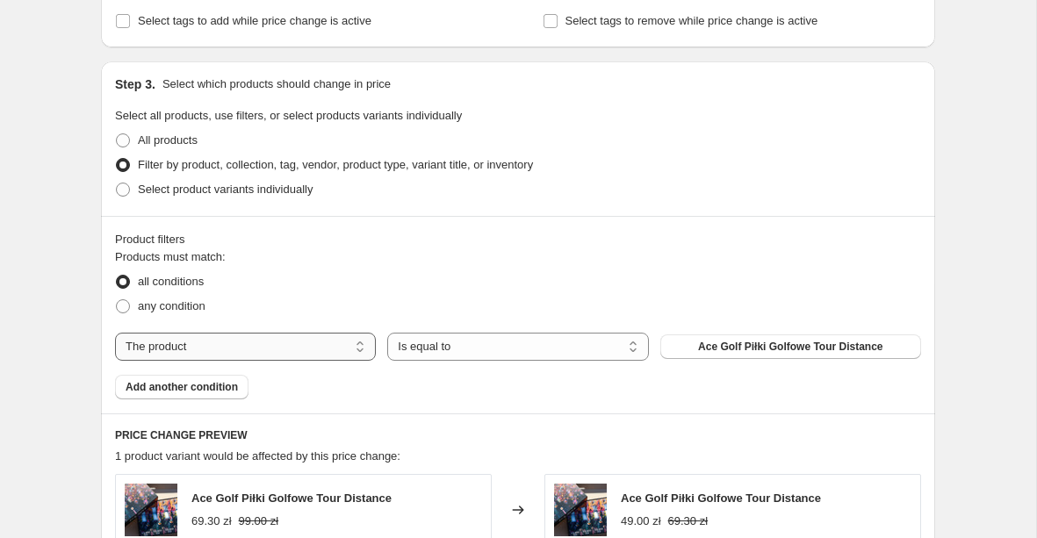
select select "collection"
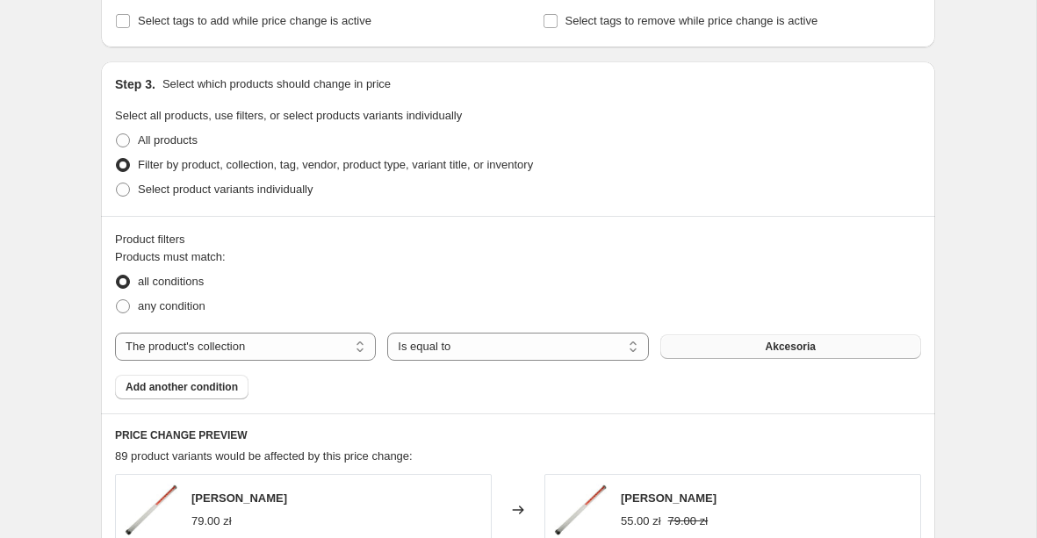
click at [756, 352] on button "Akcesoria" at bounding box center [791, 347] width 261 height 25
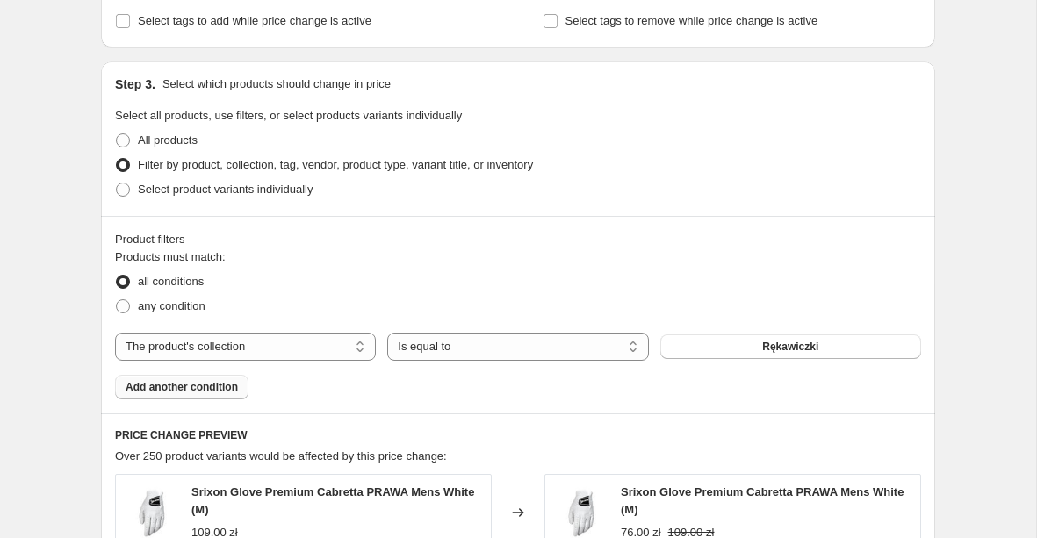
click at [194, 398] on button "Add another condition" at bounding box center [182, 387] width 134 height 25
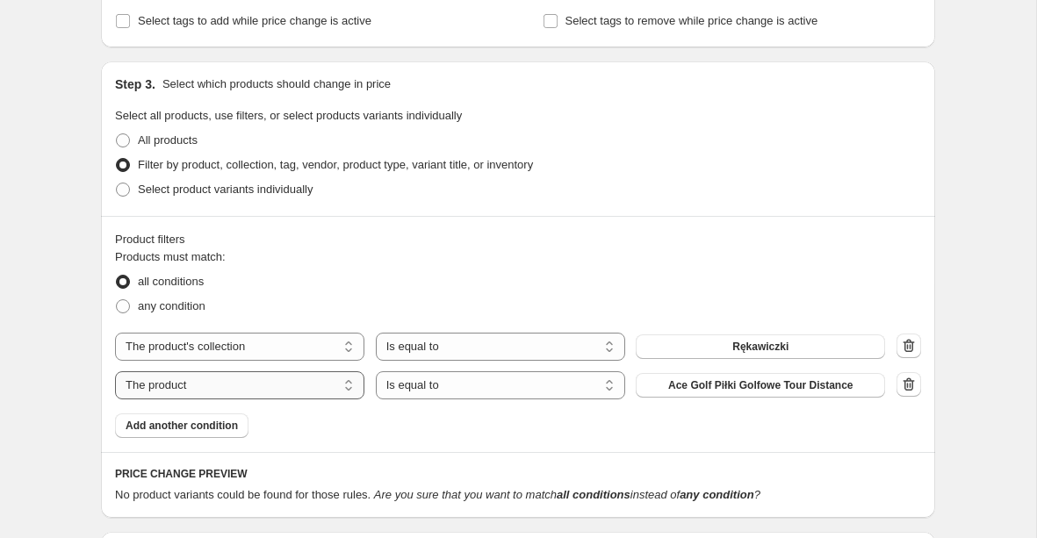
click at [327, 386] on select "The product The product's collection The product's tag The product's vendor The…" at bounding box center [239, 386] width 249 height 28
select select "product_status"
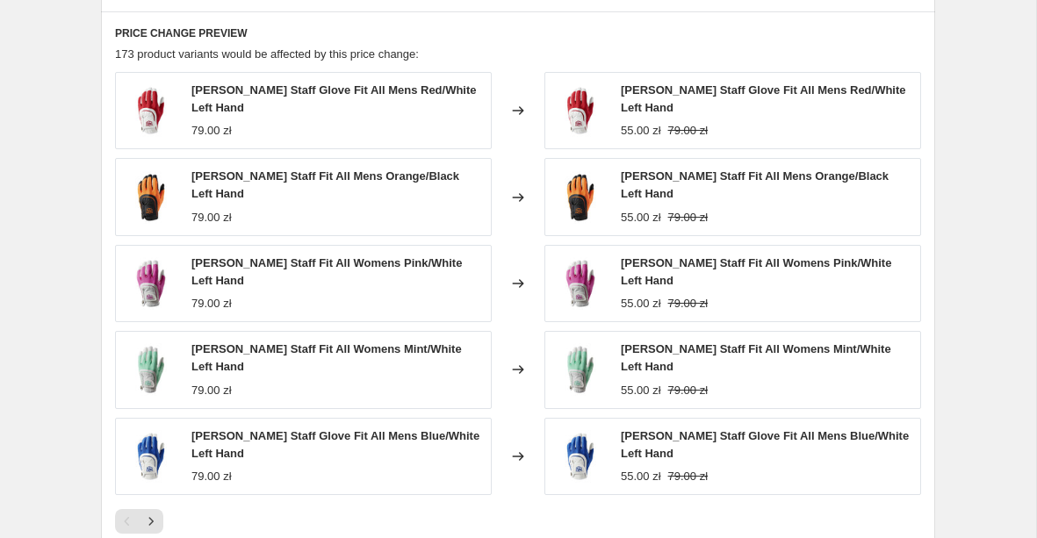
scroll to position [1459, 0]
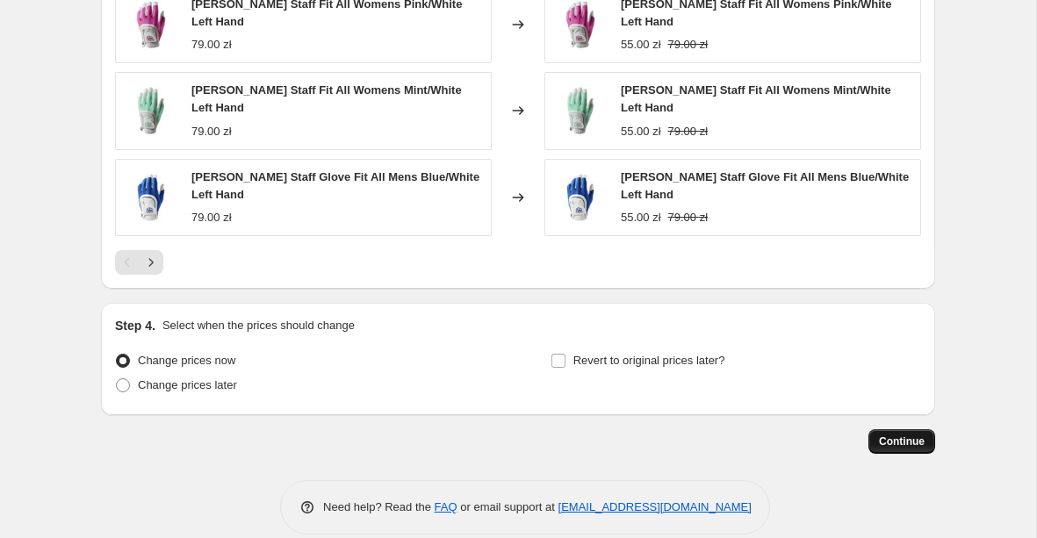
click at [894, 430] on button "Continue" at bounding box center [902, 442] width 67 height 25
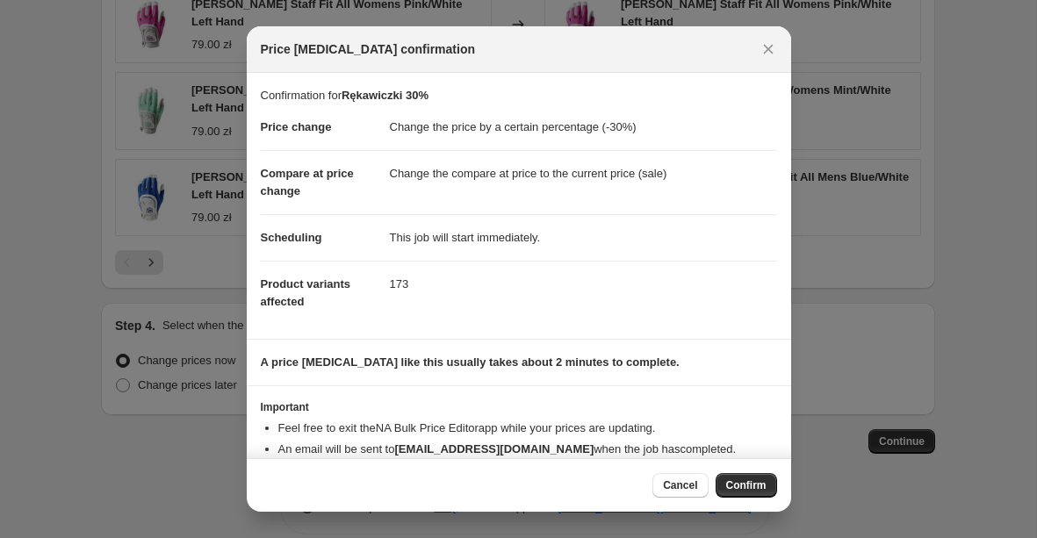
scroll to position [39, 0]
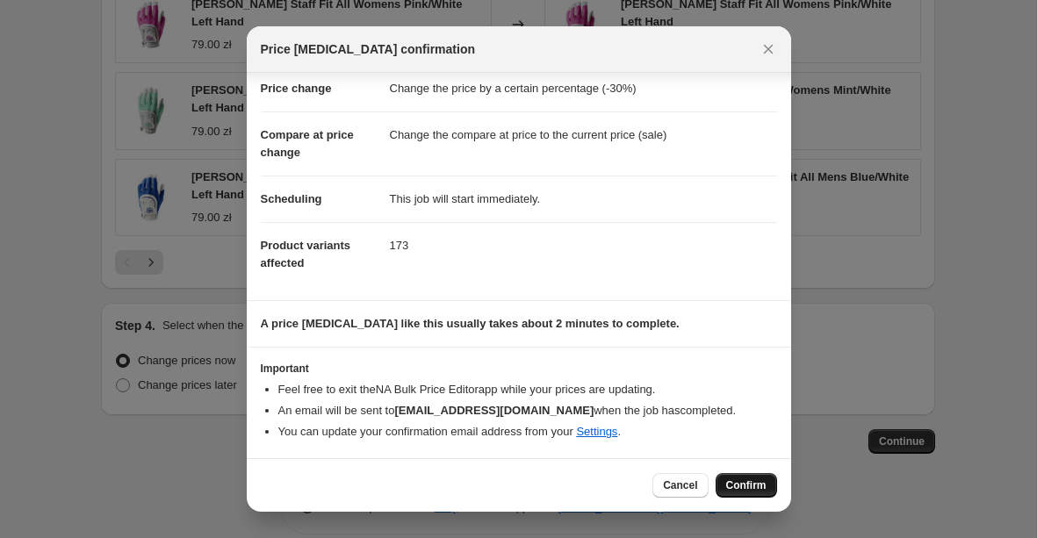
click at [739, 491] on span "Confirm" at bounding box center [746, 486] width 40 height 14
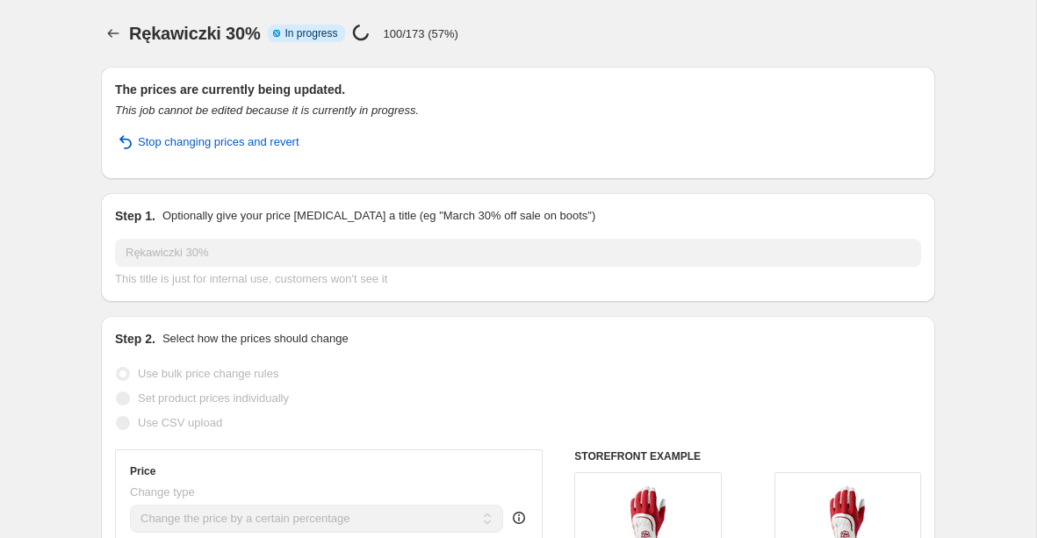
select select "percentage"
select select "collection"
select select "product_status"
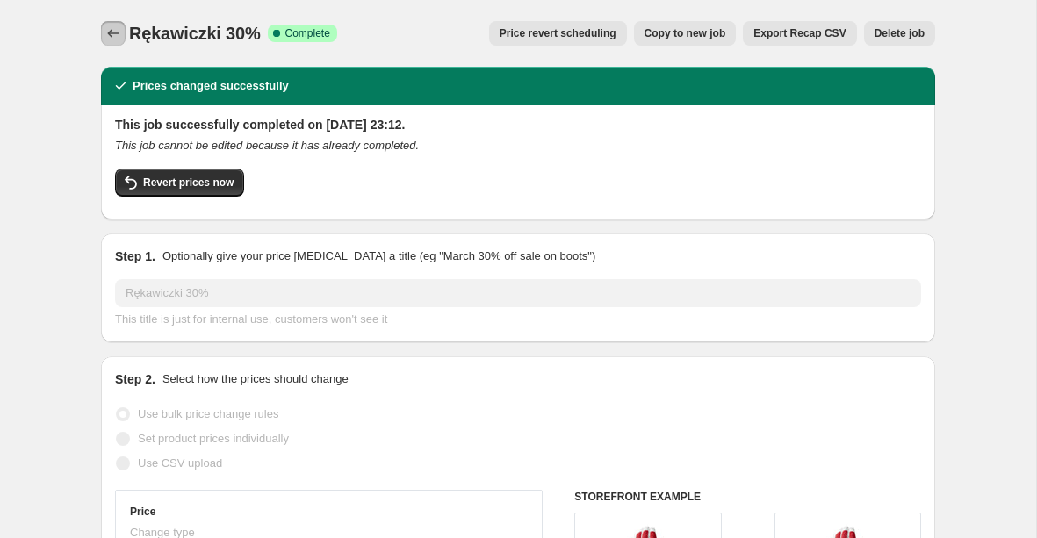
click at [109, 32] on icon "Price change jobs" at bounding box center [114, 34] width 18 height 18
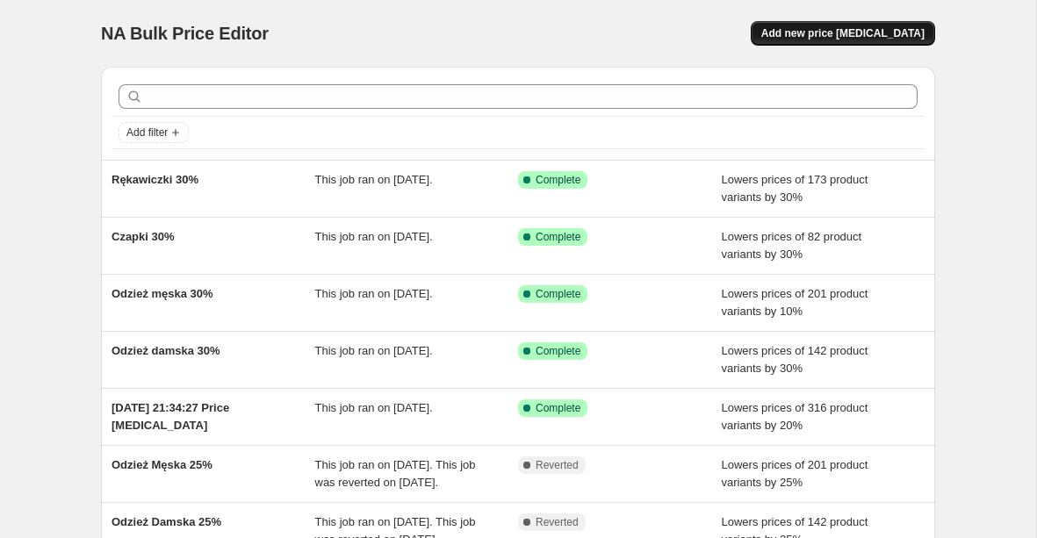
click at [847, 31] on span "Add new price [MEDICAL_DATA]" at bounding box center [843, 33] width 163 height 14
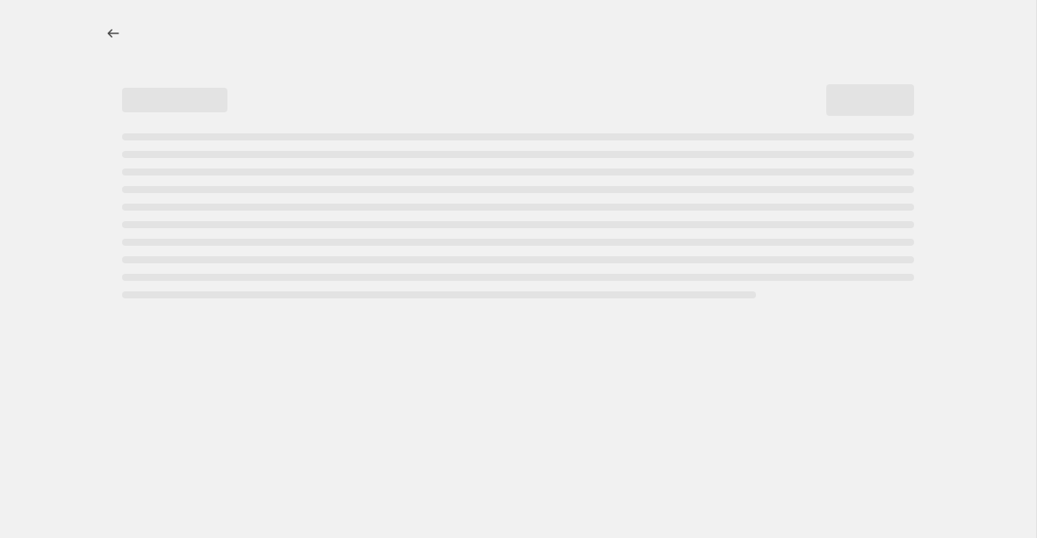
select select "percentage"
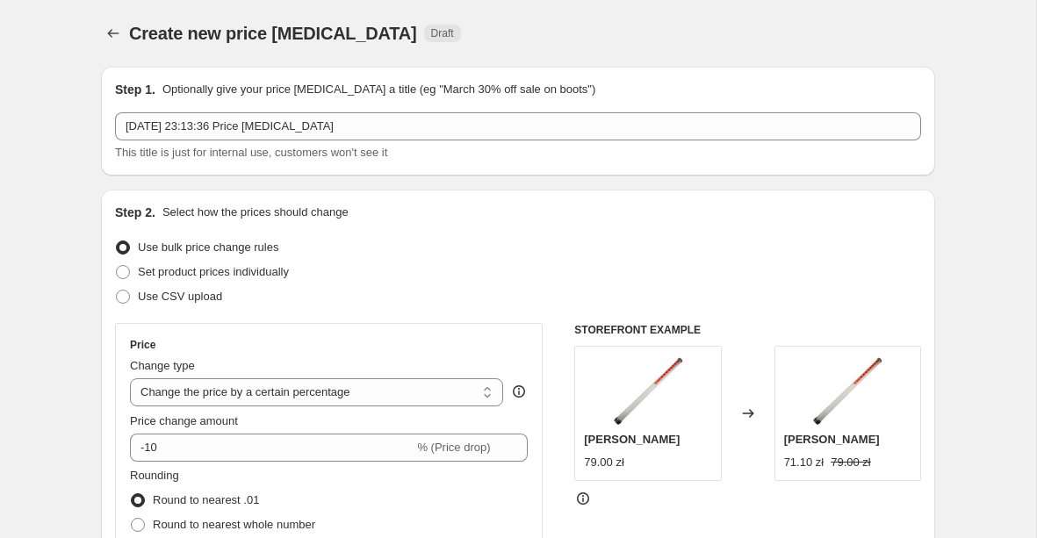
click at [543, 111] on div "Step 1. Optionally give your price change job a title (eg "March 30% off sale o…" at bounding box center [518, 121] width 806 height 81
click at [543, 112] on div "Step 1. Optionally give your price change job a title (eg "March 30% off sale o…" at bounding box center [518, 121] width 806 height 81
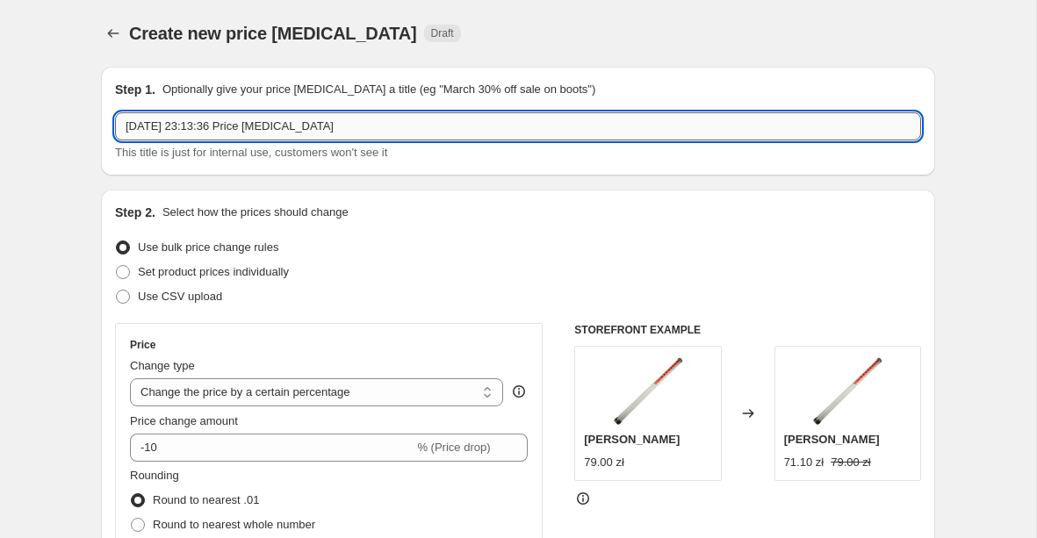
click at [526, 119] on input "13 Oct 2025, 23:13:36 Price change job" at bounding box center [518, 126] width 806 height 28
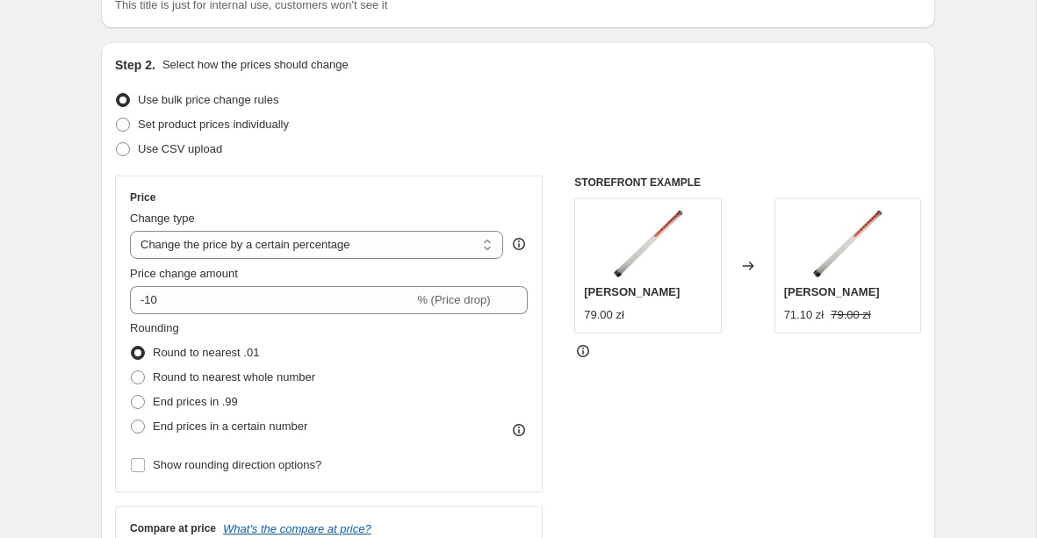
scroll to position [150, 0]
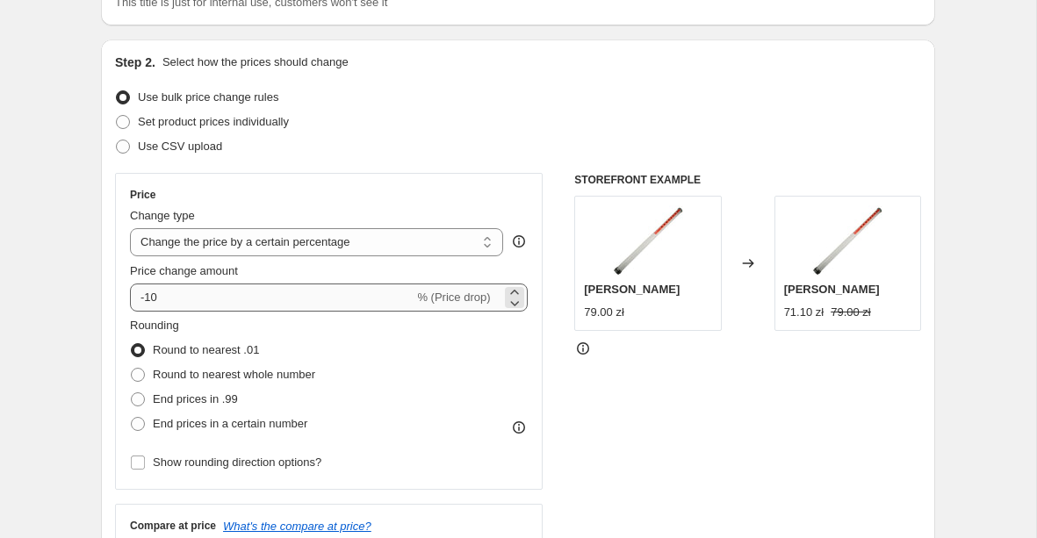
type input "Wózki manualne"
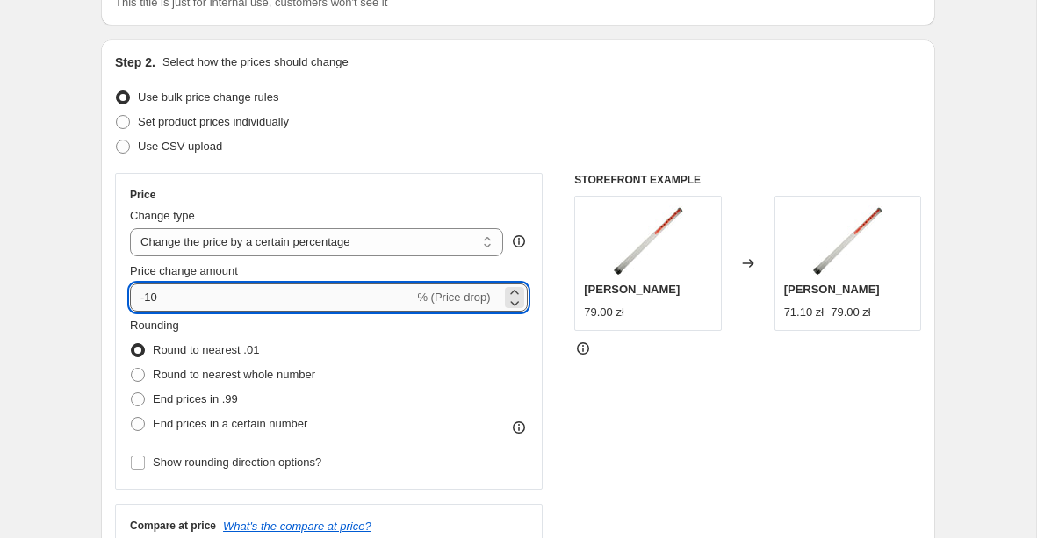
click at [313, 301] on input "-10" at bounding box center [272, 298] width 284 height 28
type input "-1"
type input "-30"
click at [239, 374] on span "Round to nearest whole number" at bounding box center [234, 374] width 162 height 13
click at [132, 369] on input "Round to nearest whole number" at bounding box center [131, 368] width 1 height 1
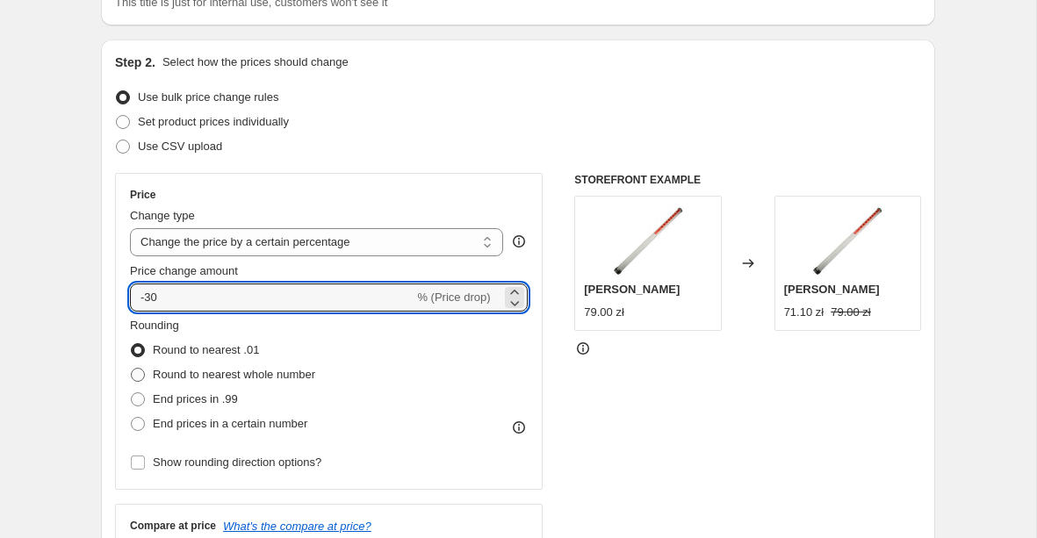
radio input "true"
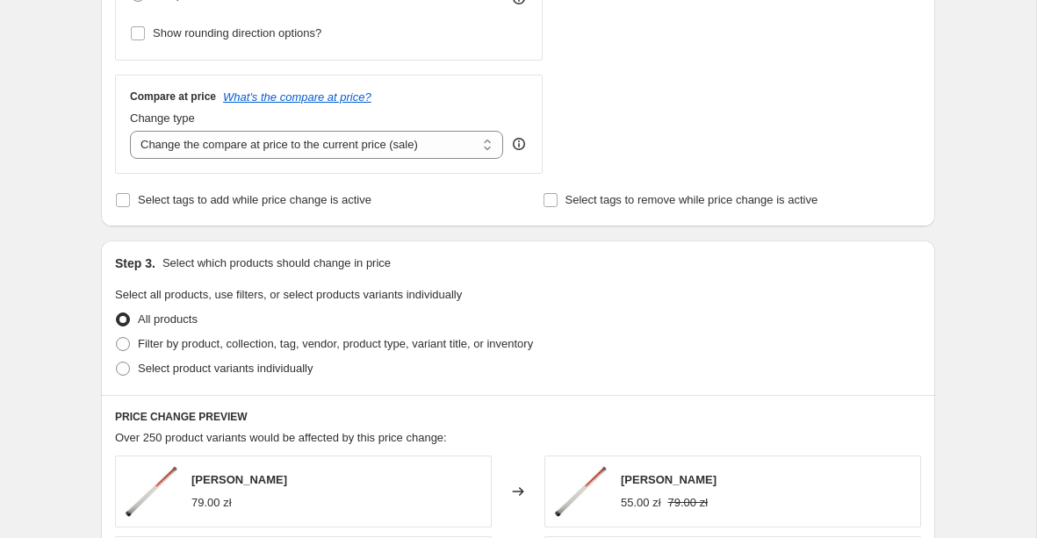
scroll to position [592, 0]
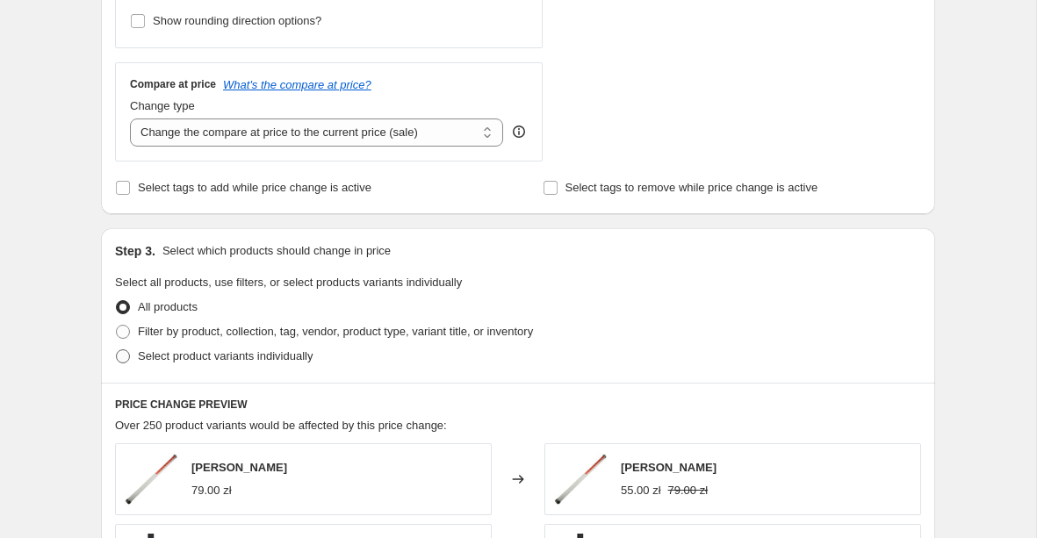
click at [273, 363] on span "Select product variants individually" at bounding box center [225, 357] width 175 height 18
click at [117, 350] on input "Select product variants individually" at bounding box center [116, 350] width 1 height 1
radio input "true"
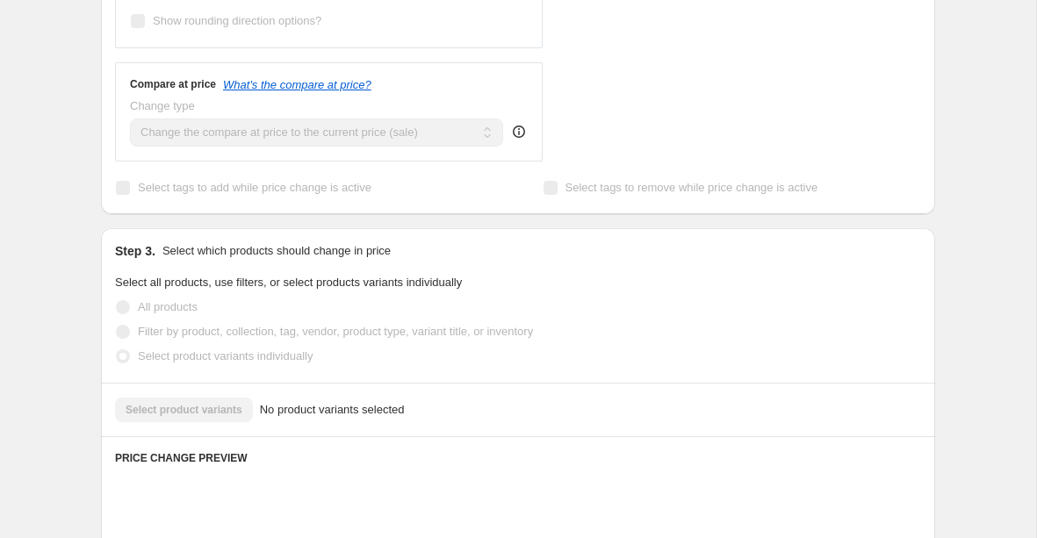
click at [264, 333] on span "Filter by product, collection, tag, vendor, product type, variant title, or inv…" at bounding box center [335, 331] width 395 height 13
click at [117, 326] on input "Filter by product, collection, tag, vendor, product type, variant title, or inv…" at bounding box center [116, 325] width 1 height 1
radio input "true"
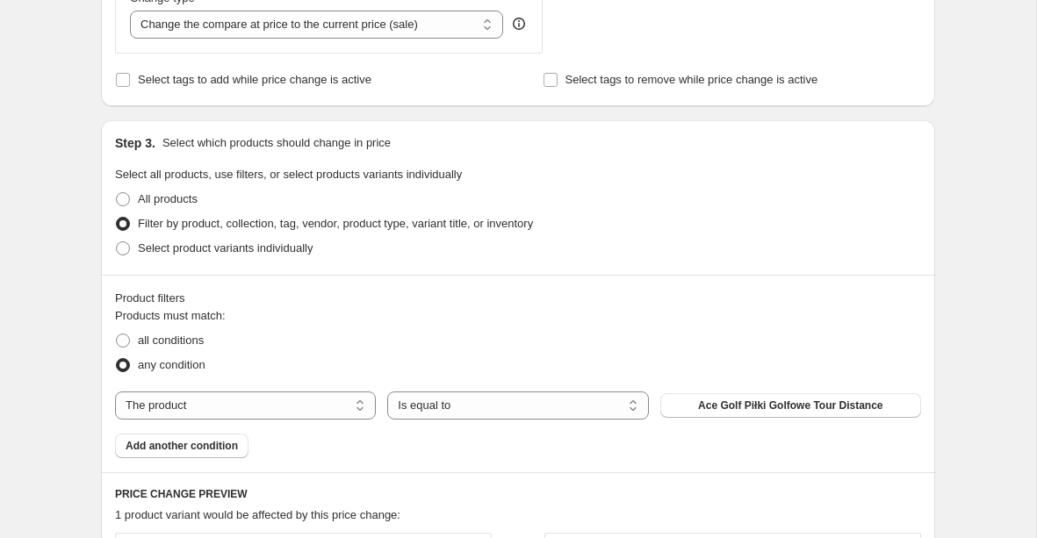
scroll to position [762, 0]
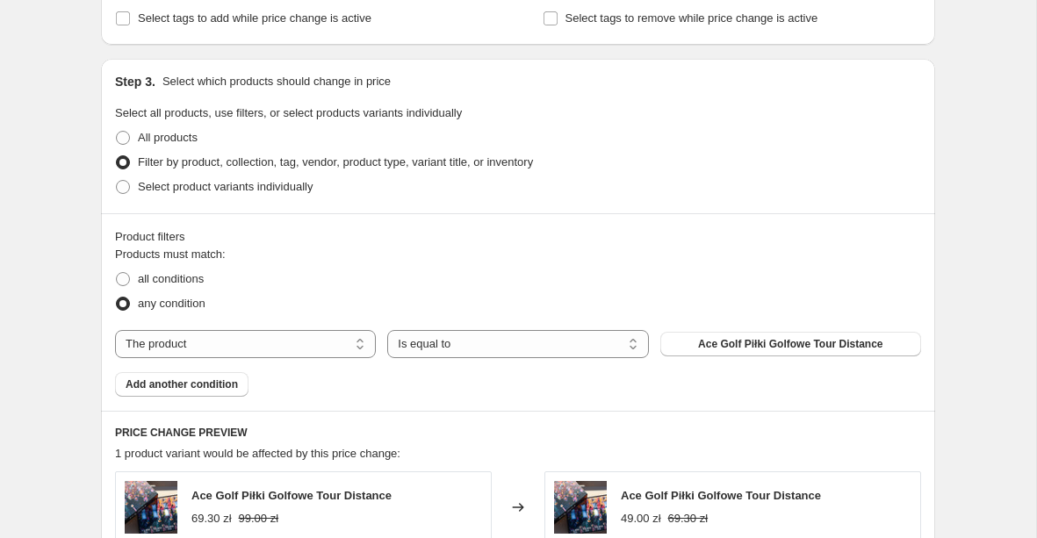
click at [269, 343] on select "The product The product's collection The product's tag The product's vendor The…" at bounding box center [245, 344] width 261 height 28
select select "collection"
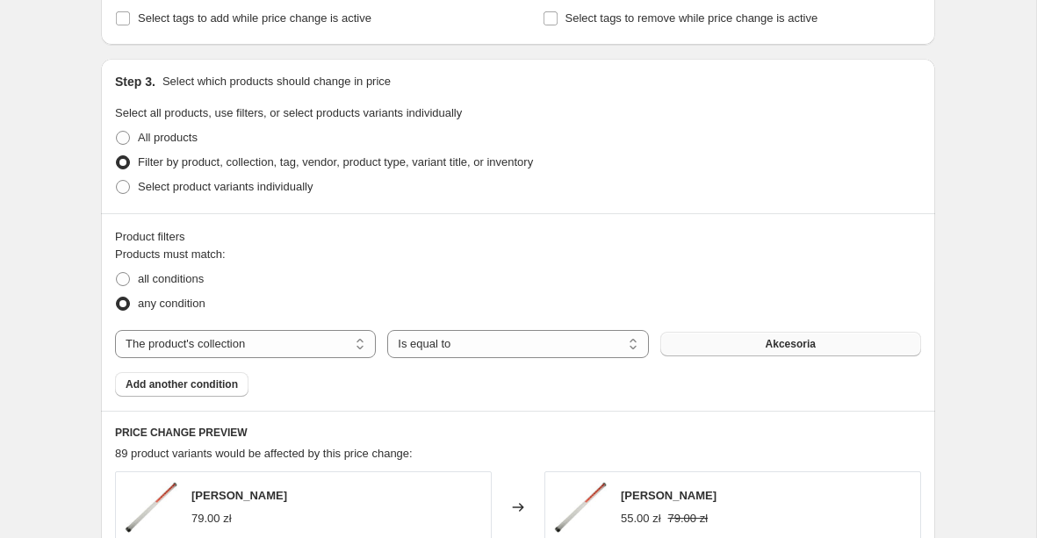
click at [724, 343] on button "Akcesoria" at bounding box center [791, 344] width 261 height 25
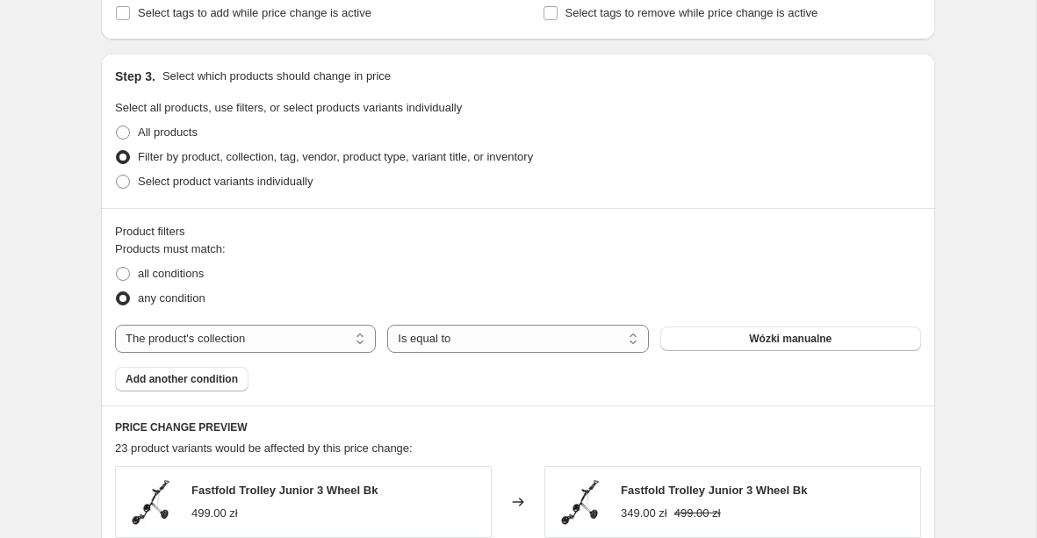
scroll to position [718, 0]
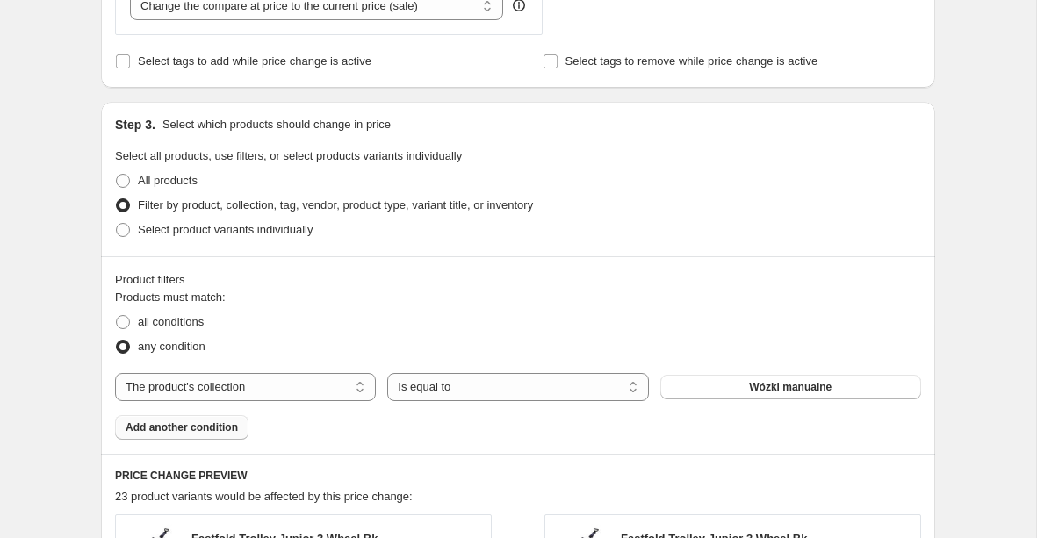
click at [162, 434] on span "Add another condition" at bounding box center [182, 428] width 112 height 14
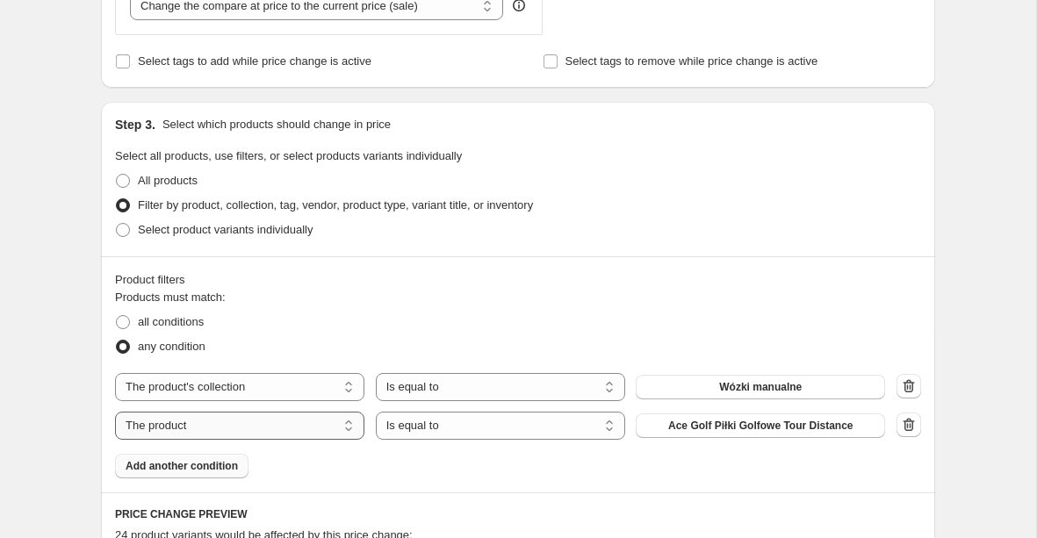
click at [245, 425] on select "The product The product's collection The product's tag The product's vendor The…" at bounding box center [239, 426] width 249 height 28
select select "product_status"
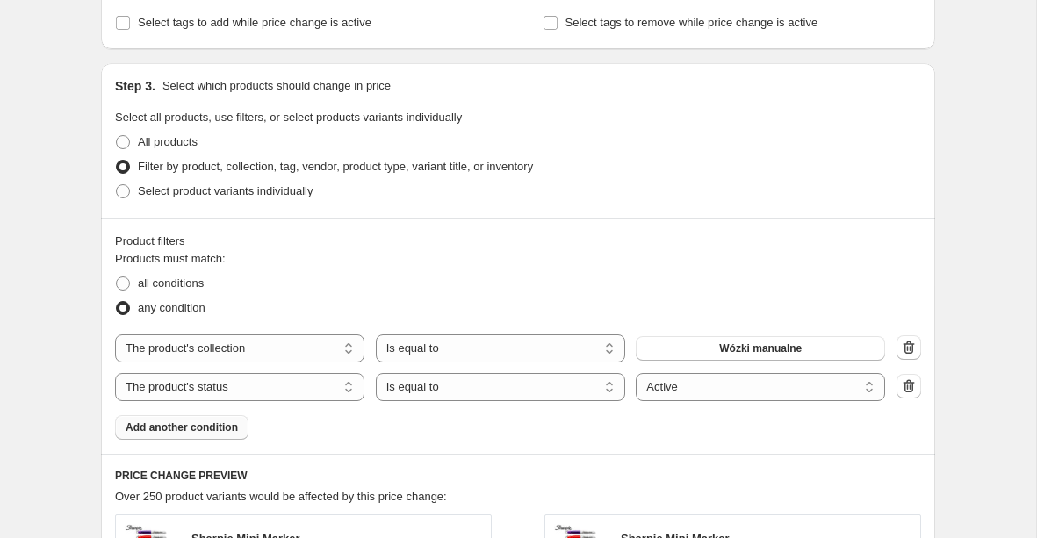
scroll to position [871, 0]
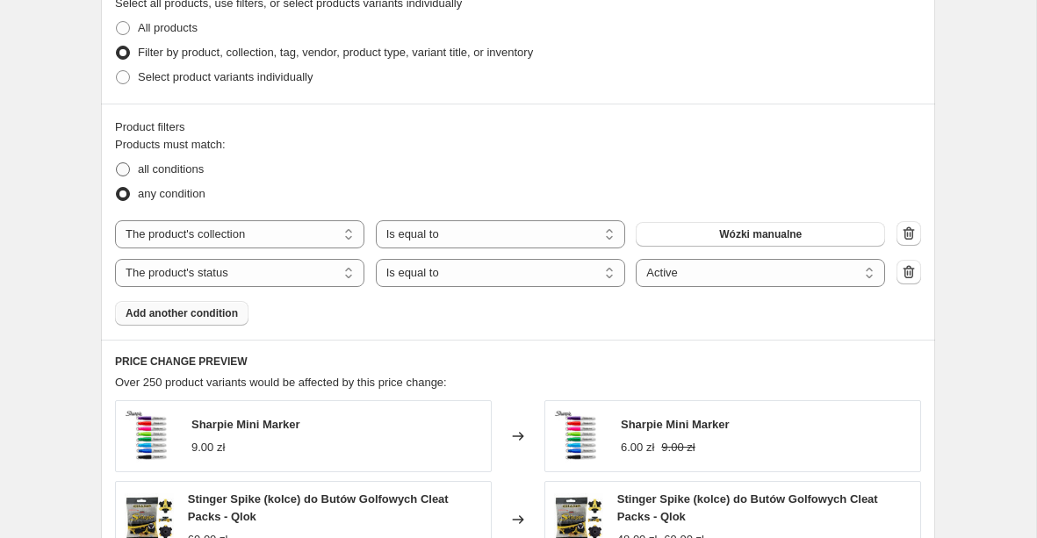
click at [203, 170] on span "all conditions" at bounding box center [171, 168] width 66 height 13
click at [117, 163] on input "all conditions" at bounding box center [116, 162] width 1 height 1
radio input "true"
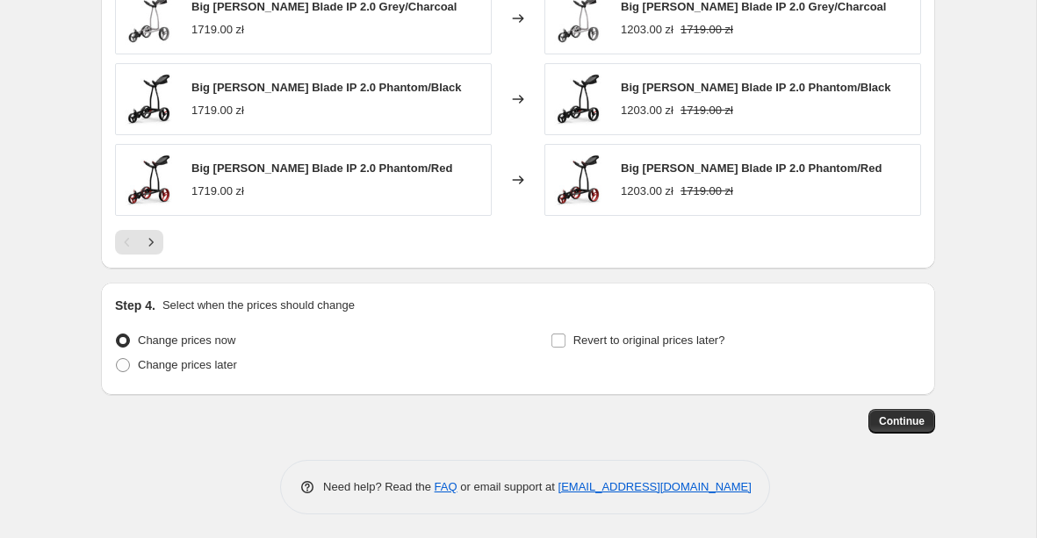
scroll to position [1454, 0]
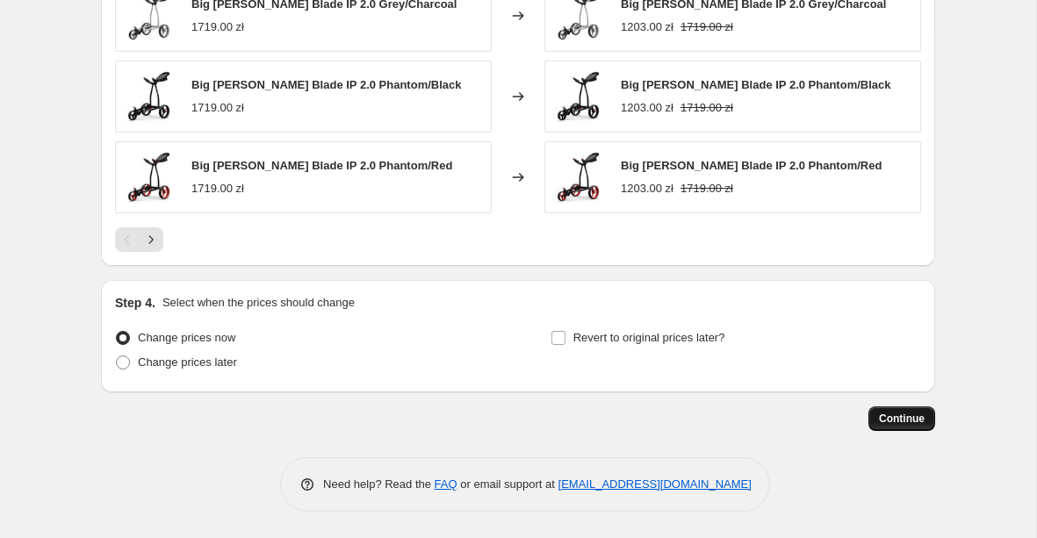
click at [921, 426] on button "Continue" at bounding box center [902, 419] width 67 height 25
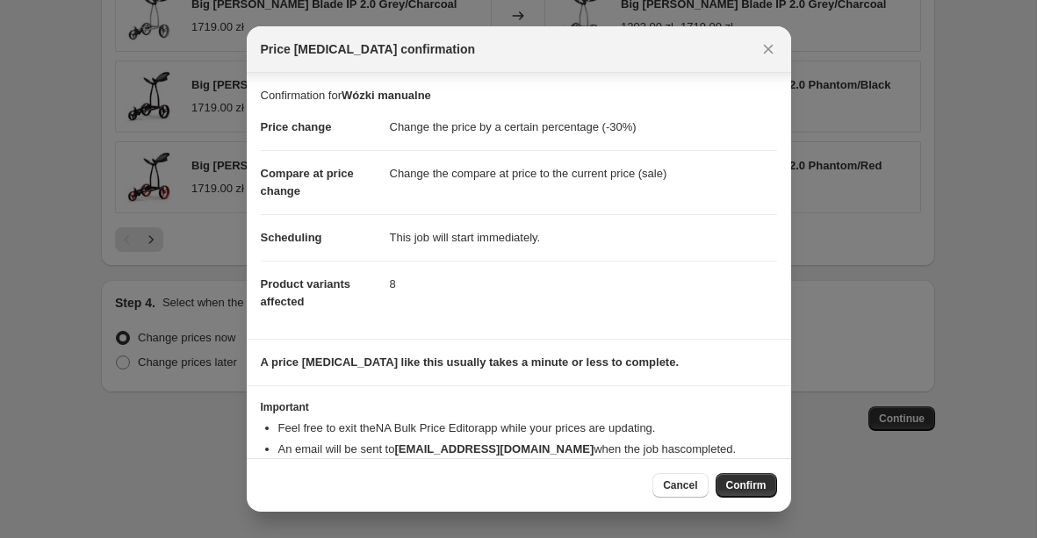
scroll to position [39, 0]
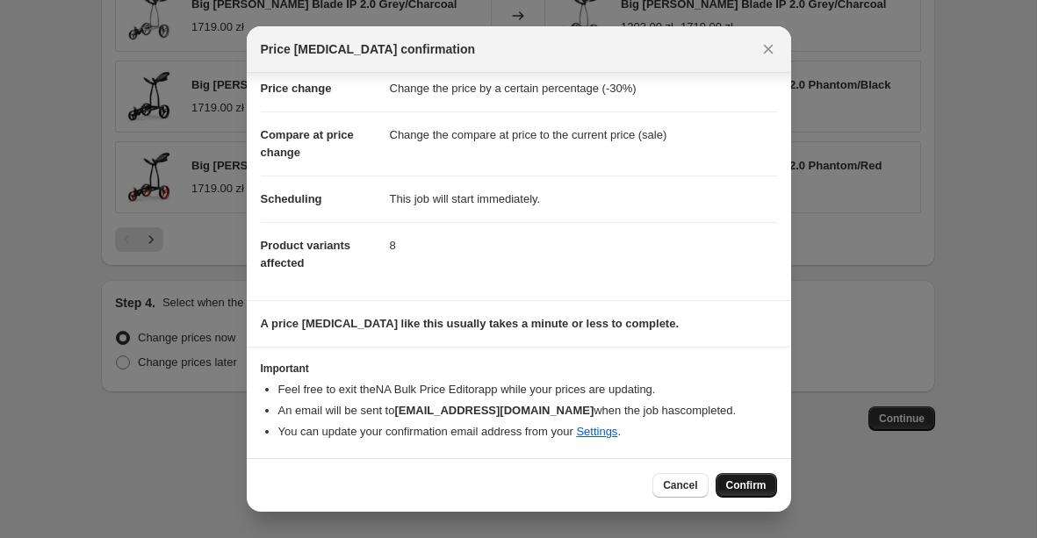
click at [743, 485] on span "Confirm" at bounding box center [746, 486] width 40 height 14
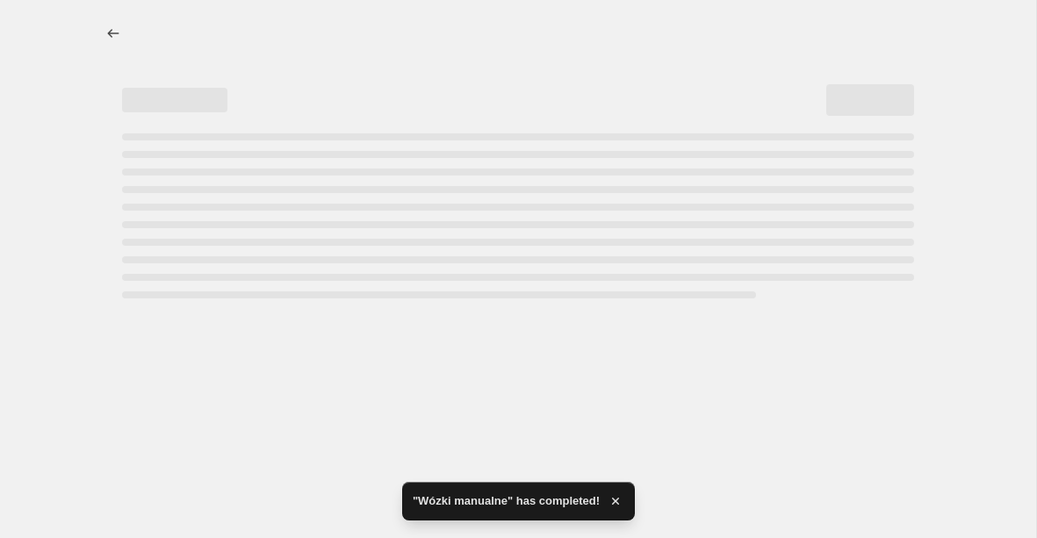
select select "percentage"
select select "collection"
select select "product_status"
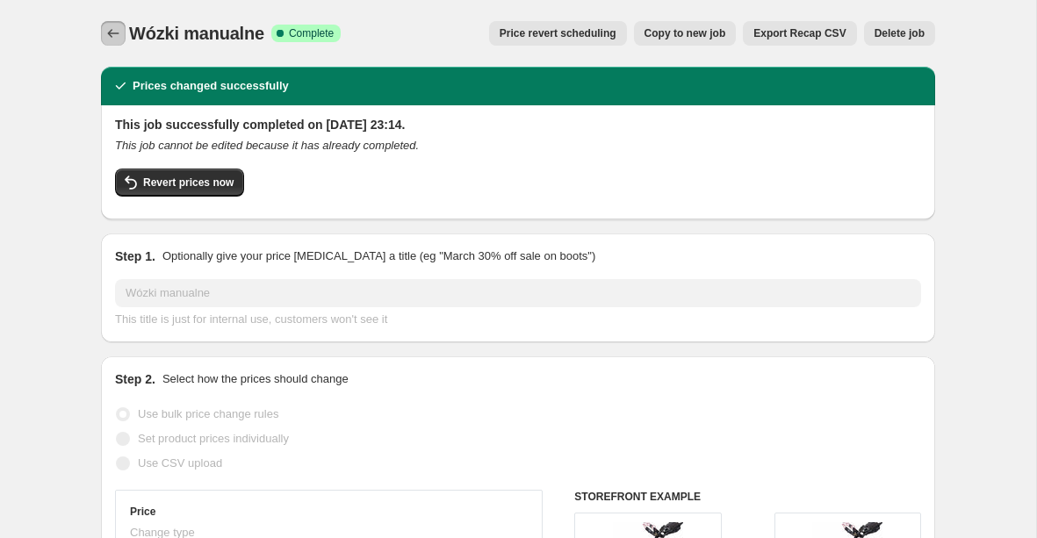
click at [101, 31] on button "Price change jobs" at bounding box center [113, 33] width 25 height 25
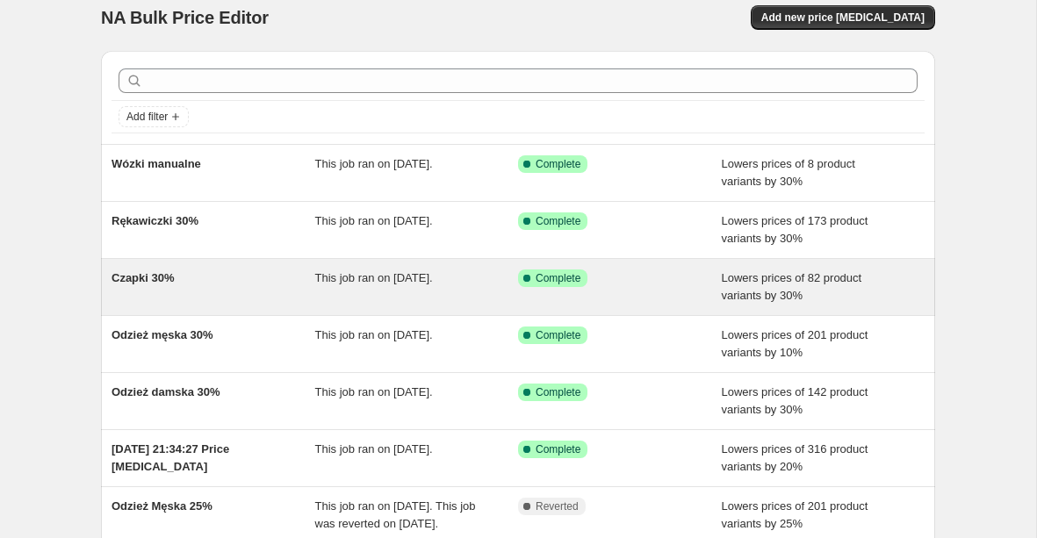
scroll to position [19, 0]
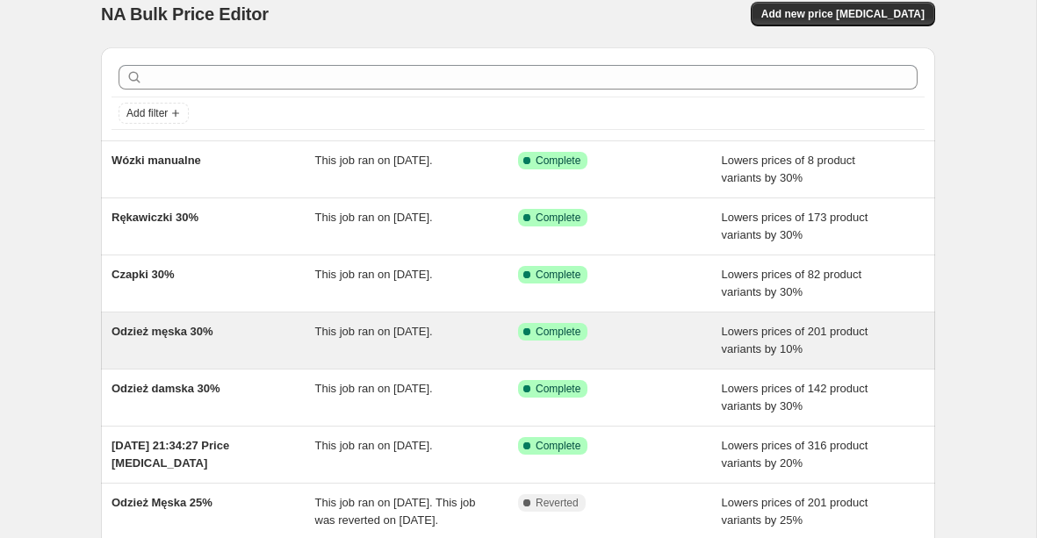
click at [249, 329] on div "Odzież męska 30%" at bounding box center [214, 340] width 204 height 35
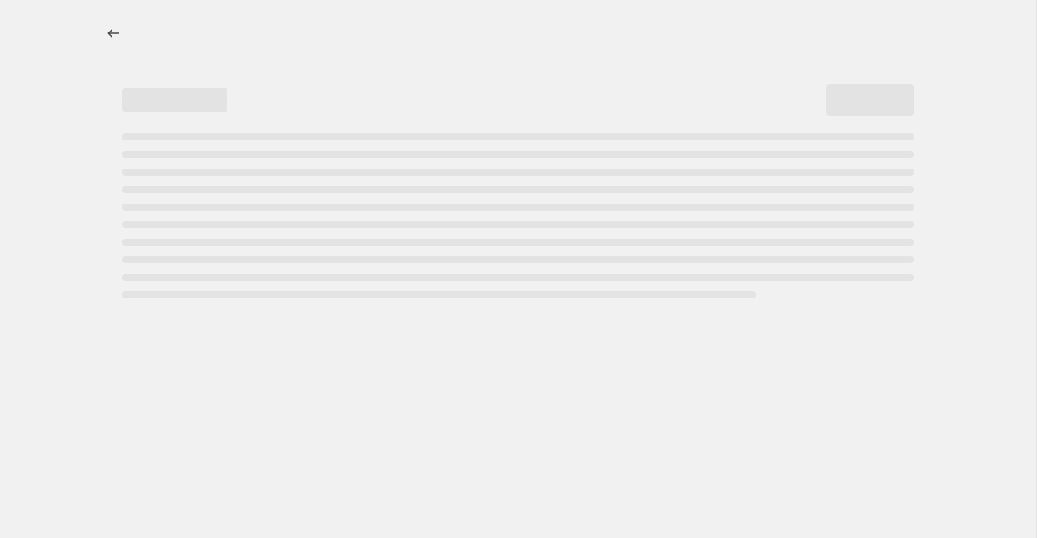
select select "percentage"
select select "product_status"
select select "collection"
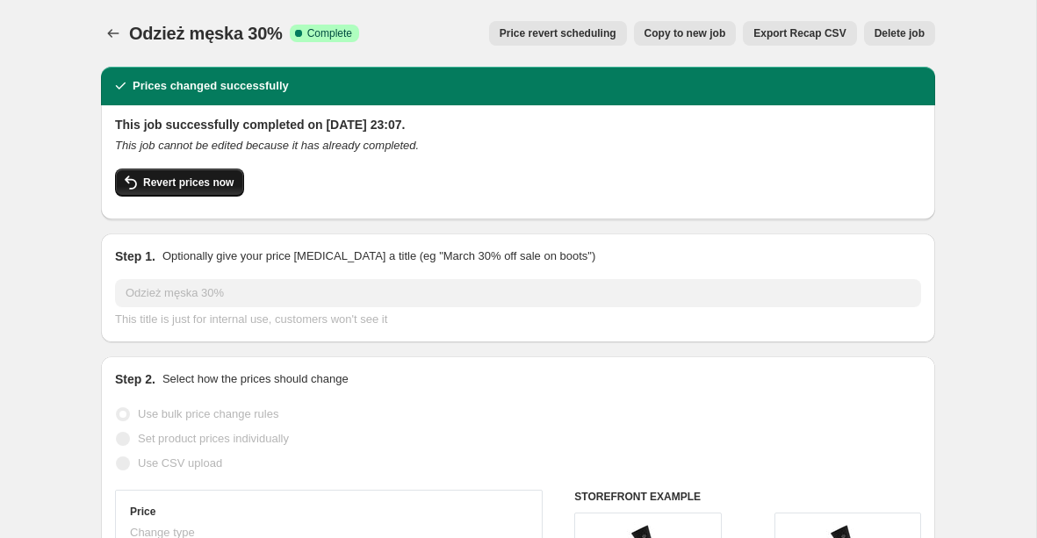
click at [170, 179] on span "Revert prices now" at bounding box center [188, 183] width 90 height 14
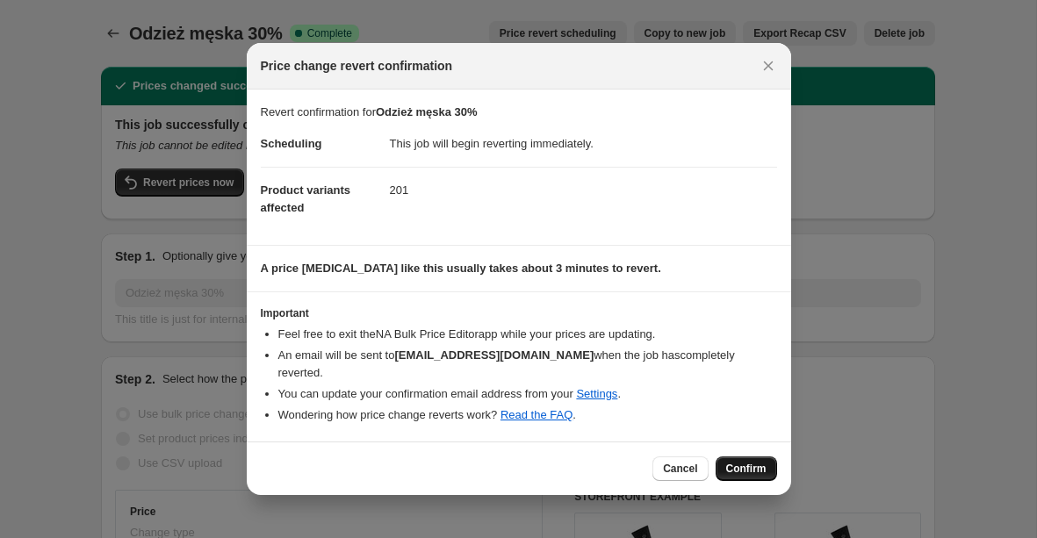
click at [745, 462] on span "Confirm" at bounding box center [746, 469] width 40 height 14
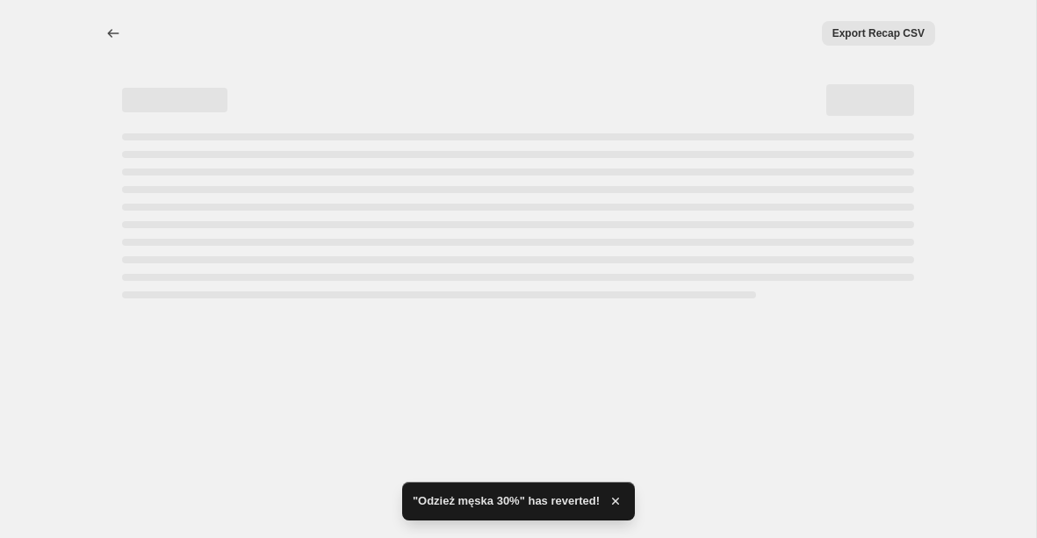
select select "percentage"
select select "product_status"
select select "collection"
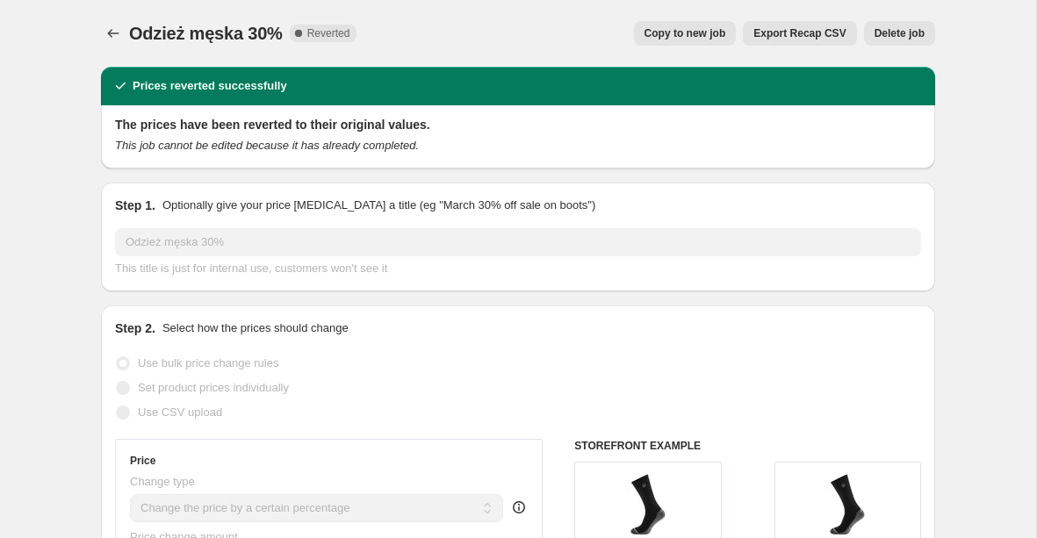
click at [704, 36] on span "Copy to new job" at bounding box center [686, 33] width 82 height 14
select select "percentage"
select select "product_status"
select select "collection"
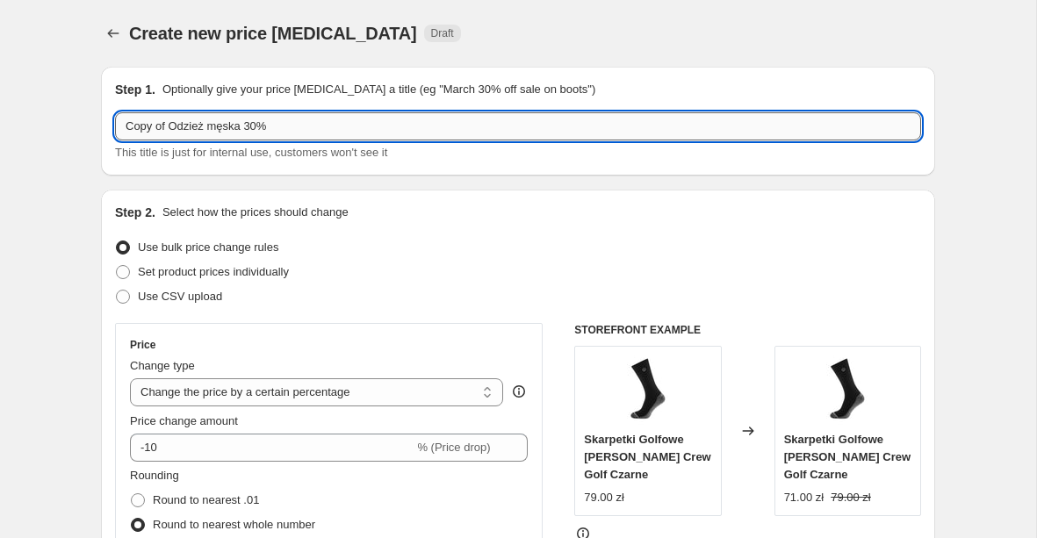
drag, startPoint x: 170, startPoint y: 129, endPoint x: 126, endPoint y: 123, distance: 44.3
click at [126, 123] on input "Copy of Odzież męska 30%" at bounding box center [518, 126] width 806 height 28
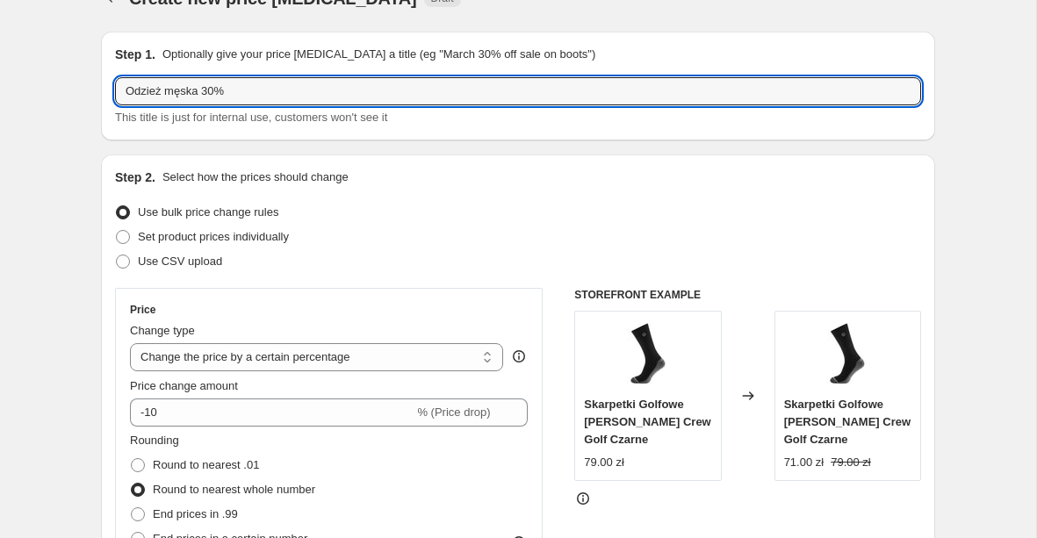
scroll to position [43, 0]
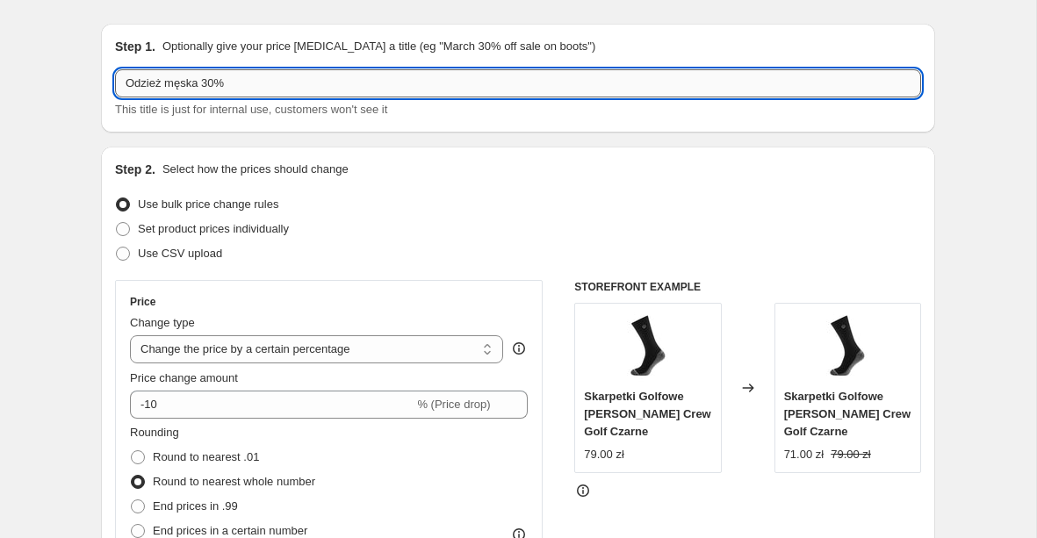
click at [236, 87] on input "Odzież męska 30%" at bounding box center [518, 83] width 806 height 28
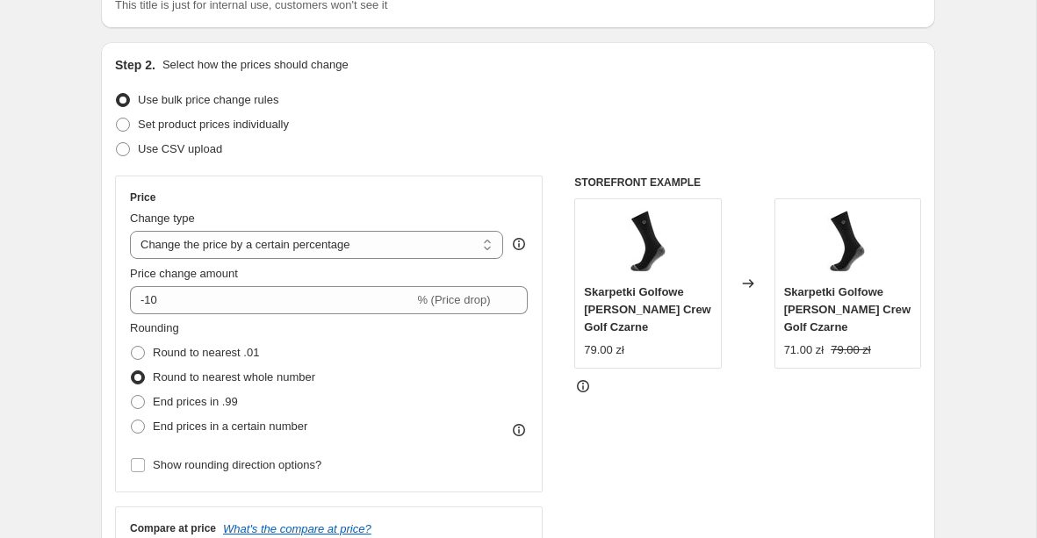
scroll to position [231, 0]
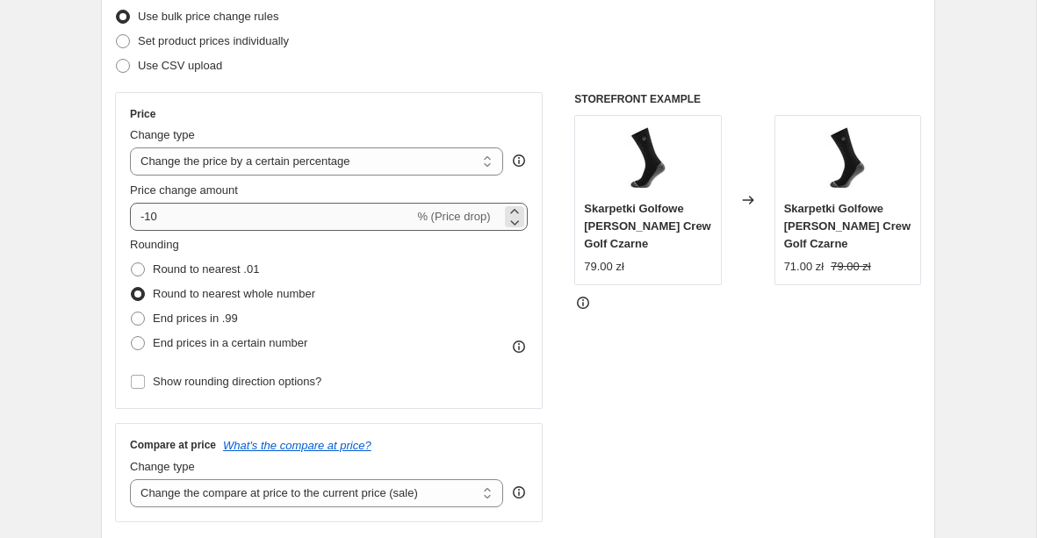
type input "Odzież męska 30% (poprawna)"
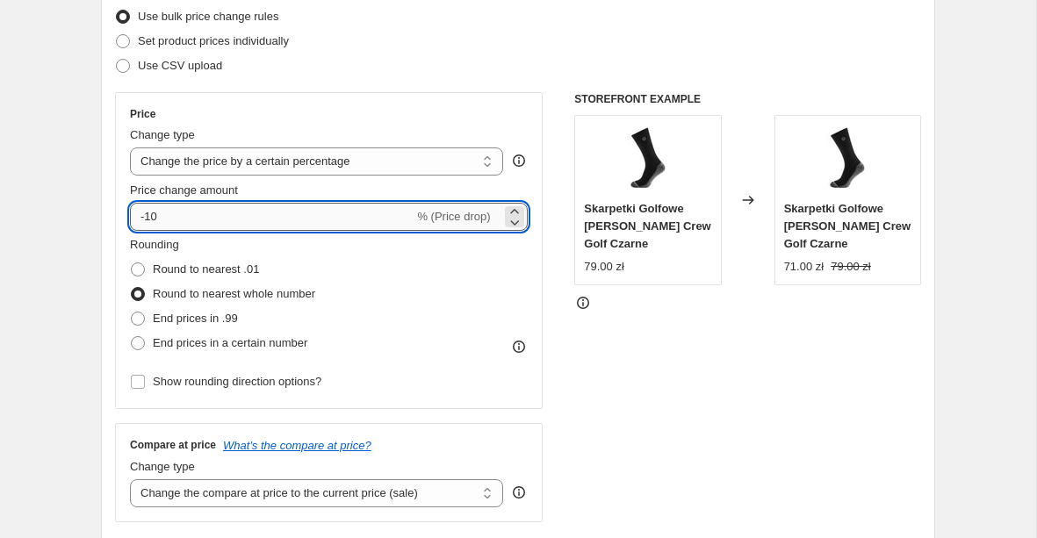
click at [170, 208] on input "-10" at bounding box center [272, 217] width 284 height 28
type input "-1"
type input "-30"
click at [119, 191] on div "Price Change type Change the price to a certain amount Change the price by a ce…" at bounding box center [329, 250] width 428 height 317
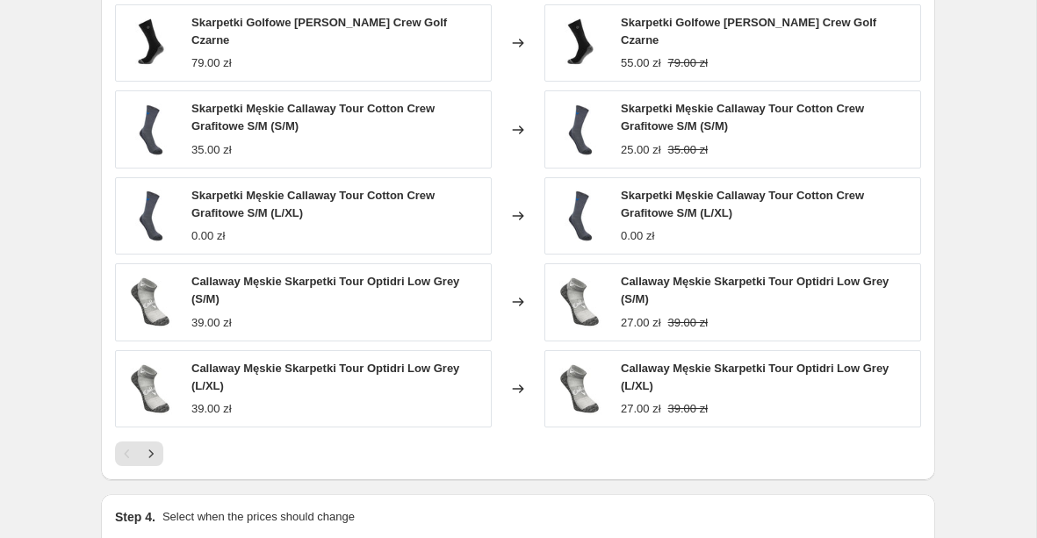
scroll to position [1482, 0]
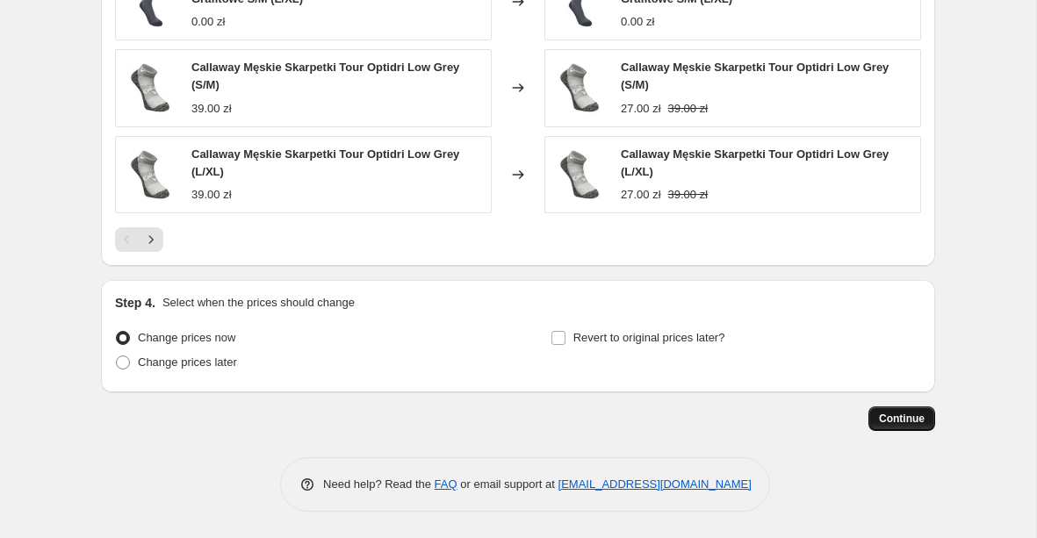
click at [882, 413] on span "Continue" at bounding box center [902, 419] width 46 height 14
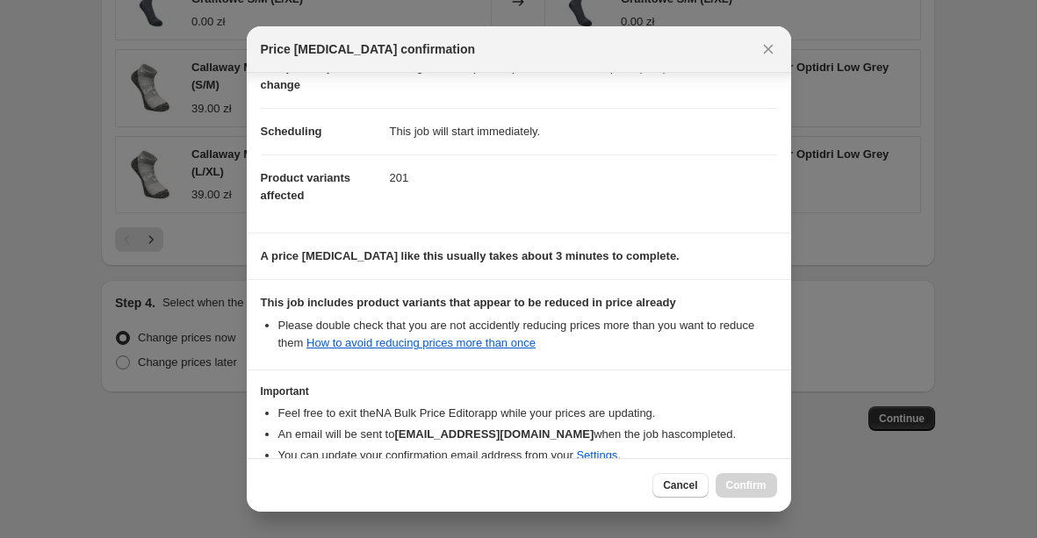
scroll to position [201, 0]
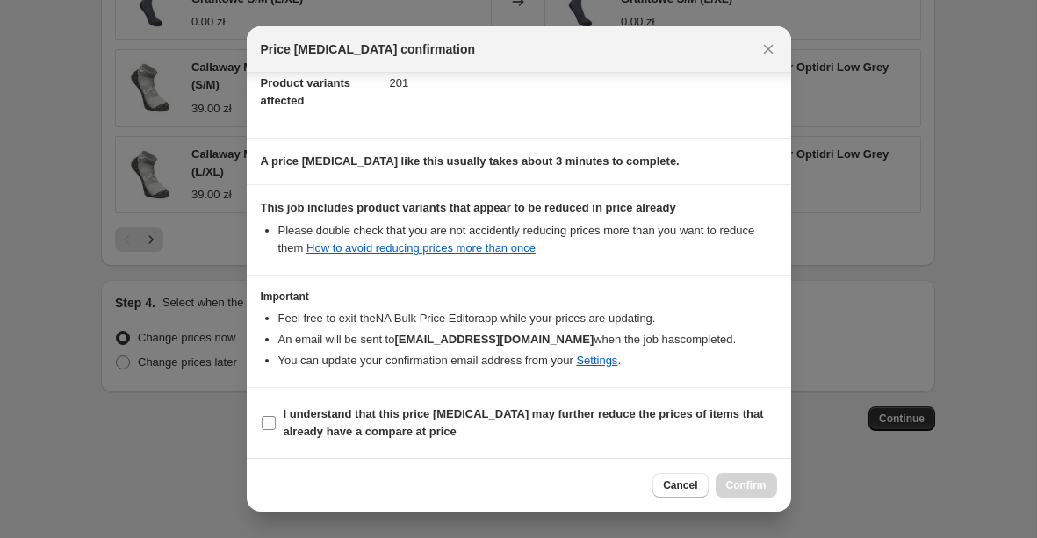
click at [361, 415] on b "I understand that this price [MEDICAL_DATA] may further reduce the prices of it…" at bounding box center [524, 423] width 480 height 31
click at [276, 416] on input "I understand that this price [MEDICAL_DATA] may further reduce the prices of it…" at bounding box center [269, 423] width 14 height 14
checkbox input "true"
click at [765, 491] on span "Confirm" at bounding box center [746, 486] width 40 height 14
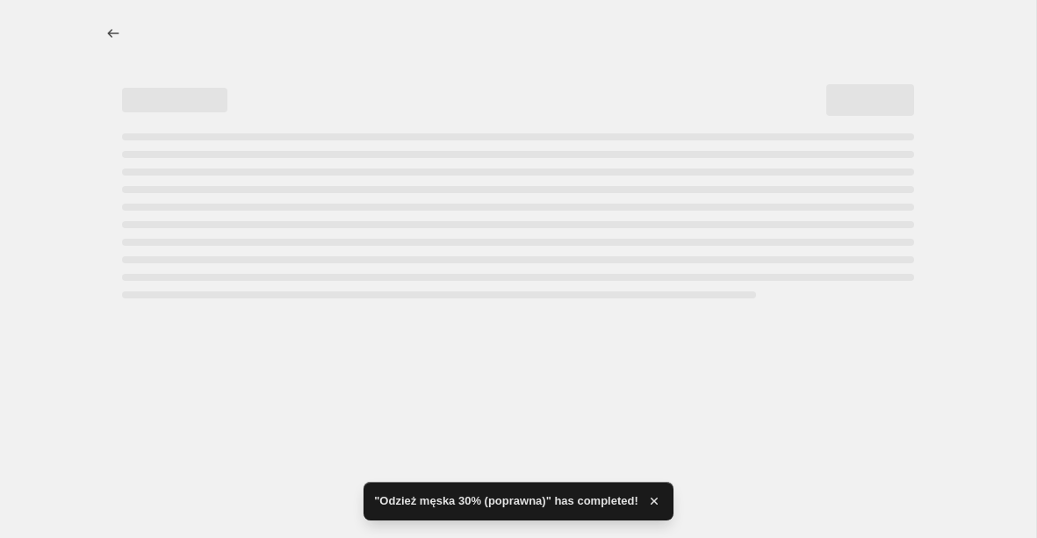
select select "percentage"
select select "product_status"
select select "collection"
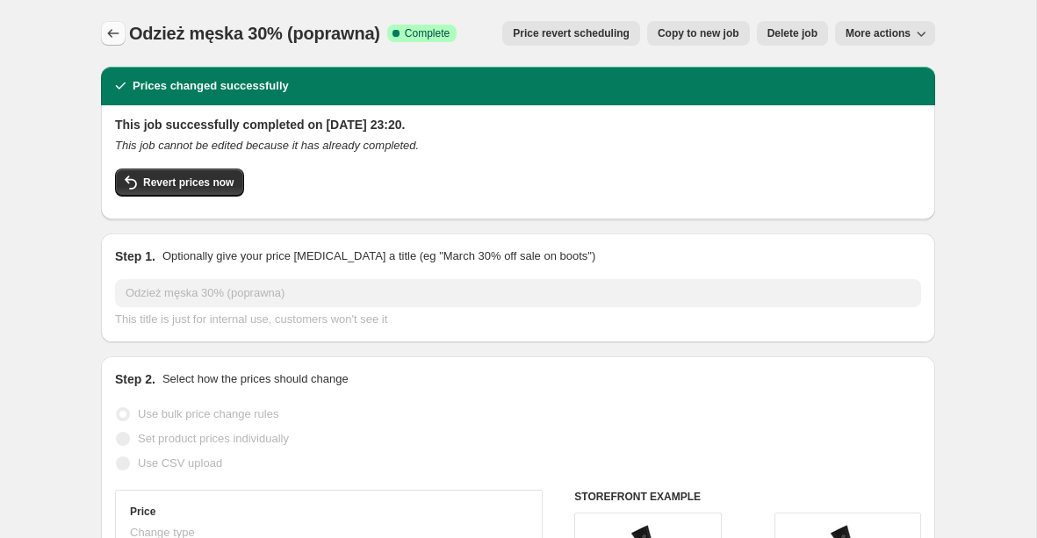
click at [112, 28] on icon "Price change jobs" at bounding box center [114, 34] width 18 height 18
